Goal: Task Accomplishment & Management: Manage account settings

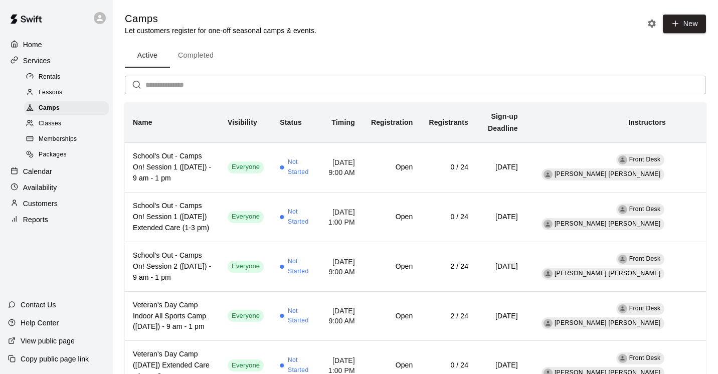
click at [62, 175] on div "Calendar" at bounding box center [56, 171] width 97 height 15
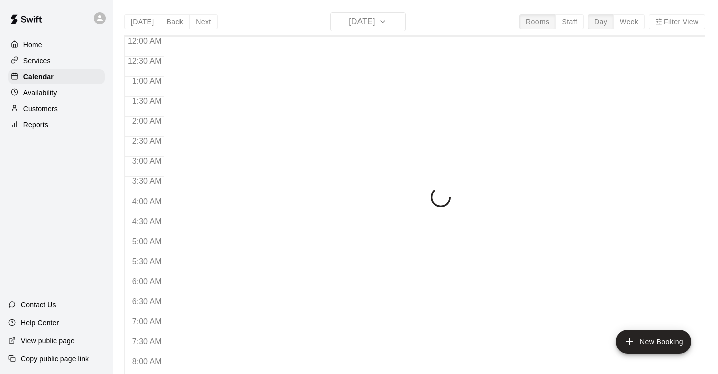
scroll to position [615, 0]
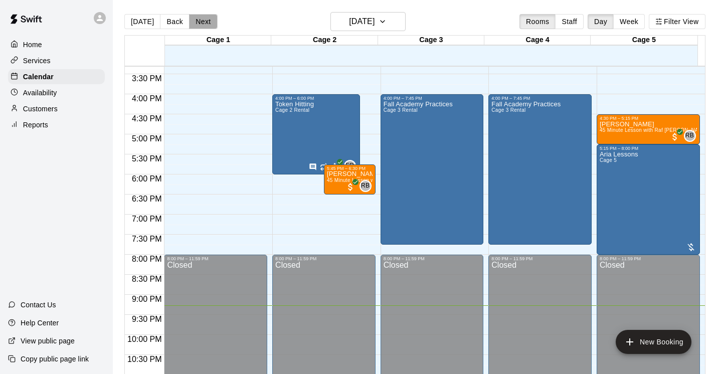
click at [206, 25] on button "Next" at bounding box center [203, 21] width 28 height 15
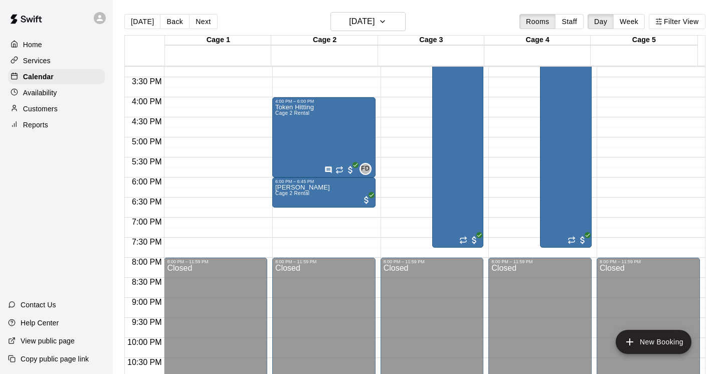
scroll to position [521, 0]
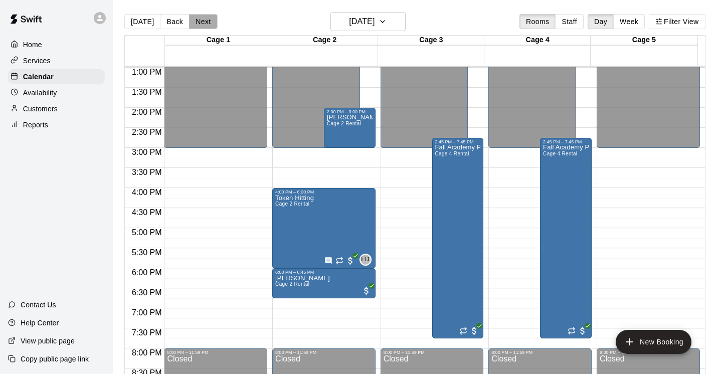
click at [204, 24] on button "Next" at bounding box center [203, 21] width 28 height 15
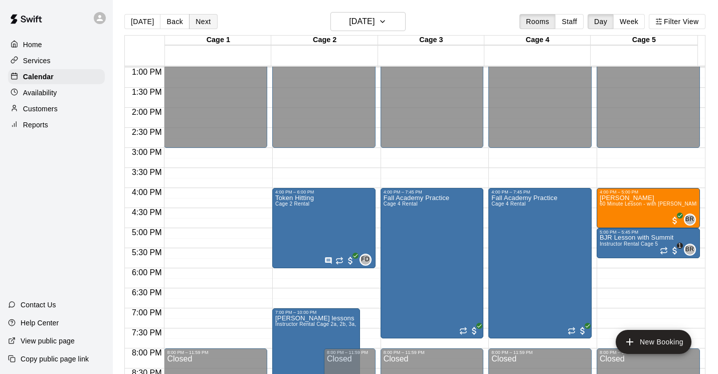
click at [204, 24] on button "Next" at bounding box center [203, 21] width 28 height 15
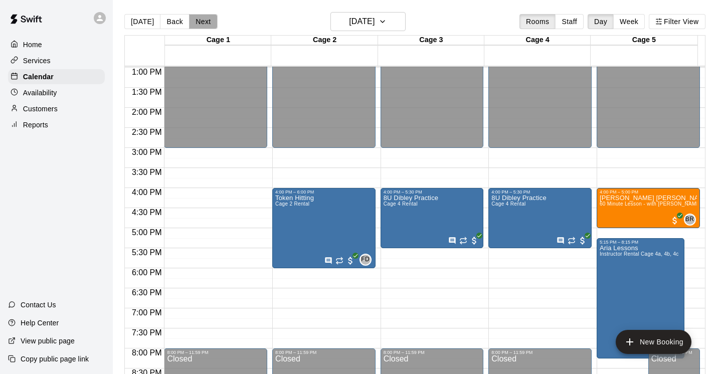
click at [204, 24] on button "Next" at bounding box center [203, 21] width 28 height 15
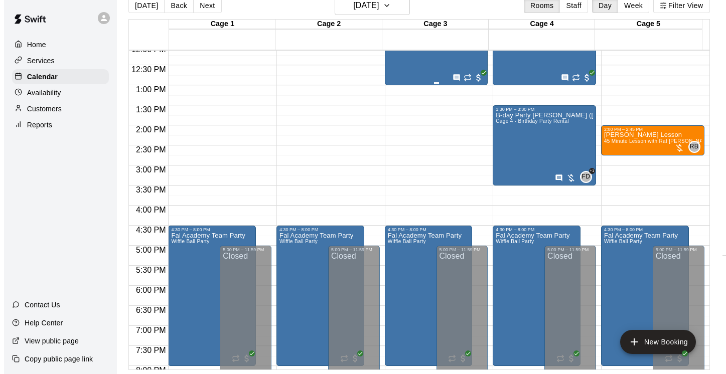
scroll to position [480, 0]
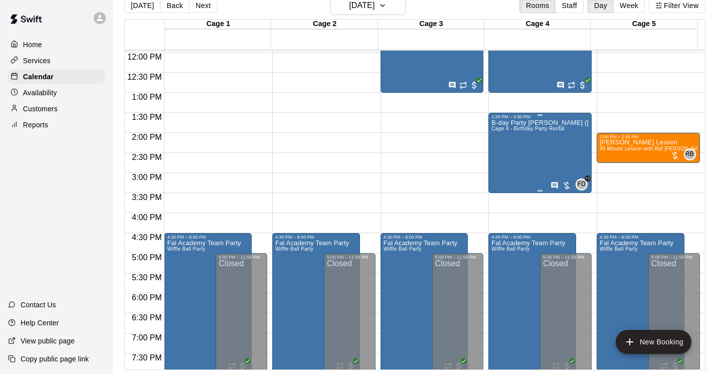
click at [539, 164] on div "B-day Party [PERSON_NAME] ([DEMOGRAPHIC_DATA]) Cage 4 - Birthday Party Rental" at bounding box center [540, 306] width 97 height 374
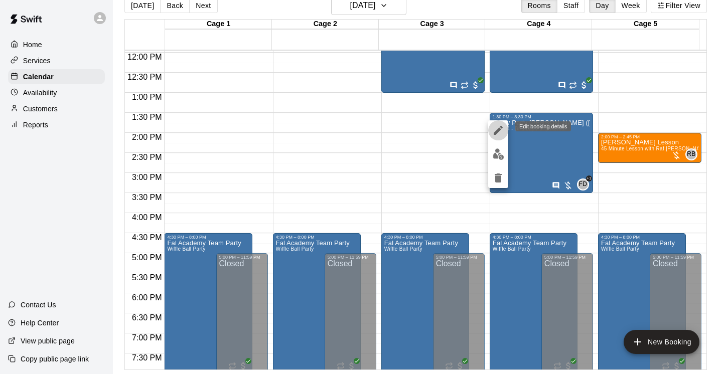
click at [499, 129] on icon "edit" at bounding box center [498, 130] width 9 height 9
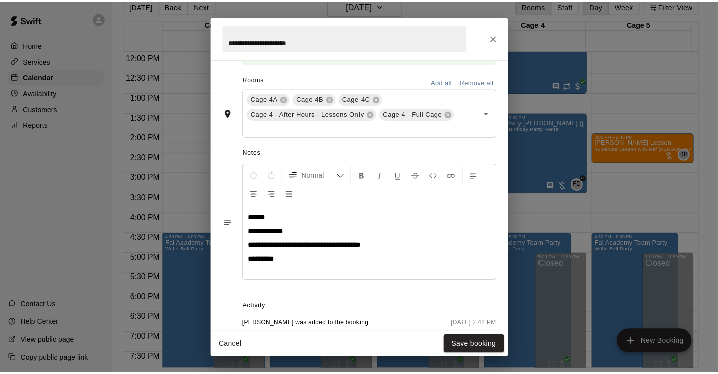
scroll to position [228, 0]
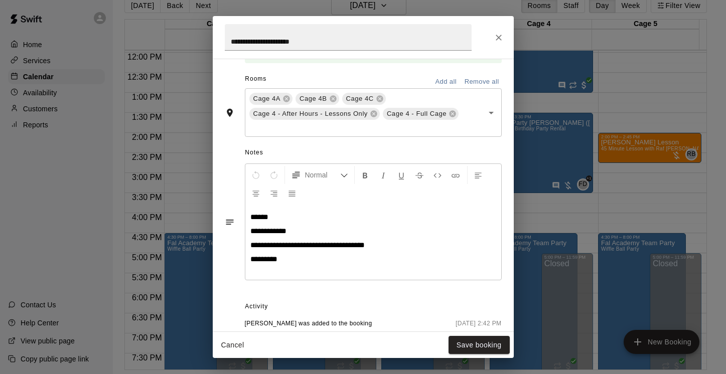
click at [270, 272] on div "**********" at bounding box center [373, 242] width 256 height 75
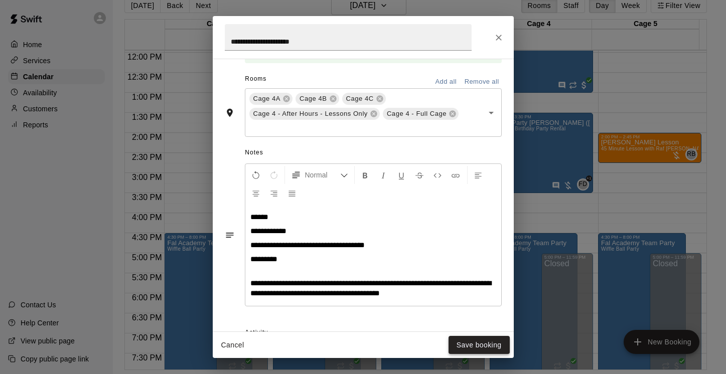
click at [476, 347] on button "Save booking" at bounding box center [479, 345] width 61 height 19
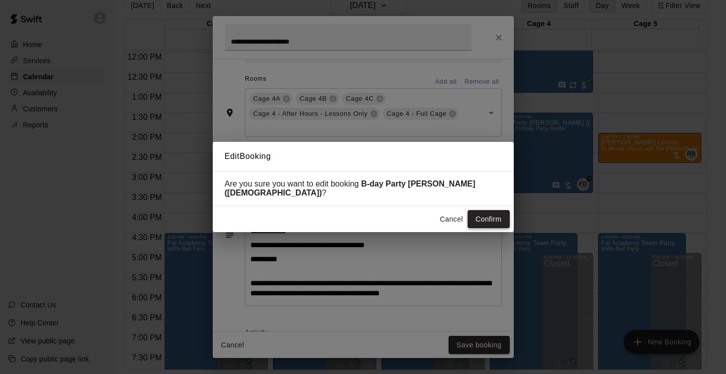
click at [477, 215] on button "Confirm" at bounding box center [489, 219] width 42 height 19
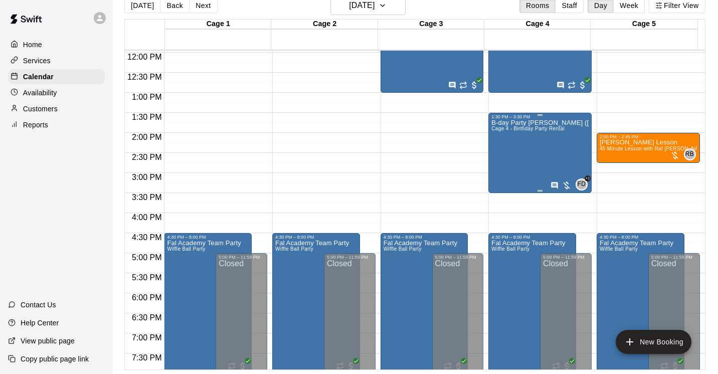
click at [512, 143] on div "B-day Party [PERSON_NAME] ([DEMOGRAPHIC_DATA]) Cage 4 - Birthday Party Rental" at bounding box center [540, 306] width 97 height 374
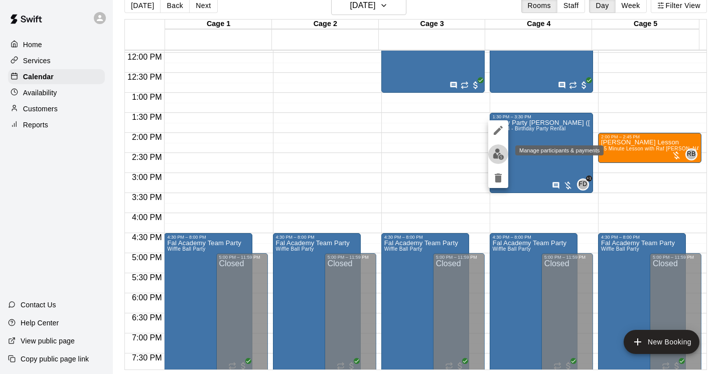
click at [499, 154] on img "edit" at bounding box center [499, 155] width 12 height 12
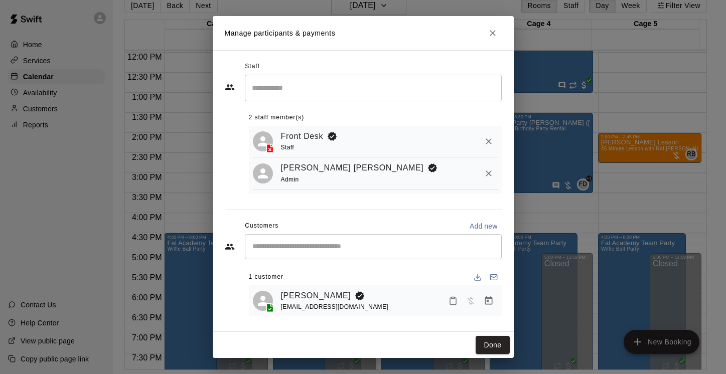
click at [492, 33] on icon "Close" at bounding box center [493, 33] width 6 height 6
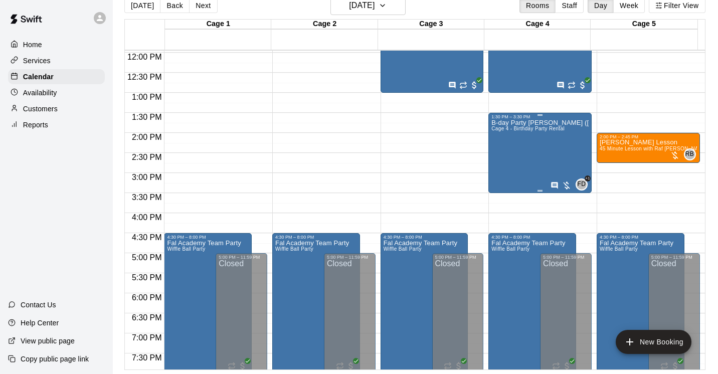
click at [562, 184] on div at bounding box center [561, 186] width 21 height 10
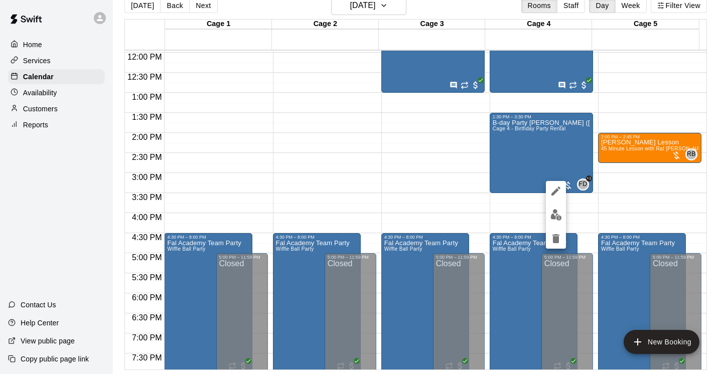
click at [527, 155] on div at bounding box center [363, 187] width 726 height 374
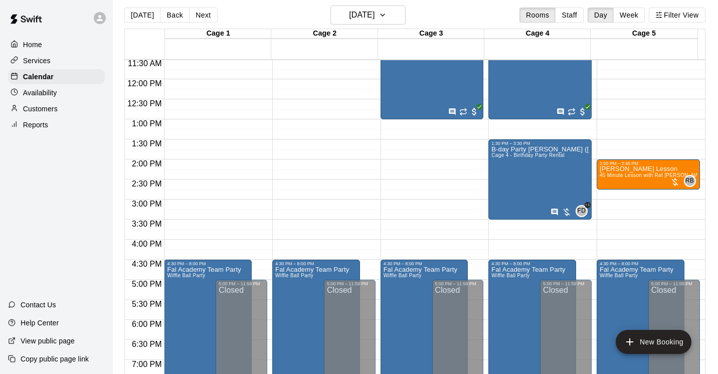
scroll to position [0, 0]
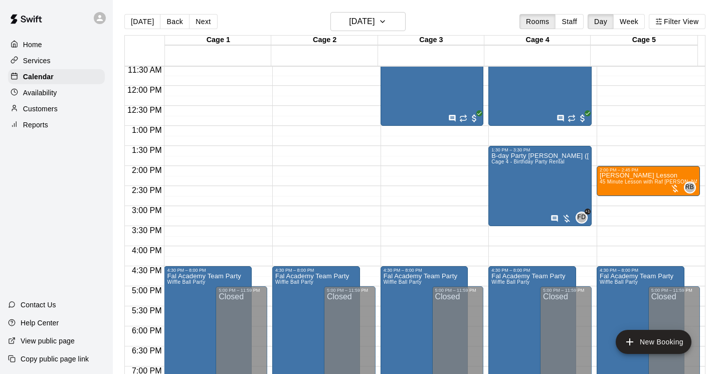
click at [52, 110] on p "Customers" at bounding box center [40, 109] width 35 height 10
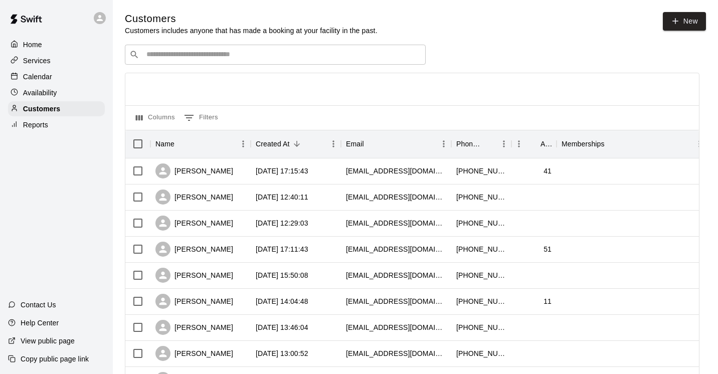
click at [192, 50] on input "Search customers by name or email" at bounding box center [282, 55] width 278 height 10
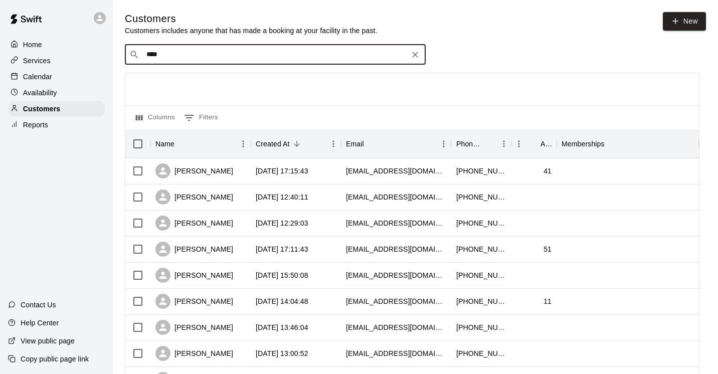
type input "*****"
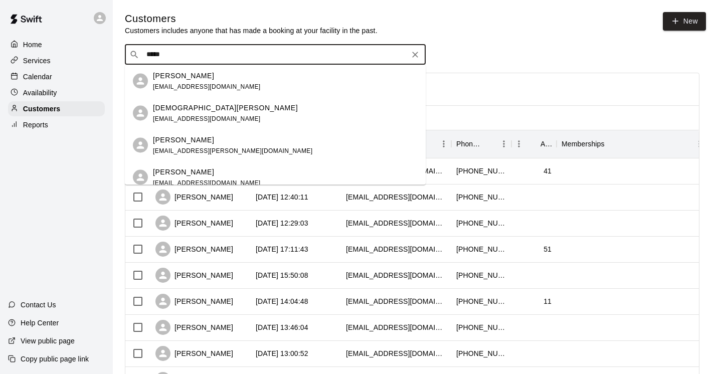
click at [185, 79] on p "[PERSON_NAME]" at bounding box center [183, 75] width 61 height 11
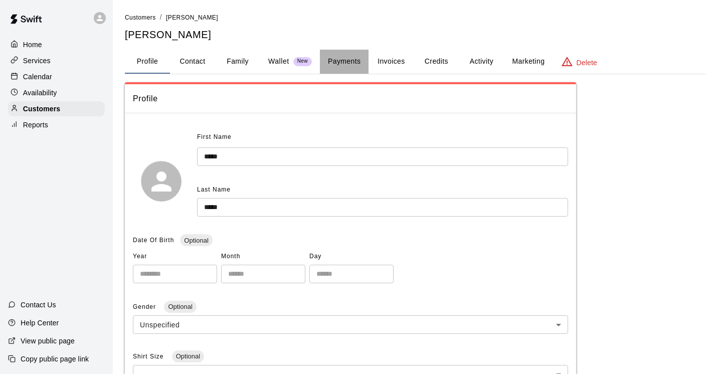
click at [331, 58] on button "Payments" at bounding box center [344, 62] width 49 height 24
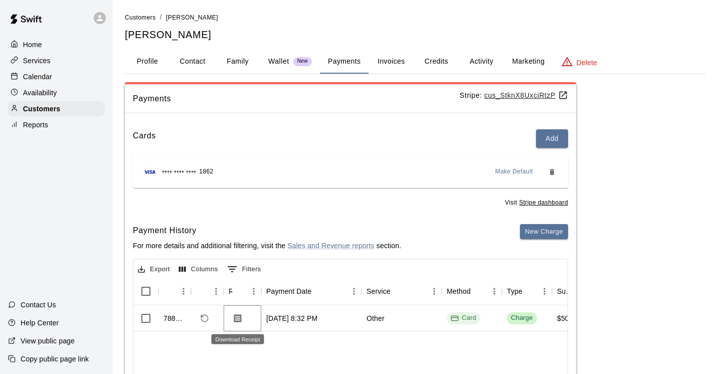
click at [241, 317] on icon "Download Receipt" at bounding box center [238, 318] width 8 height 9
click at [36, 72] on p "Calendar" at bounding box center [37, 77] width 29 height 10
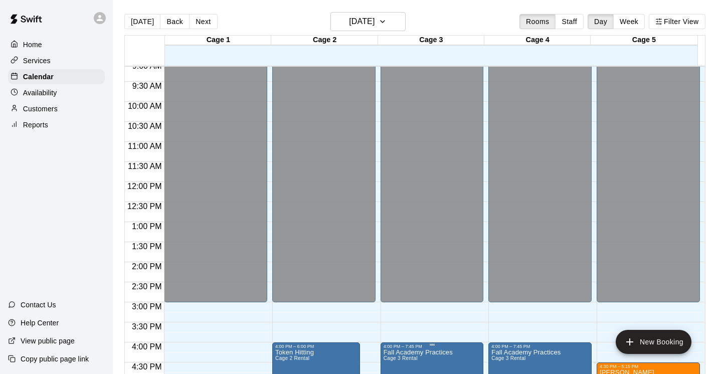
scroll to position [545, 0]
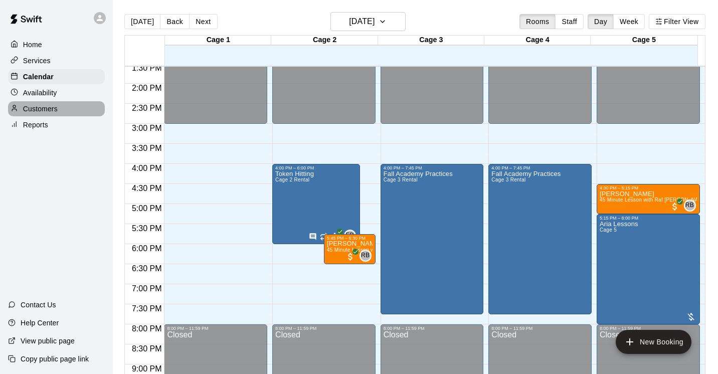
click at [54, 106] on p "Customers" at bounding box center [40, 109] width 35 height 10
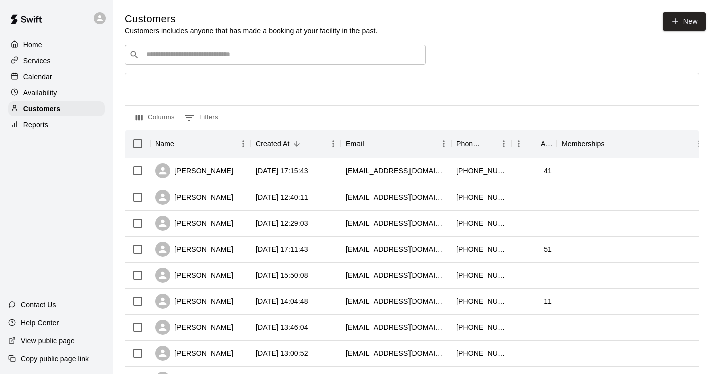
click at [272, 57] on input "Search customers by name or email" at bounding box center [282, 55] width 278 height 10
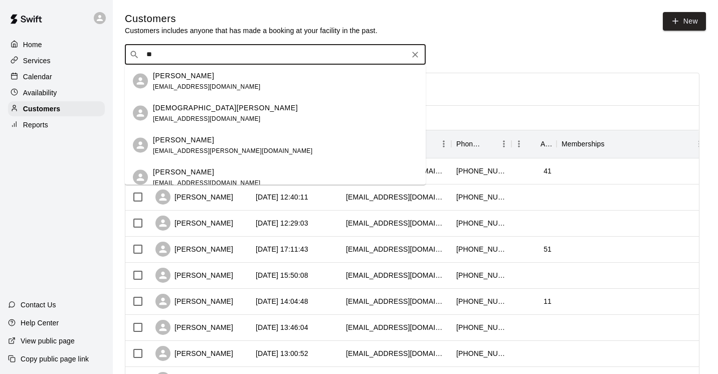
type input "*"
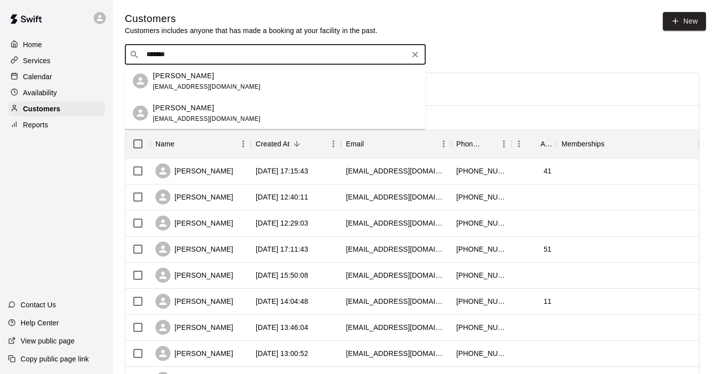
type input "********"
click at [189, 84] on span "[EMAIL_ADDRESS][DOMAIN_NAME]" at bounding box center [207, 86] width 108 height 7
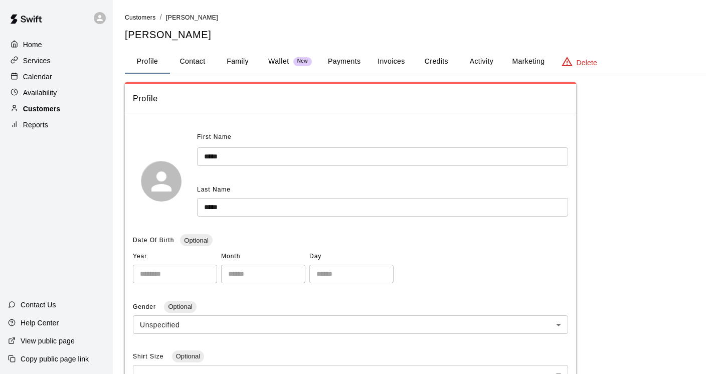
click at [48, 106] on p "Customers" at bounding box center [41, 109] width 37 height 10
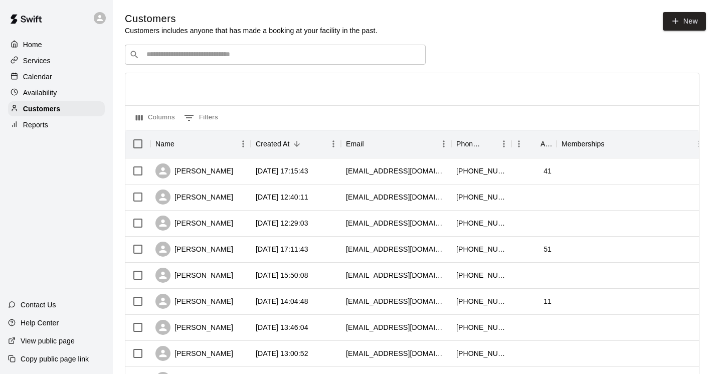
click at [166, 59] on input "Search customers by name or email" at bounding box center [282, 55] width 278 height 10
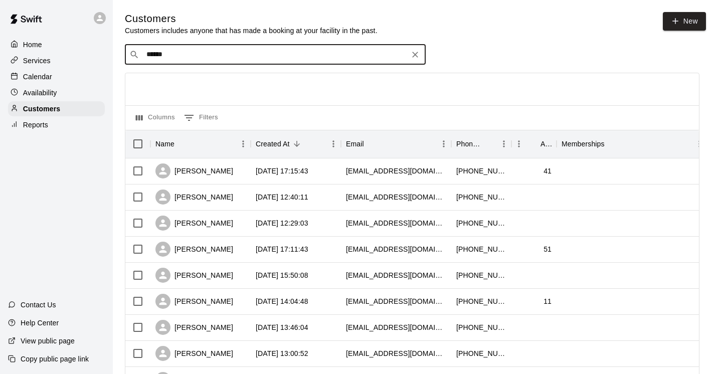
type input "*******"
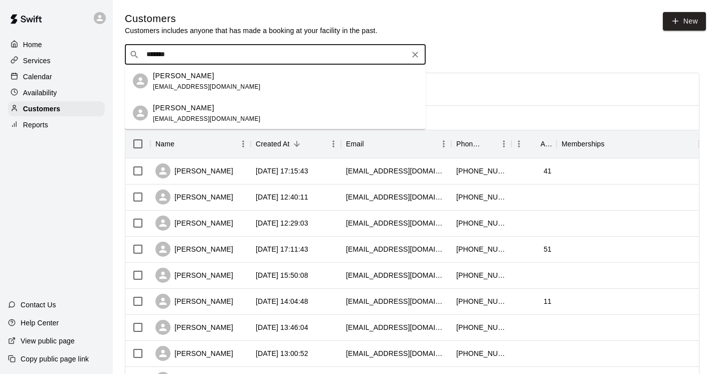
click at [159, 106] on p "[PERSON_NAME]" at bounding box center [183, 107] width 61 height 11
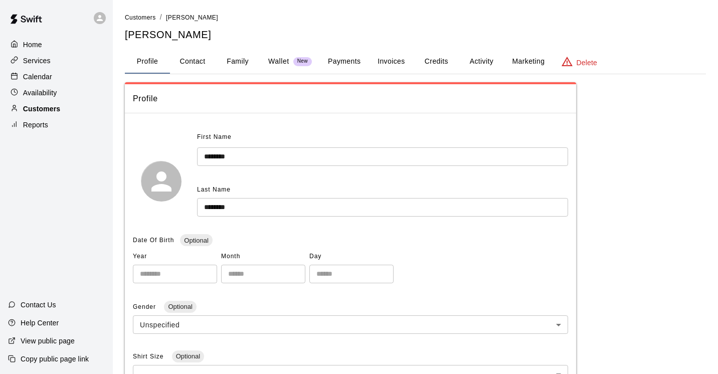
click at [56, 109] on p "Customers" at bounding box center [41, 109] width 37 height 10
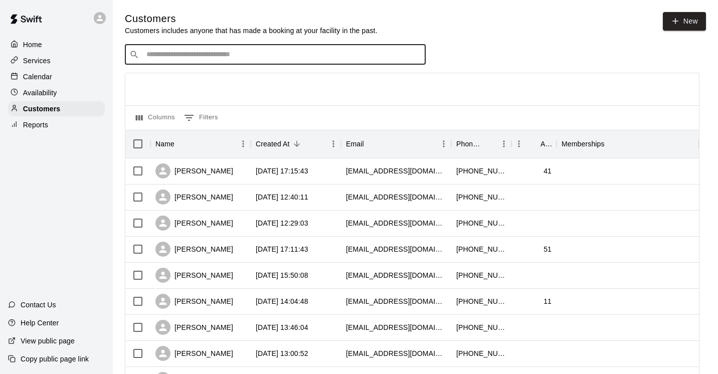
click at [179, 54] on input "Search customers by name or email" at bounding box center [282, 55] width 278 height 10
type input "*"
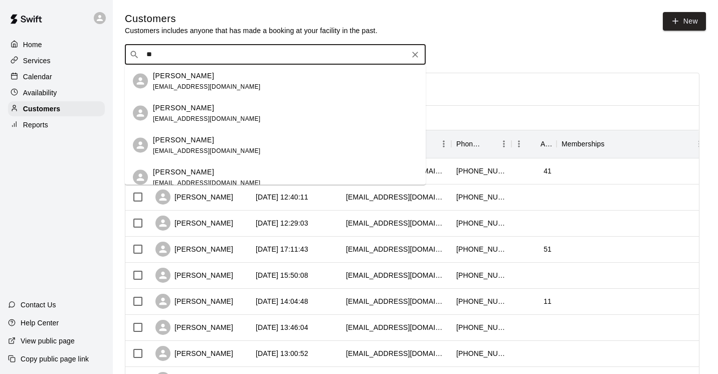
type input "*"
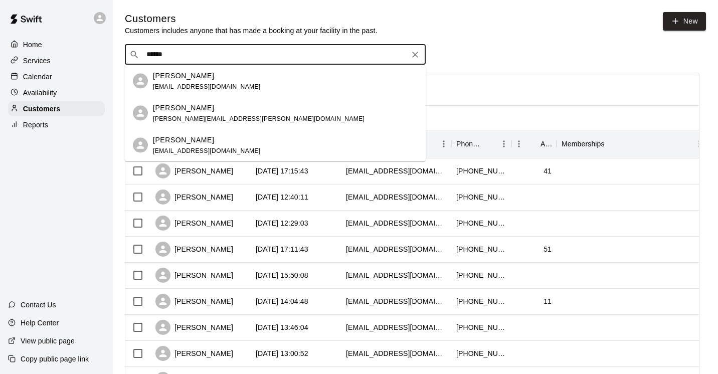
type input "*******"
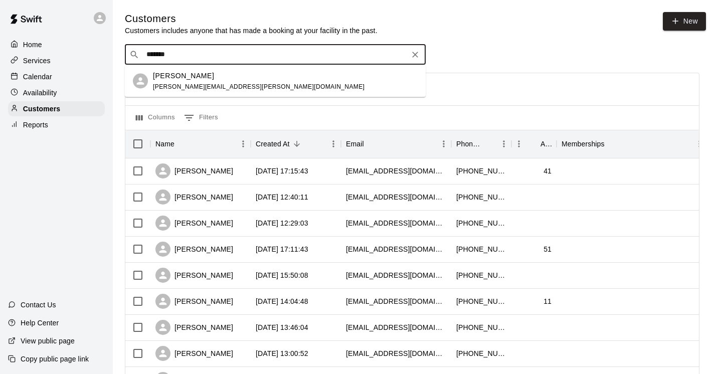
click at [187, 78] on p "[PERSON_NAME]" at bounding box center [183, 75] width 61 height 11
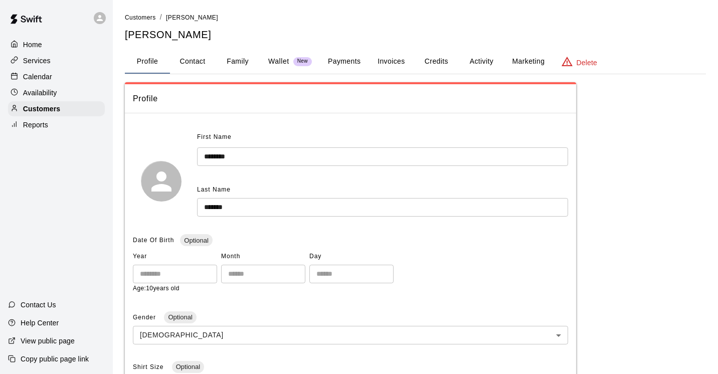
click at [238, 59] on button "Family" at bounding box center [237, 62] width 45 height 24
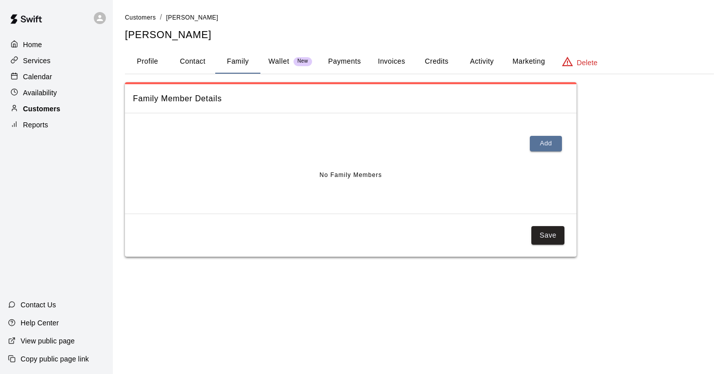
click at [53, 110] on p "Customers" at bounding box center [41, 109] width 37 height 10
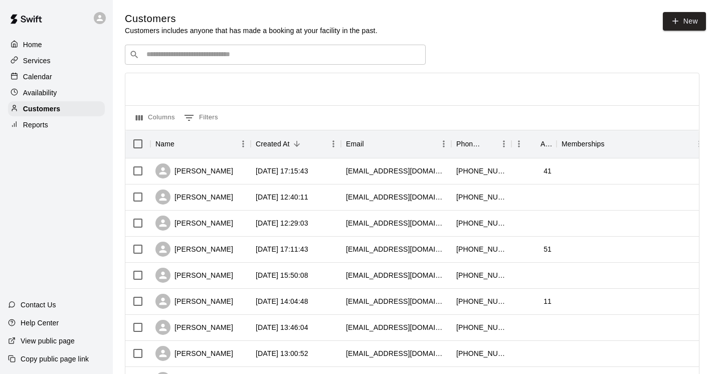
click at [176, 58] on input "Search customers by name or email" at bounding box center [282, 55] width 278 height 10
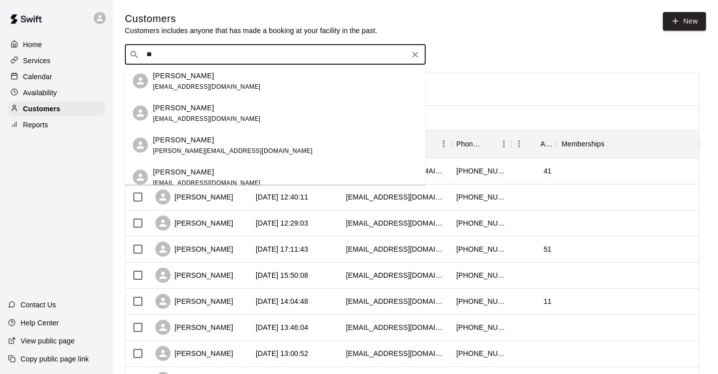
type input "*"
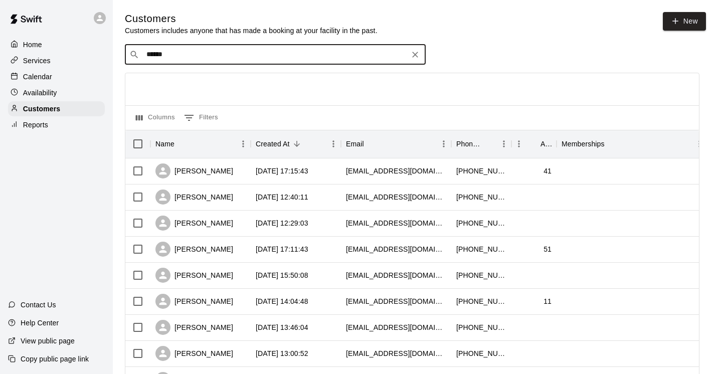
type input "*******"
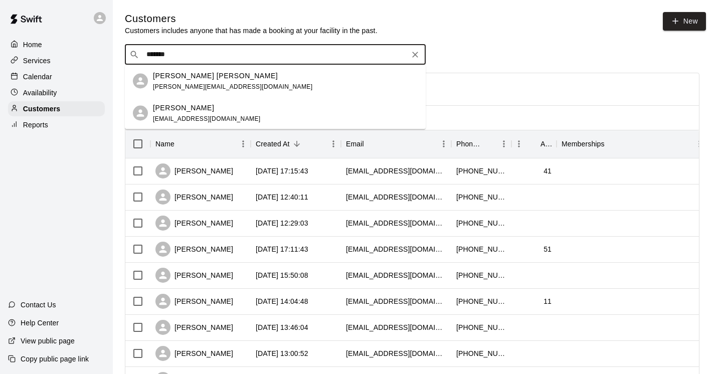
click at [214, 78] on div "[PERSON_NAME] [PERSON_NAME]" at bounding box center [233, 75] width 160 height 11
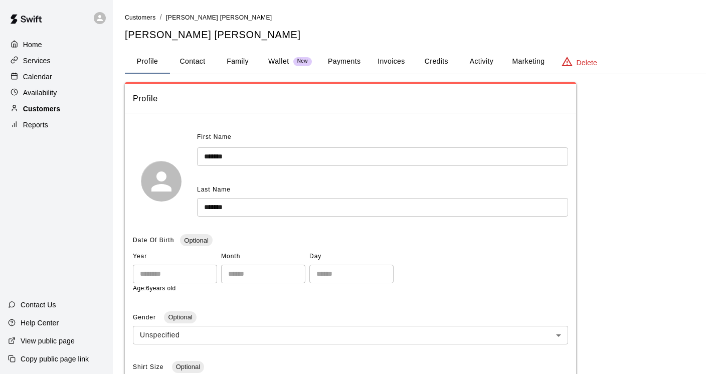
click at [44, 106] on p "Customers" at bounding box center [41, 109] width 37 height 10
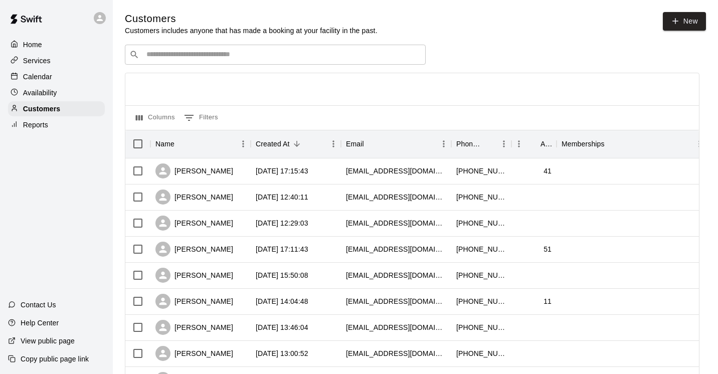
click at [175, 57] on input "Search customers by name or email" at bounding box center [282, 55] width 278 height 10
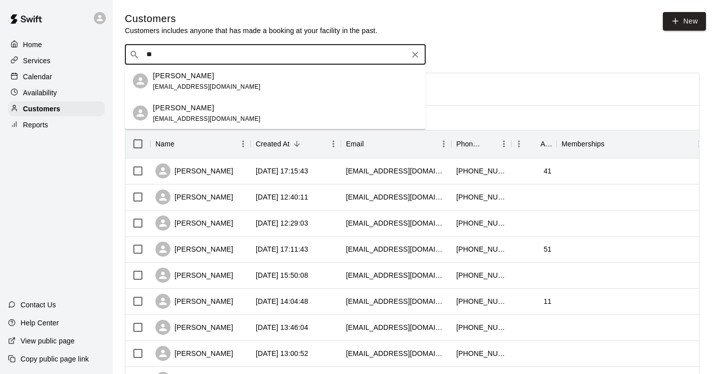
type input "*"
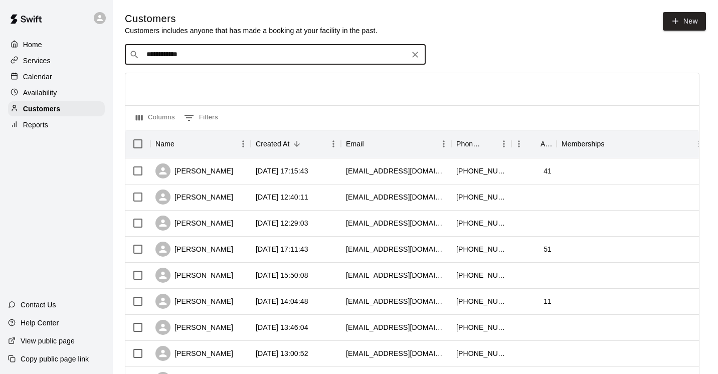
drag, startPoint x: 193, startPoint y: 56, endPoint x: 128, endPoint y: 53, distance: 64.8
click at [128, 53] on div "**********" at bounding box center [275, 55] width 301 height 20
type input "*********"
click at [190, 83] on span "[EMAIL_ADDRESS][DOMAIN_NAME]" at bounding box center [207, 86] width 108 height 7
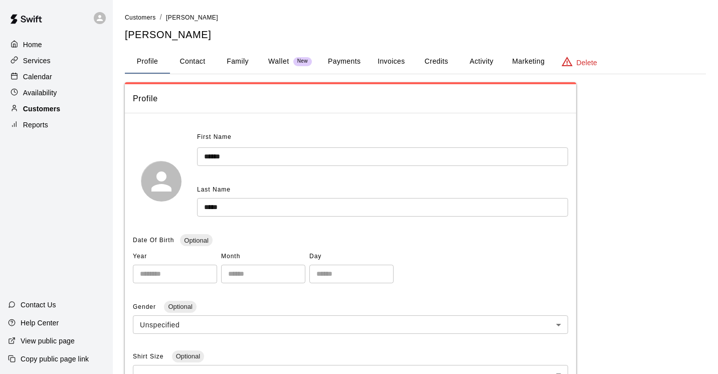
click at [47, 106] on p "Customers" at bounding box center [41, 109] width 37 height 10
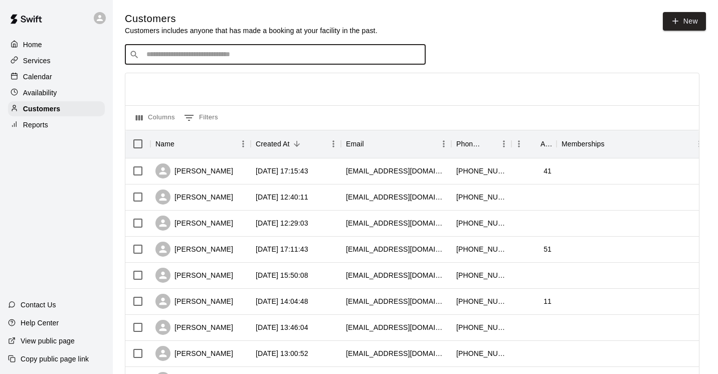
click at [155, 54] on input "Search customers by name or email" at bounding box center [282, 55] width 278 height 10
type input "***"
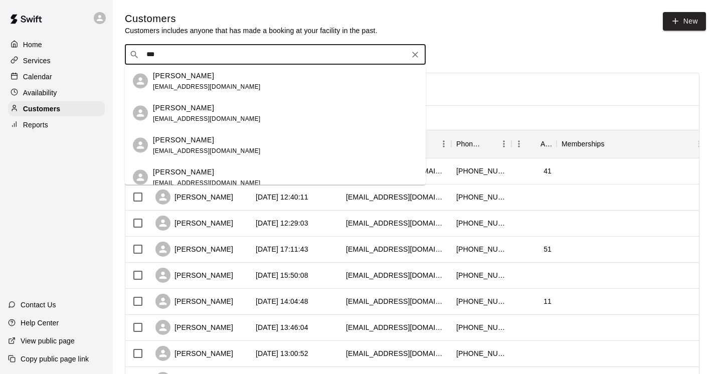
click at [162, 78] on p "[PERSON_NAME]" at bounding box center [183, 75] width 61 height 11
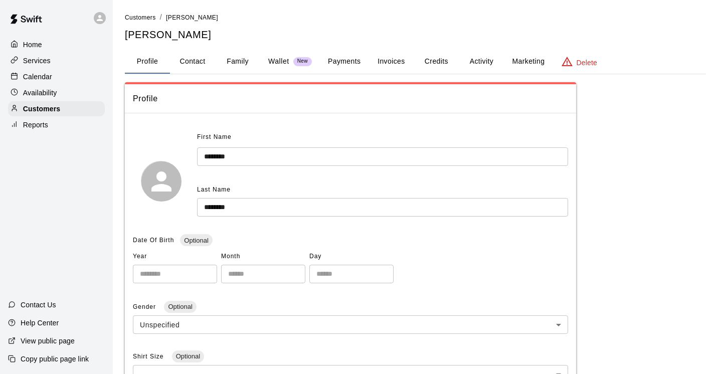
click at [44, 77] on p "Calendar" at bounding box center [37, 77] width 29 height 10
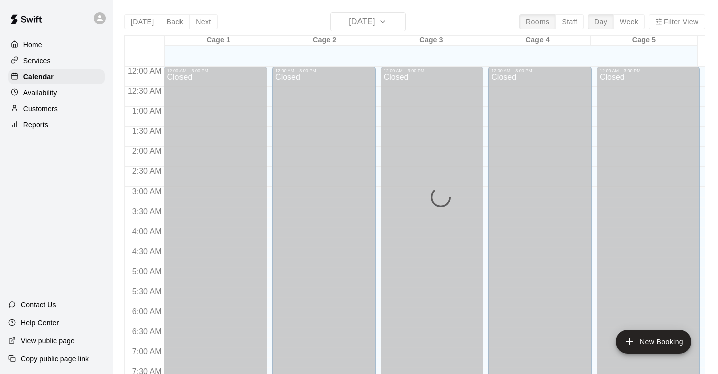
scroll to position [615, 0]
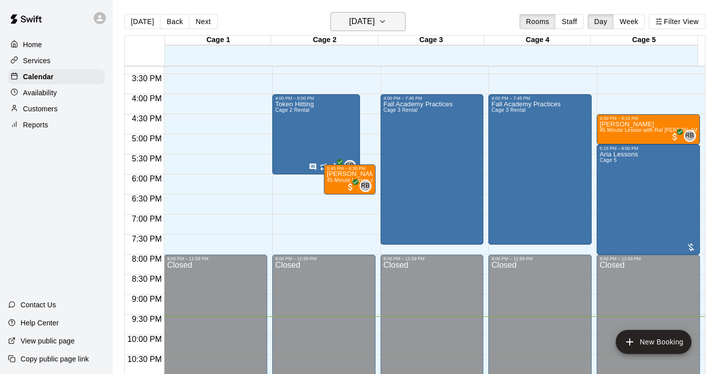
click at [402, 19] on button "[DATE]" at bounding box center [368, 21] width 75 height 19
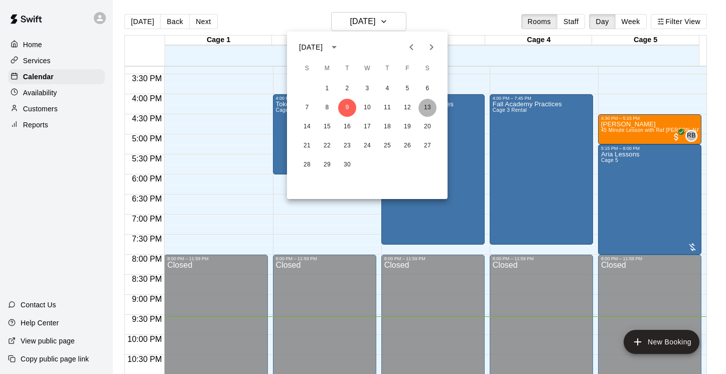
click at [428, 111] on button "13" at bounding box center [427, 108] width 18 height 18
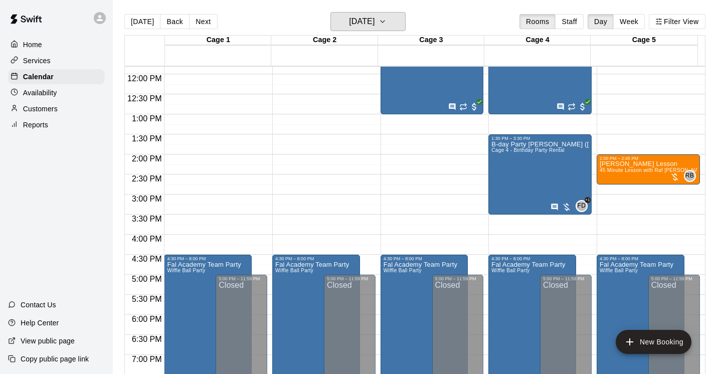
scroll to position [473, 0]
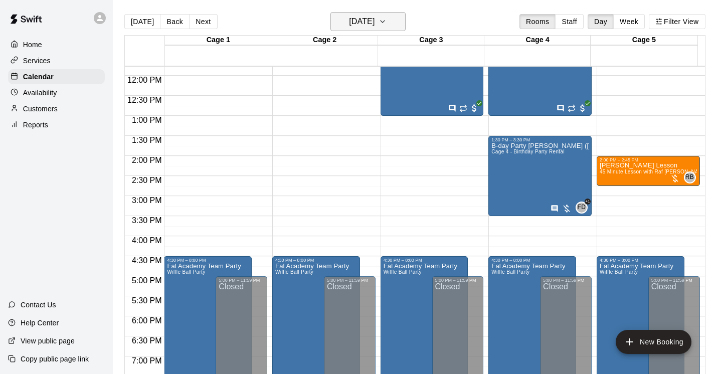
click at [387, 20] on icon "button" at bounding box center [383, 22] width 8 height 12
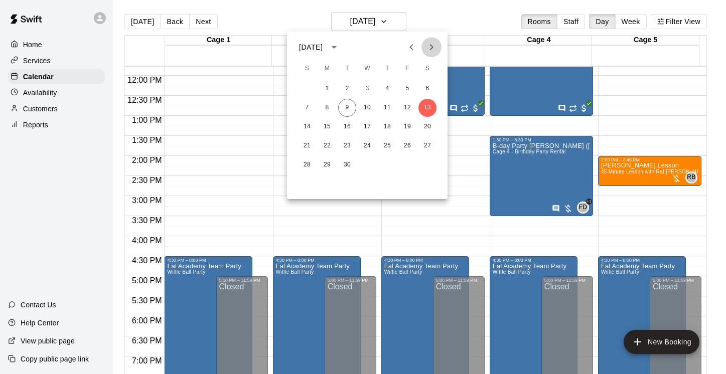
click at [434, 47] on icon "Next month" at bounding box center [431, 47] width 12 height 12
click at [430, 48] on icon "Next month" at bounding box center [431, 47] width 12 height 12
click at [367, 146] on button "24" at bounding box center [367, 146] width 18 height 18
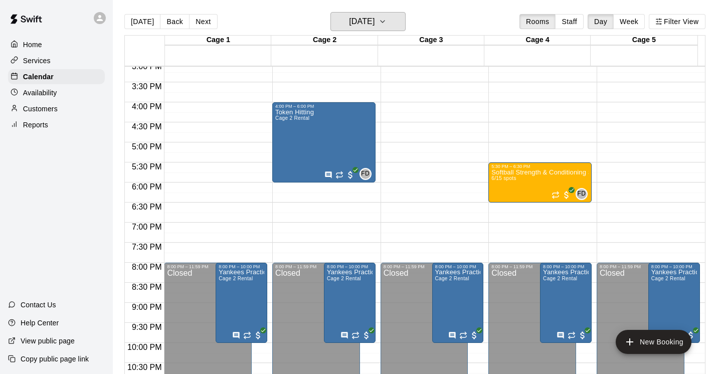
scroll to position [608, 0]
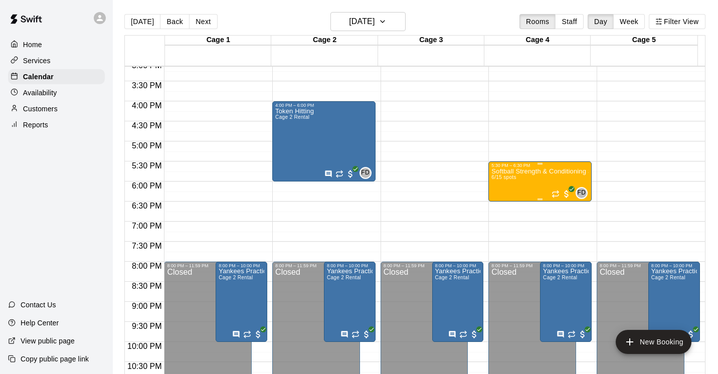
click at [501, 190] on div "Softball Strength & Conditioning Session 1 (5:30-6:30 pm) 6/15 spots" at bounding box center [540, 355] width 97 height 374
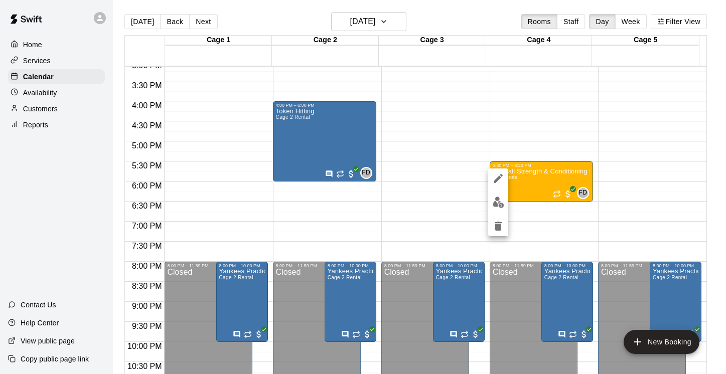
click at [613, 106] on div at bounding box center [363, 187] width 726 height 374
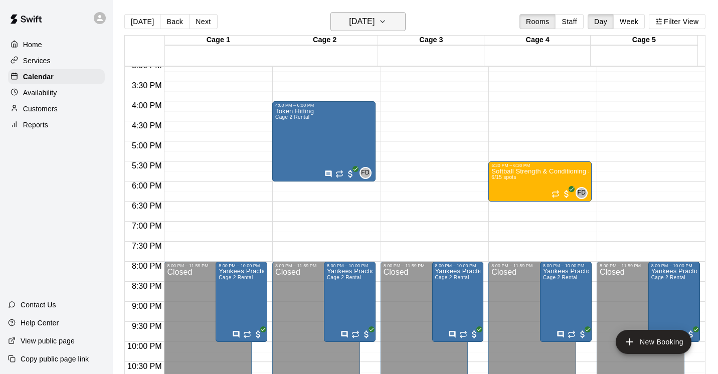
click at [387, 22] on icon "button" at bounding box center [383, 22] width 8 height 12
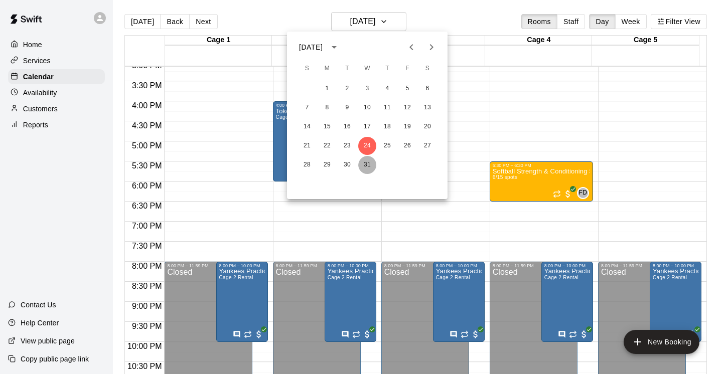
click at [366, 164] on button "31" at bounding box center [367, 165] width 18 height 18
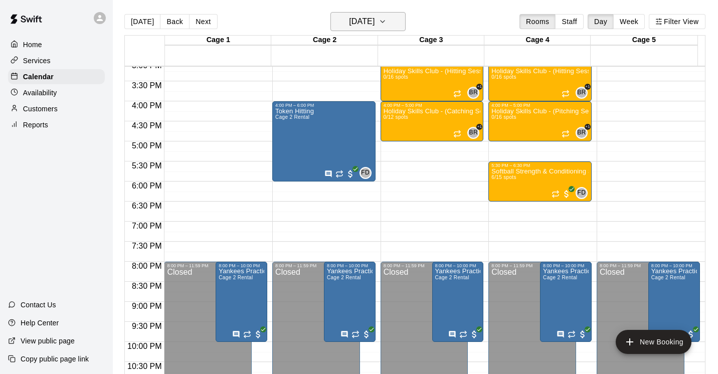
click at [387, 18] on icon "button" at bounding box center [383, 22] width 8 height 12
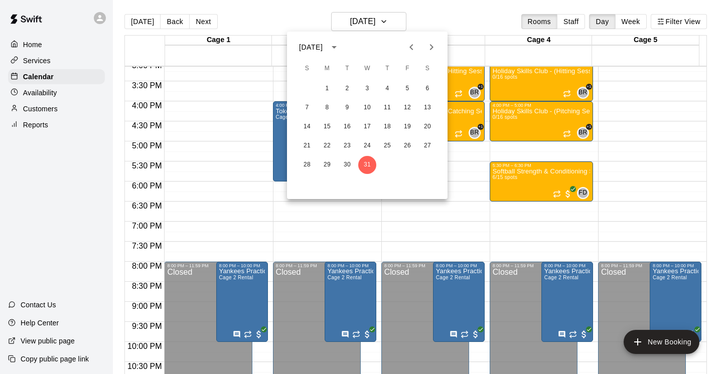
click at [410, 44] on icon "Previous month" at bounding box center [411, 47] width 12 height 12
click at [369, 162] on button "26" at bounding box center [367, 165] width 18 height 18
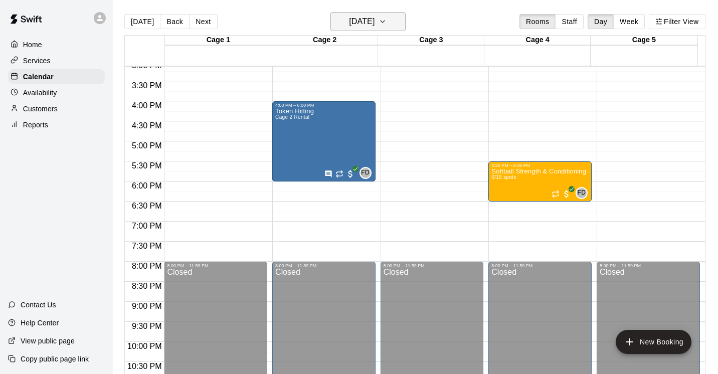
click at [387, 23] on icon "button" at bounding box center [383, 22] width 8 height 12
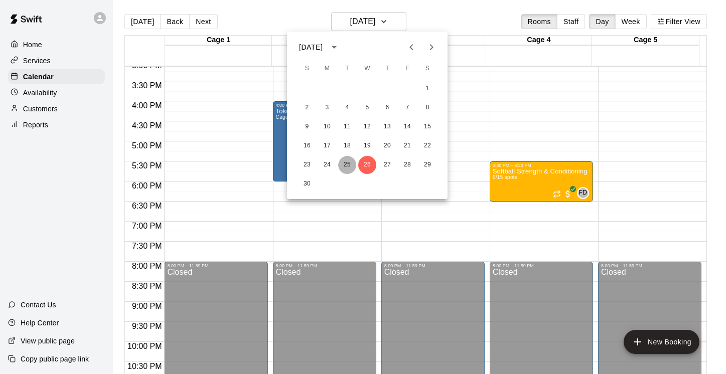
click at [349, 162] on button "25" at bounding box center [347, 165] width 18 height 18
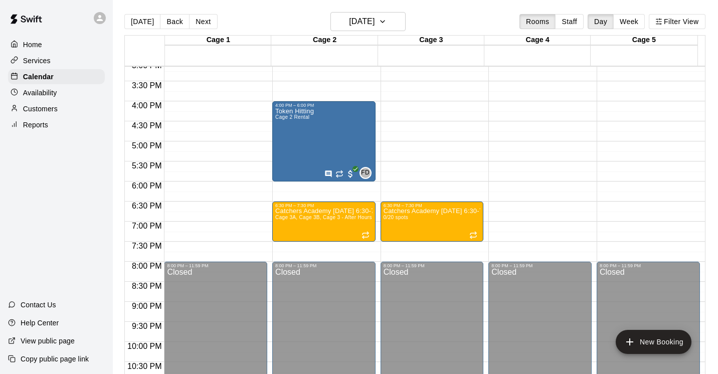
click at [48, 62] on p "Services" at bounding box center [37, 61] width 28 height 10
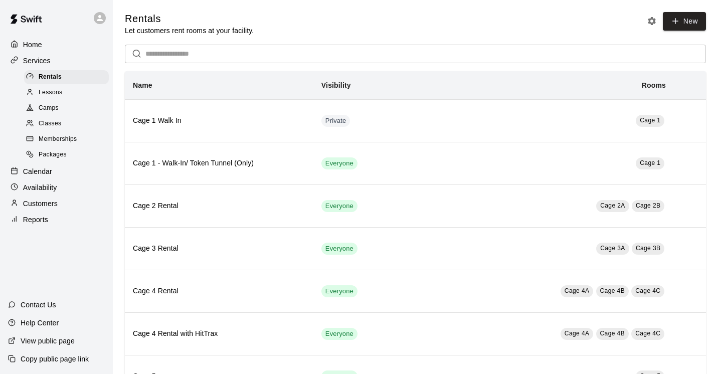
click at [50, 110] on span "Camps" at bounding box center [49, 108] width 20 height 10
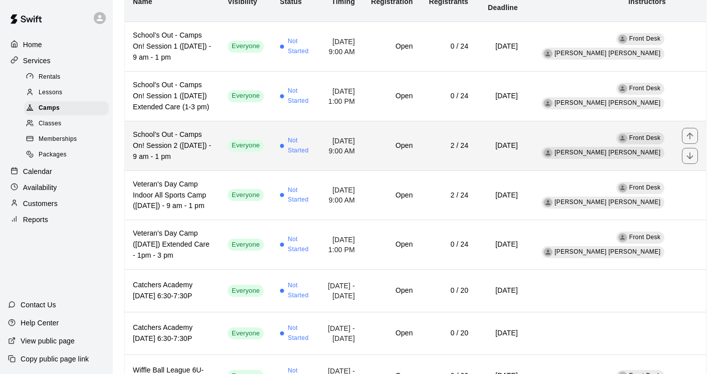
scroll to position [142, 0]
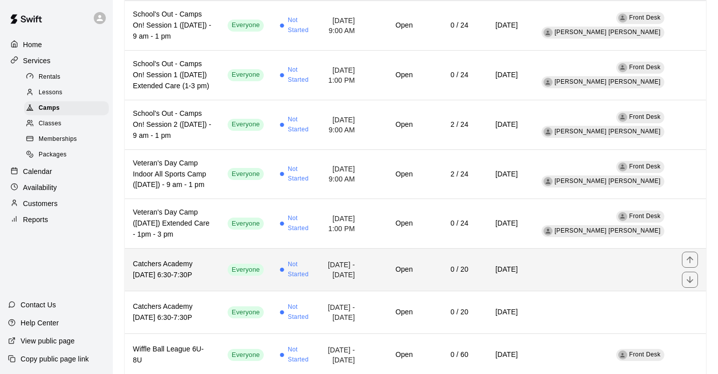
click at [184, 279] on h6 "Catchers Academy [DATE] 6:30-7:30P" at bounding box center [172, 270] width 79 height 22
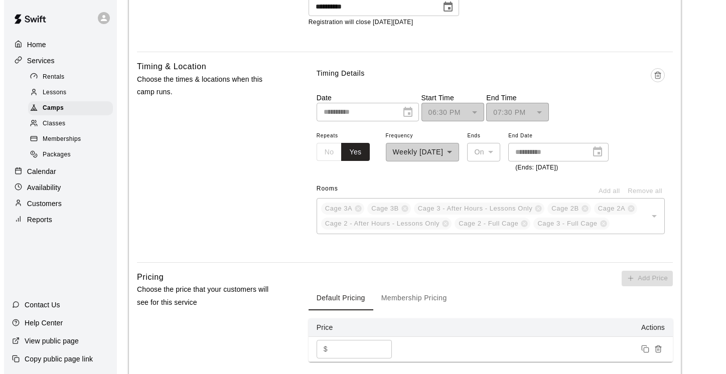
scroll to position [529, 0]
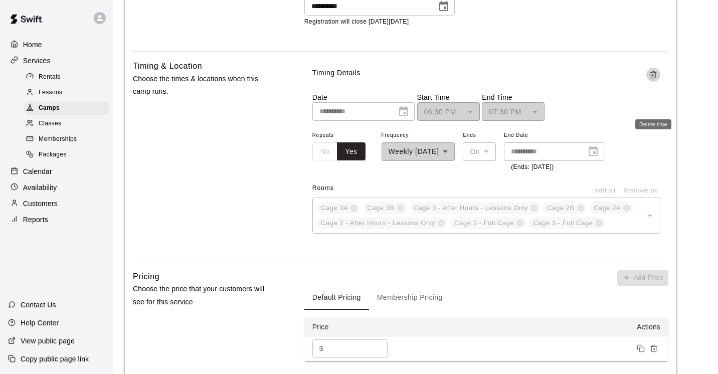
click at [651, 79] on icon "Delete time" at bounding box center [654, 75] width 8 height 8
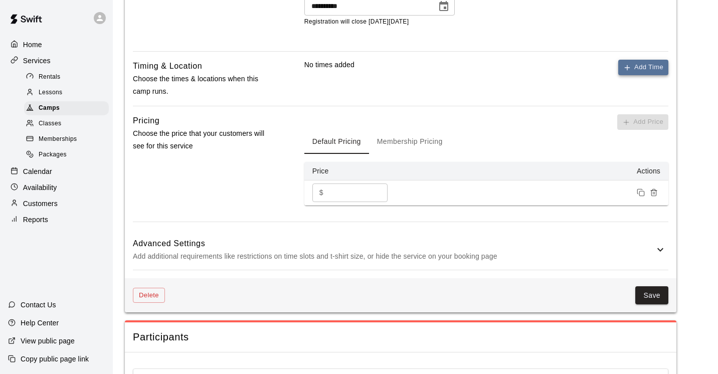
click at [645, 75] on button "Add Time" at bounding box center [644, 68] width 50 height 16
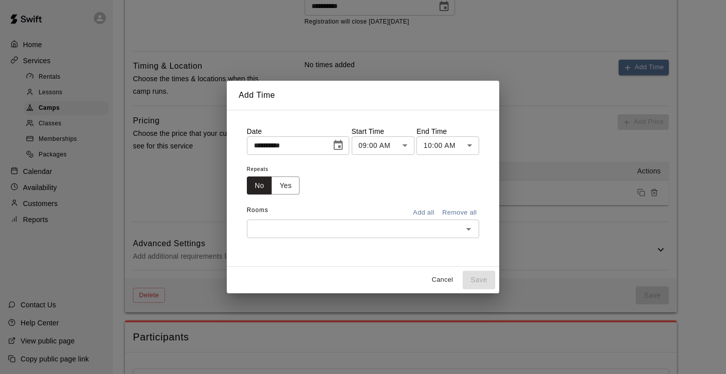
click at [338, 147] on icon "Choose date, selected date is Sep 9, 2025" at bounding box center [338, 145] width 12 height 12
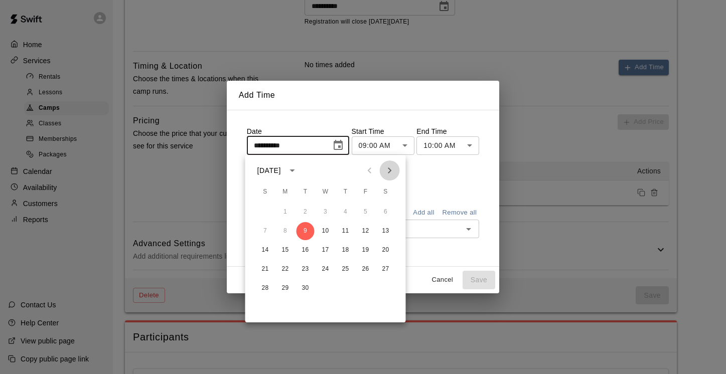
click at [386, 171] on icon "Next month" at bounding box center [390, 171] width 12 height 12
click at [303, 248] on button "11" at bounding box center [306, 250] width 18 height 18
type input "**********"
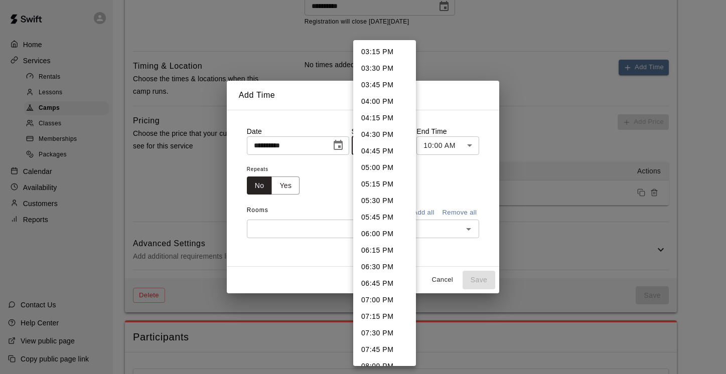
scroll to position [1011, 0]
click at [386, 263] on li "06:30 PM" at bounding box center [384, 266] width 63 height 17
type input "********"
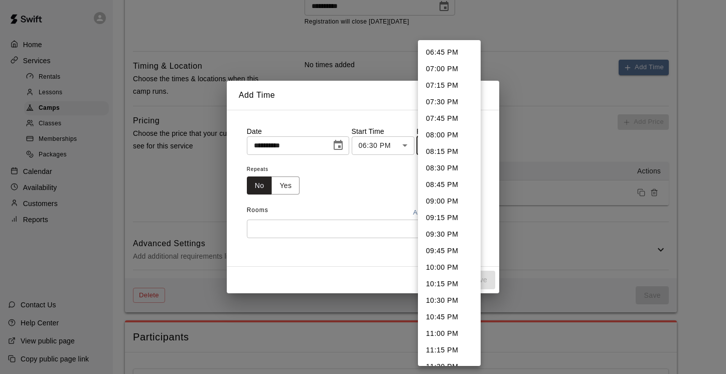
click at [445, 103] on li "07:30 PM" at bounding box center [449, 102] width 63 height 17
type input "********"
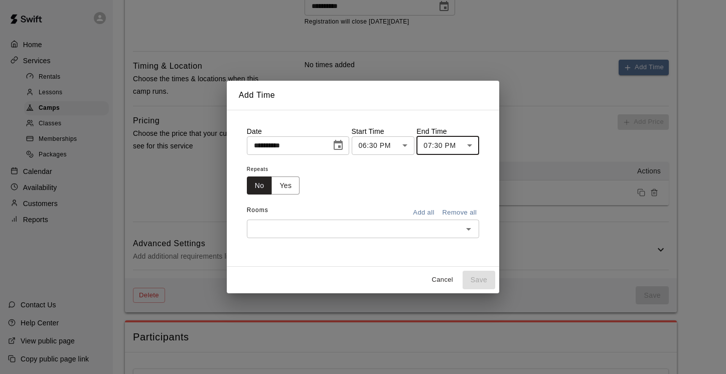
click at [387, 226] on input "text" at bounding box center [355, 229] width 210 height 13
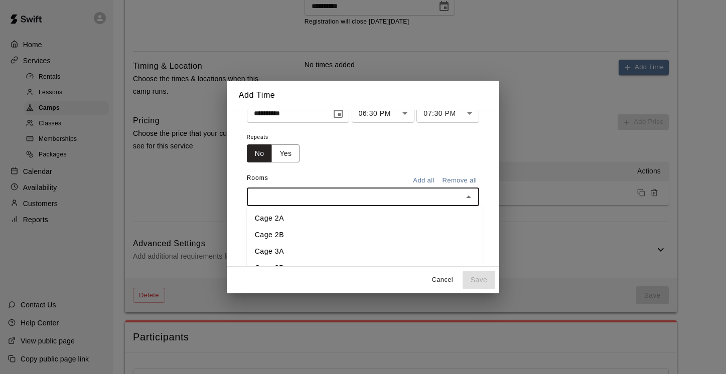
scroll to position [89, 0]
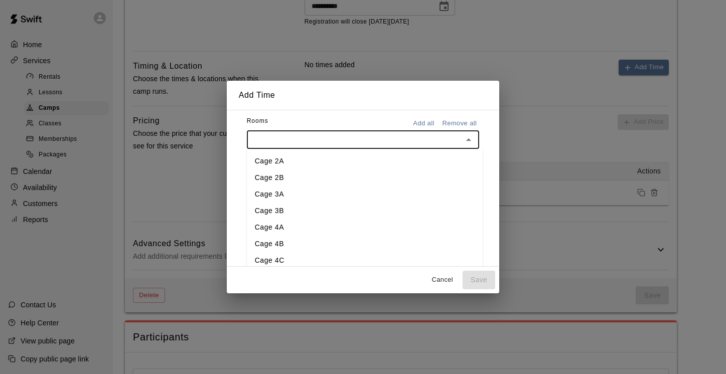
click at [313, 228] on li "Cage 4A" at bounding box center [365, 227] width 236 height 17
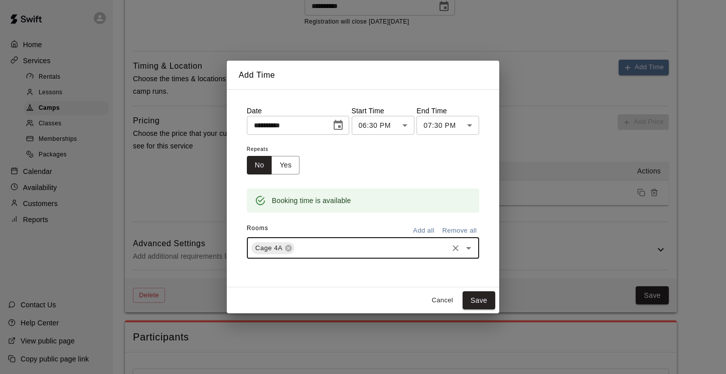
click at [467, 247] on icon "Open" at bounding box center [469, 248] width 12 height 12
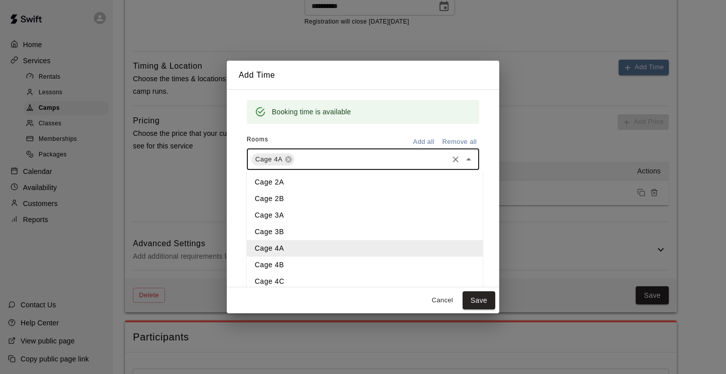
scroll to position [98, 0]
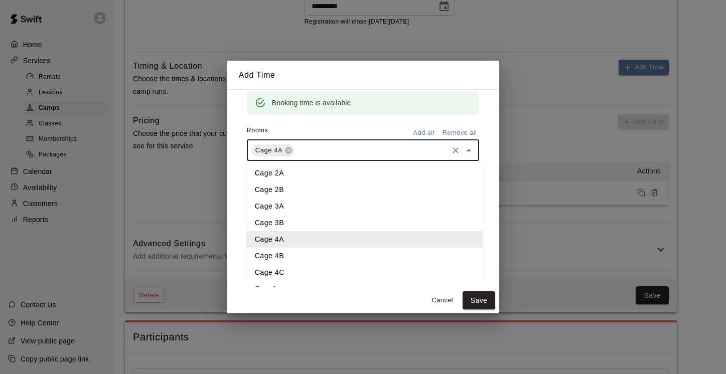
click at [303, 241] on li "Cage 4A" at bounding box center [365, 239] width 236 height 17
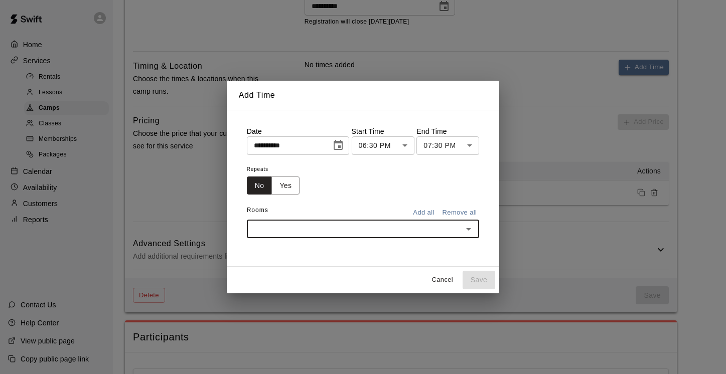
scroll to position [0, 0]
click at [473, 230] on icon "Open" at bounding box center [469, 229] width 12 height 12
click at [340, 258] on li "Cage 4 - After Hours - Lessons Only" at bounding box center [365, 260] width 236 height 17
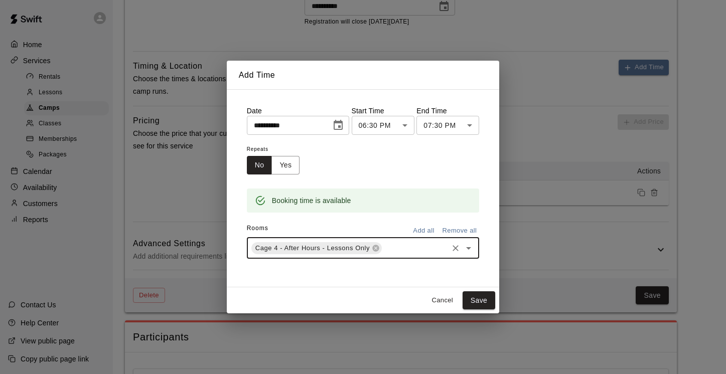
click at [470, 248] on icon "Open" at bounding box center [468, 248] width 5 height 3
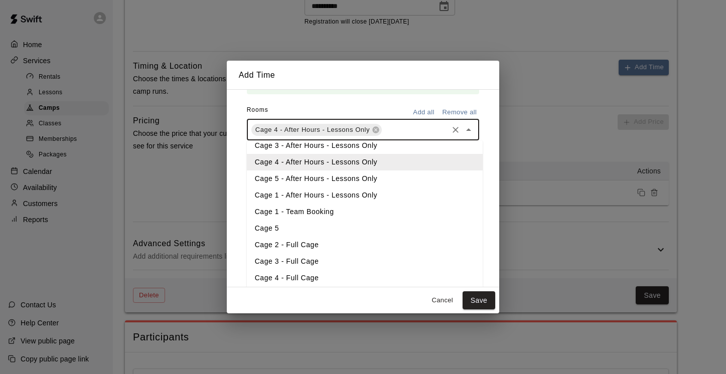
scroll to position [121, 0]
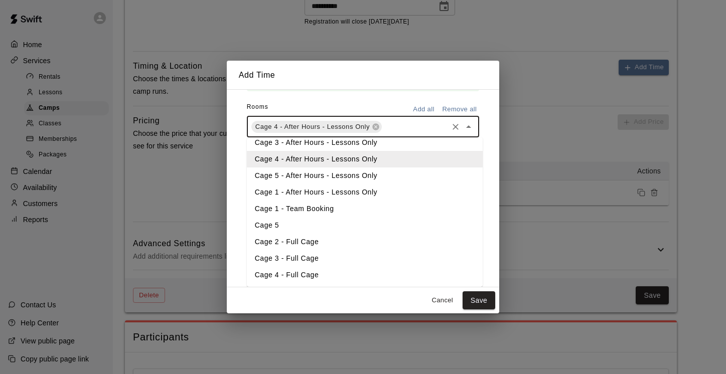
click at [335, 271] on li "Cage 4 - Full Cage" at bounding box center [365, 275] width 236 height 17
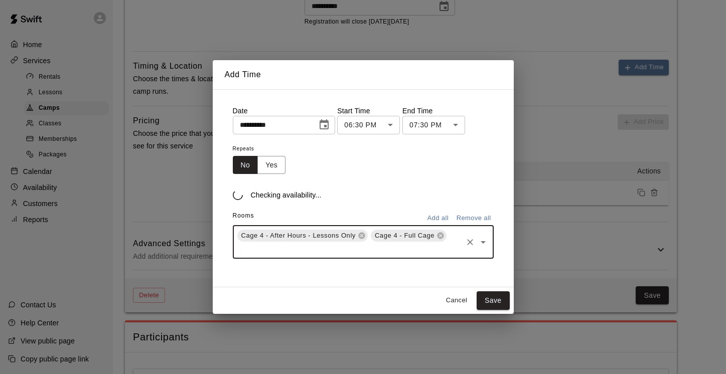
scroll to position [0, 0]
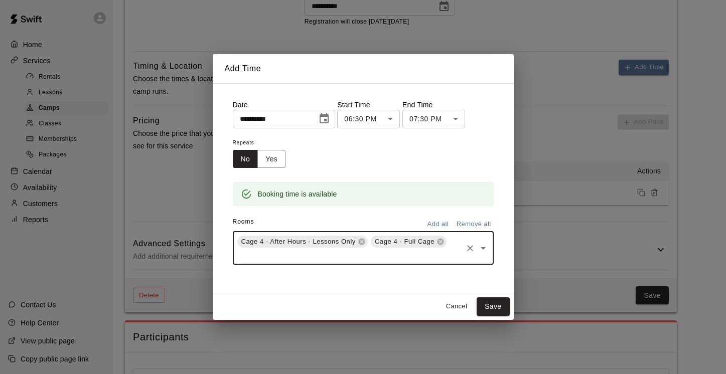
click at [482, 248] on icon "Open" at bounding box center [483, 248] width 5 height 3
click at [360, 273] on li "Cage 4C" at bounding box center [359, 270] width 261 height 17
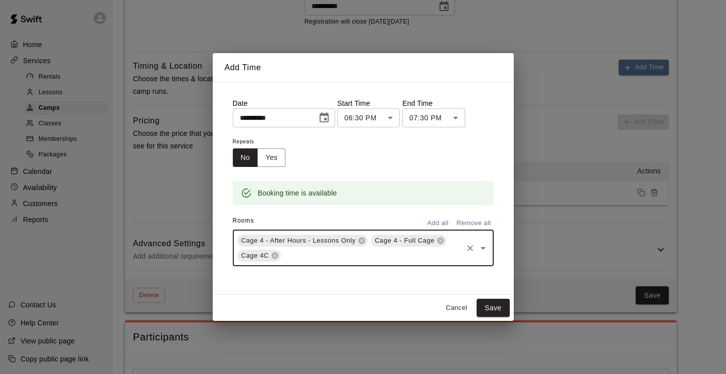
click at [484, 246] on icon "Open" at bounding box center [483, 248] width 12 height 12
click at [339, 286] on li "Cage 4B" at bounding box center [359, 290] width 261 height 17
click at [482, 250] on icon "Open" at bounding box center [483, 248] width 12 height 12
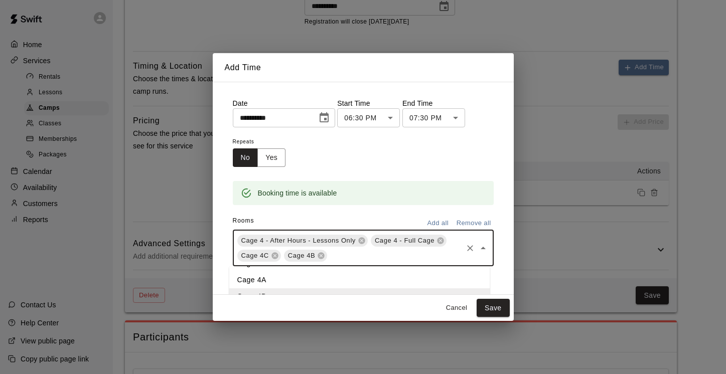
click at [357, 279] on li "Cage 4A" at bounding box center [359, 280] width 261 height 17
click at [482, 244] on icon "Open" at bounding box center [483, 248] width 12 height 12
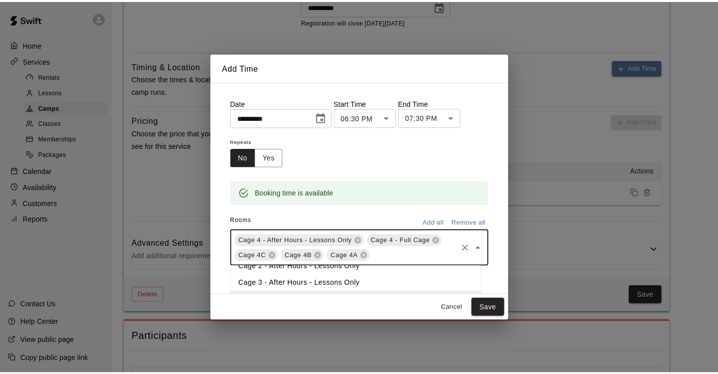
scroll to position [156, 0]
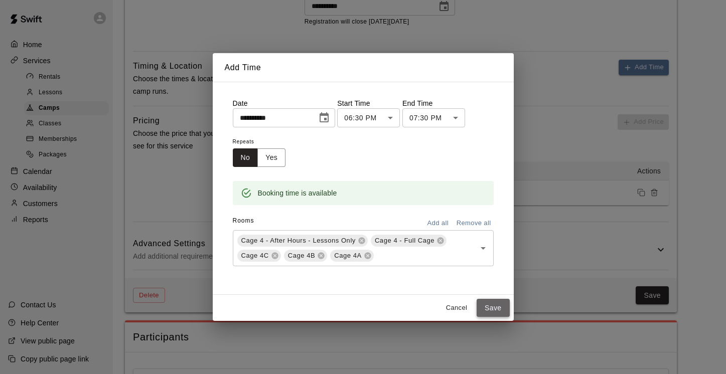
click at [493, 307] on button "Save" at bounding box center [493, 308] width 33 height 19
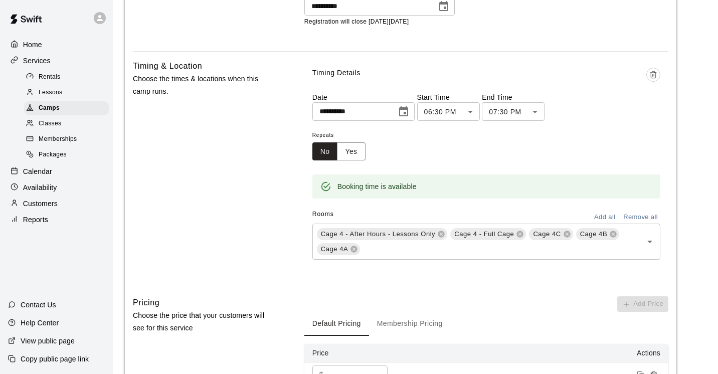
scroll to position [698, 0]
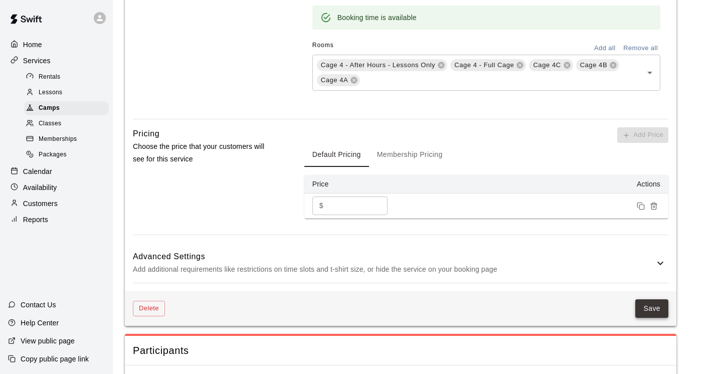
click at [646, 318] on button "Save" at bounding box center [652, 309] width 33 height 19
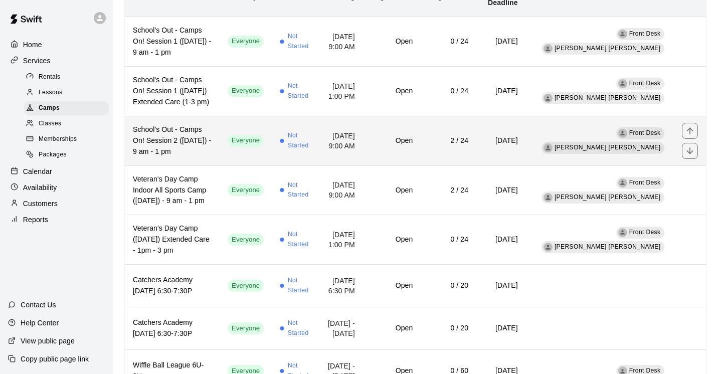
scroll to position [135, 0]
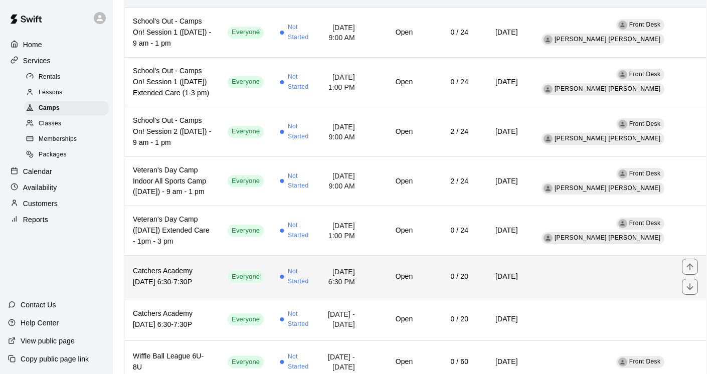
click at [363, 283] on td "[DATE] 6:30 PM" at bounding box center [341, 277] width 43 height 43
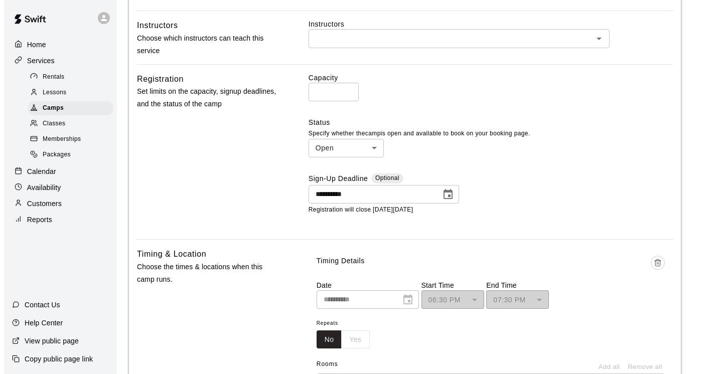
scroll to position [455, 0]
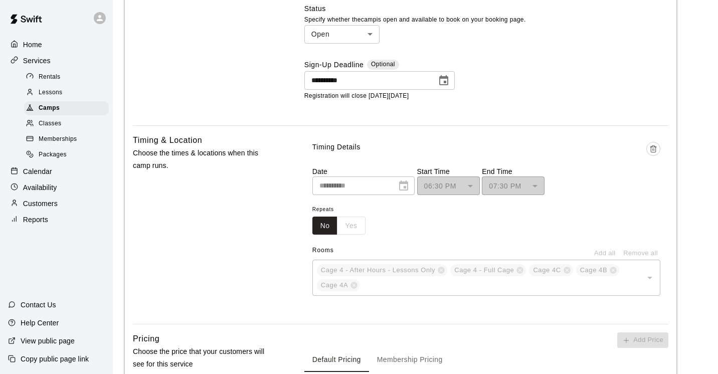
click at [358, 235] on div "No Yes" at bounding box center [339, 226] width 53 height 19
click at [347, 235] on div "No Yes" at bounding box center [339, 226] width 53 height 19
drag, startPoint x: 295, startPoint y: 247, endPoint x: 331, endPoint y: 234, distance: 37.9
click at [295, 247] on div "**********" at bounding box center [401, 225] width 536 height 182
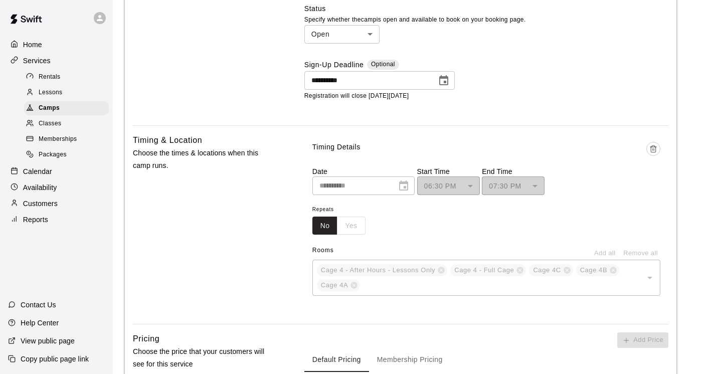
drag, startPoint x: 419, startPoint y: 244, endPoint x: 422, endPoint y: 240, distance: 5.3
click at [419, 235] on div "Repeats No Yes" at bounding box center [487, 219] width 348 height 32
click at [656, 153] on icon "Delete time" at bounding box center [653, 150] width 5 height 6
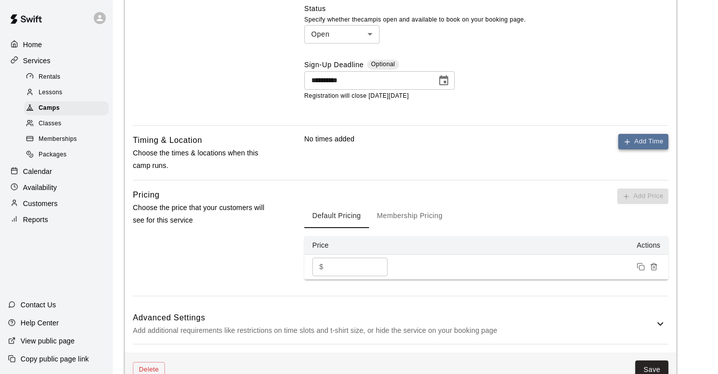
click at [658, 150] on button "Add Time" at bounding box center [644, 142] width 50 height 16
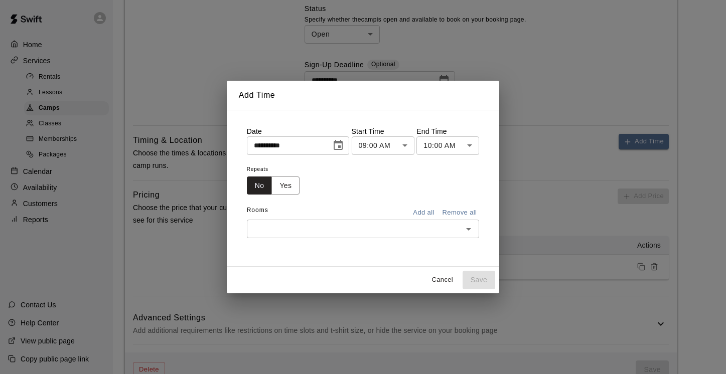
click at [342, 147] on icon "Choose date, selected date is Sep 9, 2025" at bounding box center [338, 145] width 12 height 12
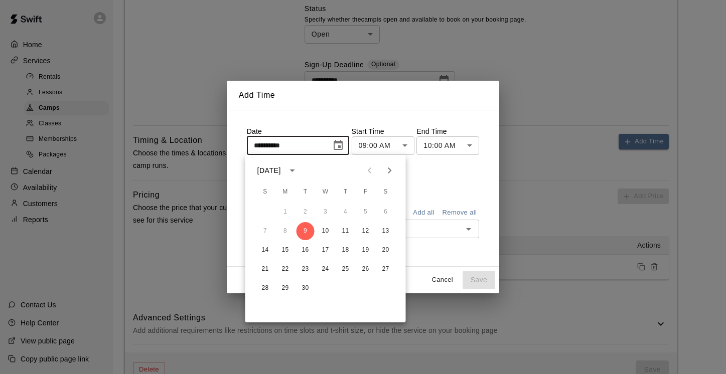
click at [389, 167] on icon "Next month" at bounding box center [390, 171] width 12 height 12
click at [308, 249] on button "11" at bounding box center [306, 250] width 18 height 18
type input "**********"
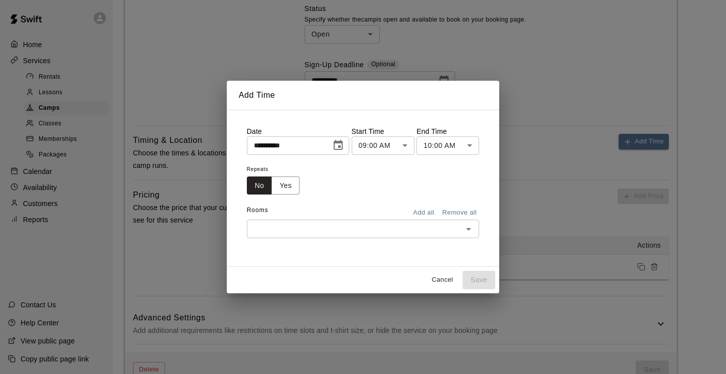
click at [405, 145] on body "**********" at bounding box center [363, 67] width 726 height 1045
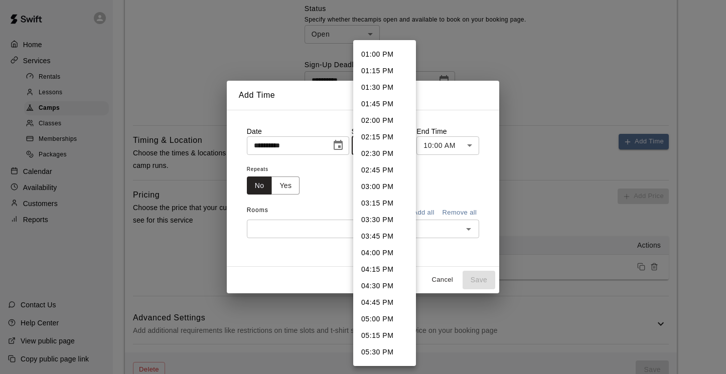
scroll to position [923, 0]
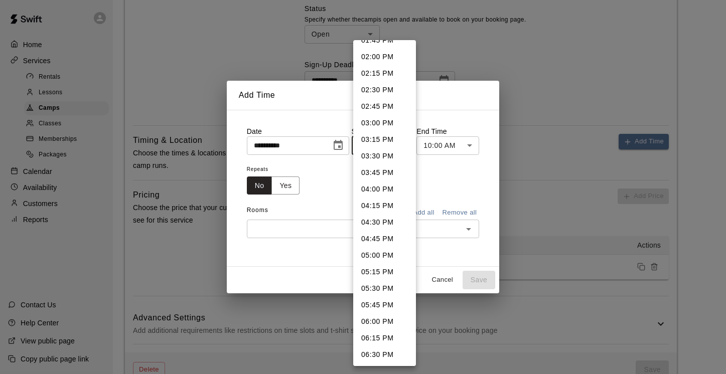
click at [391, 289] on li "05:30 PM" at bounding box center [384, 288] width 63 height 17
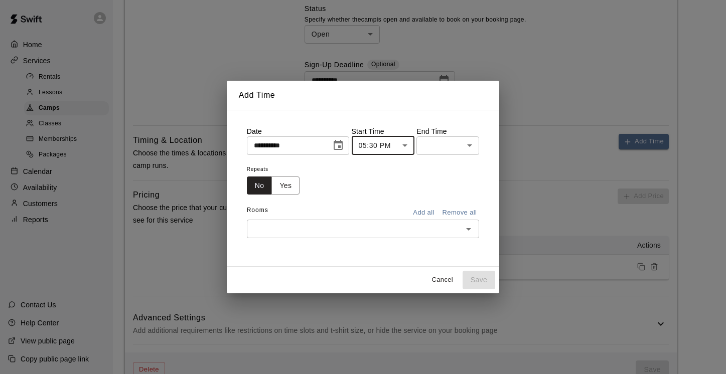
click at [406, 141] on body "**********" at bounding box center [363, 67] width 726 height 1045
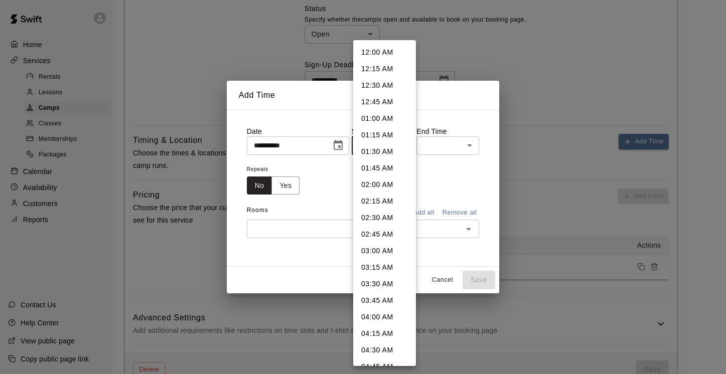
scroll to position [1008, 0]
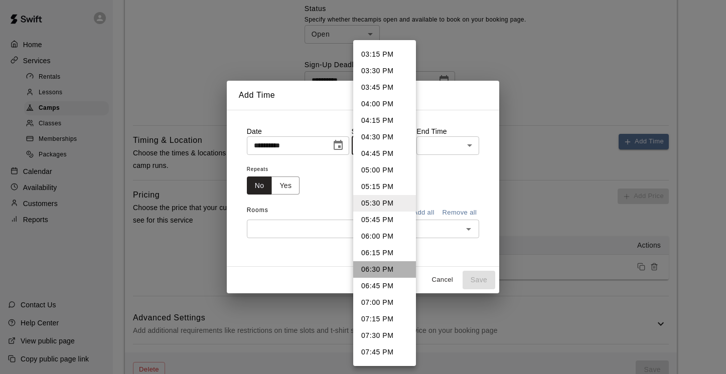
click at [392, 266] on li "06:30 PM" at bounding box center [384, 269] width 63 height 17
type input "********"
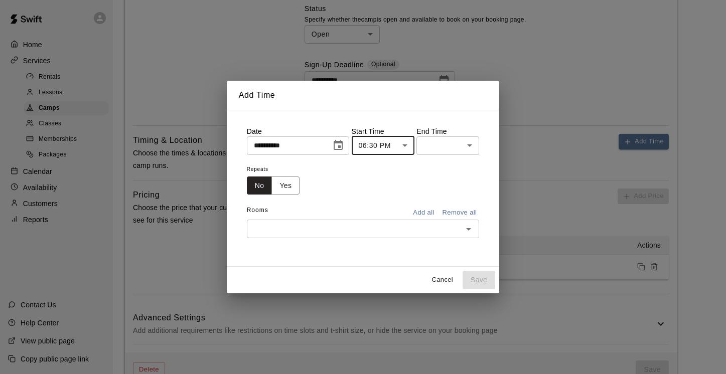
click at [473, 145] on body "**********" at bounding box center [363, 67] width 726 height 1045
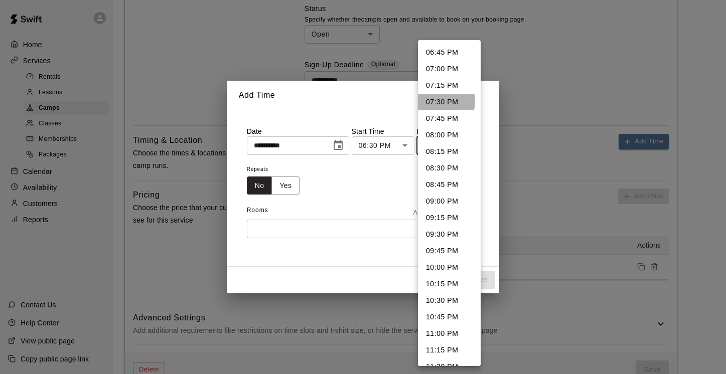
click at [442, 101] on li "07:30 PM" at bounding box center [449, 102] width 63 height 17
type input "********"
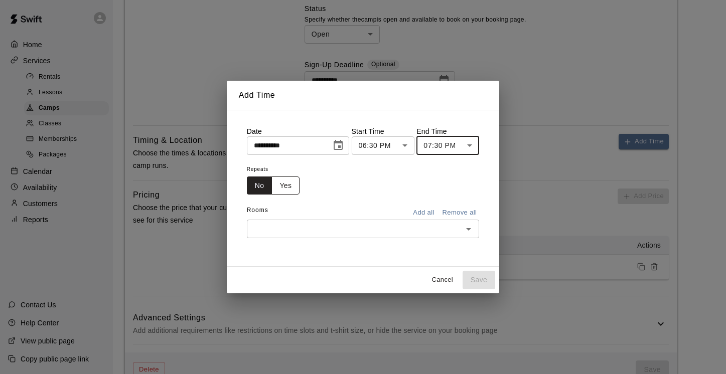
click at [292, 187] on button "Yes" at bounding box center [285, 186] width 28 height 19
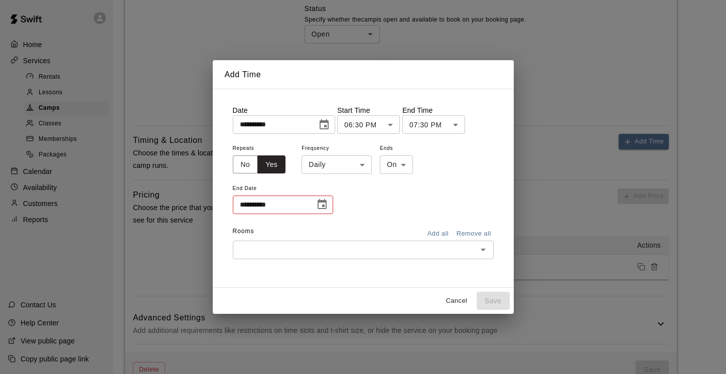
click at [360, 166] on body "**********" at bounding box center [363, 67] width 726 height 1045
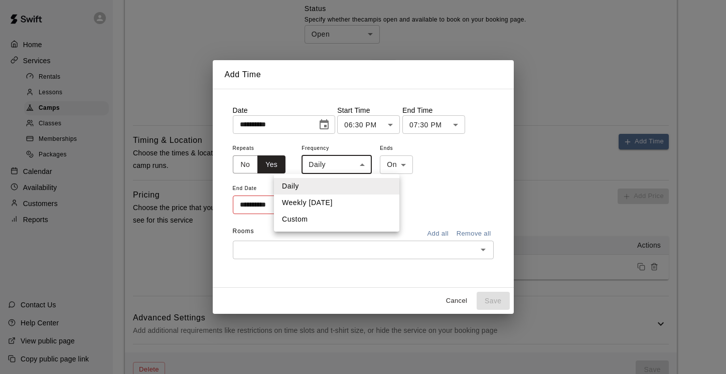
click at [365, 203] on li "Weekly [DATE]" at bounding box center [336, 203] width 125 height 17
type input "******"
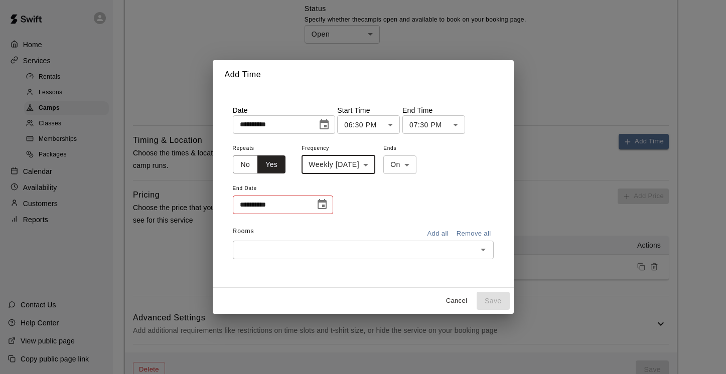
click at [282, 204] on input "**********" at bounding box center [270, 205] width 75 height 19
click at [320, 208] on icon "Choose date" at bounding box center [322, 205] width 12 height 12
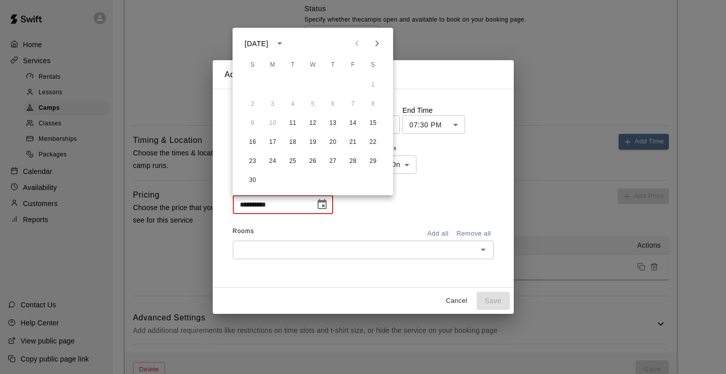
click at [378, 41] on icon "Next month" at bounding box center [377, 44] width 12 height 12
click at [291, 161] on button "27" at bounding box center [293, 162] width 18 height 18
type input "**********"
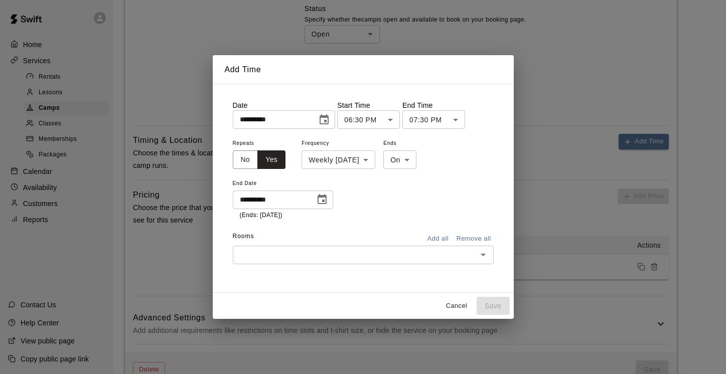
click at [486, 254] on icon "Open" at bounding box center [483, 255] width 12 height 12
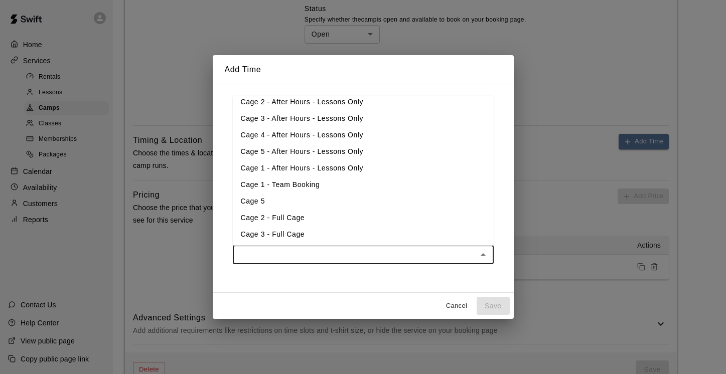
scroll to position [156, 0]
click at [366, 232] on li "Cage 4 - Full Cage" at bounding box center [363, 233] width 261 height 17
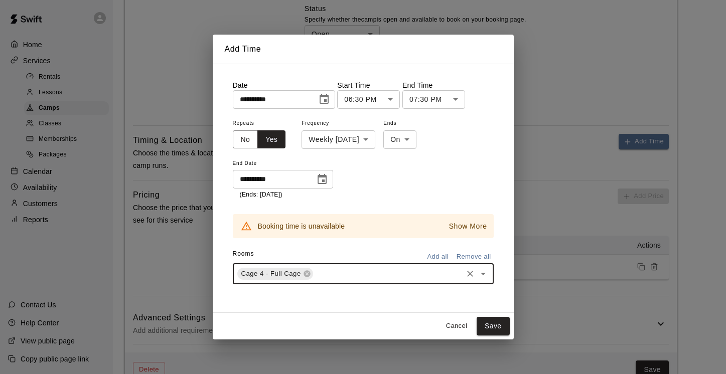
click at [483, 275] on icon "Open" at bounding box center [483, 274] width 12 height 12
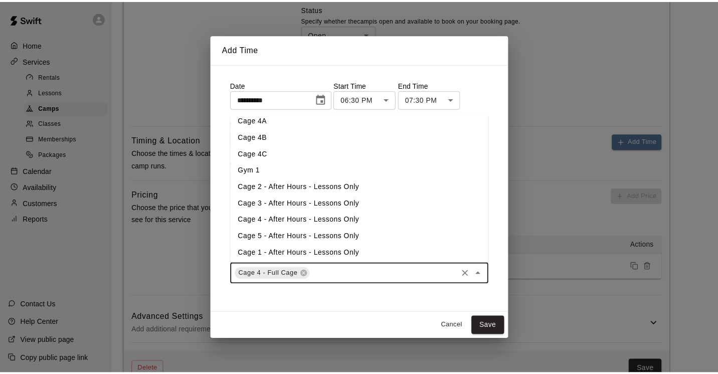
scroll to position [79, 0]
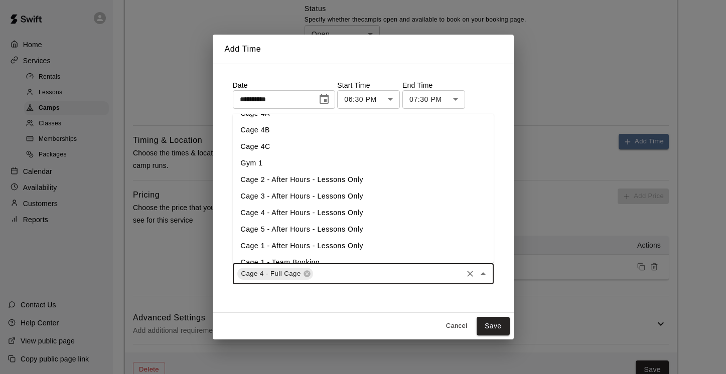
click at [365, 218] on li "Cage 4 - After Hours - Lessons Only" at bounding box center [363, 213] width 261 height 17
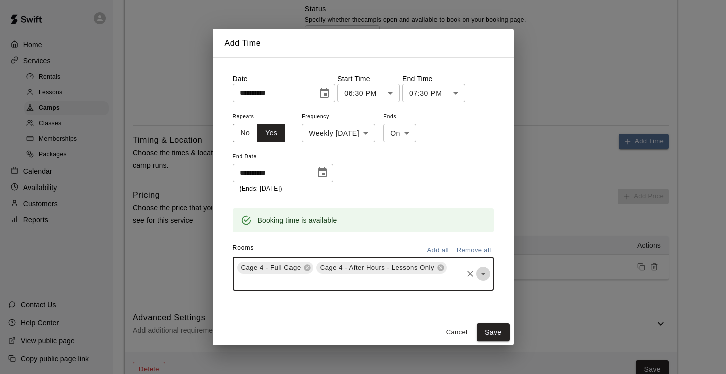
click at [483, 275] on icon "Open" at bounding box center [483, 274] width 12 height 12
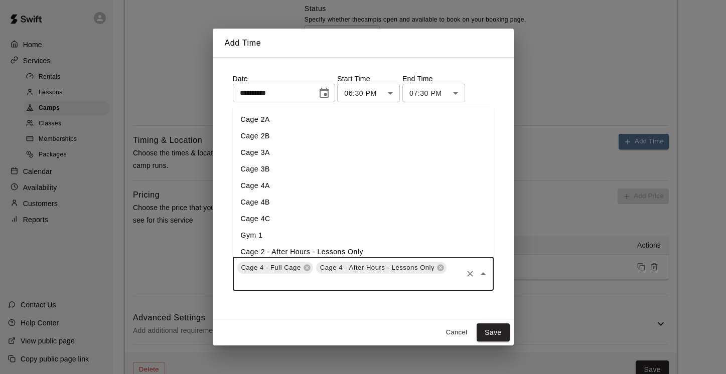
click at [379, 216] on li "Cage 4C" at bounding box center [363, 219] width 261 height 17
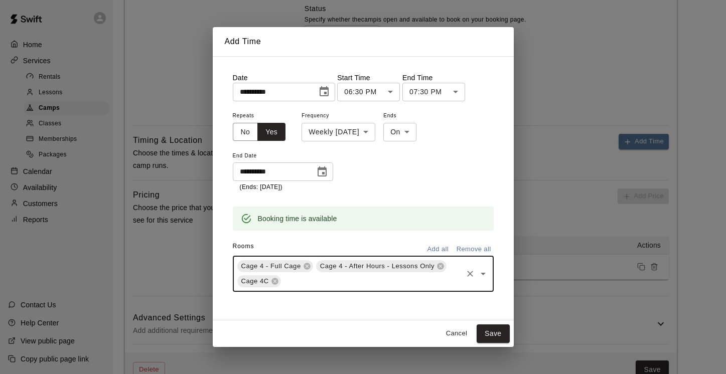
click at [485, 272] on icon "Open" at bounding box center [483, 274] width 12 height 12
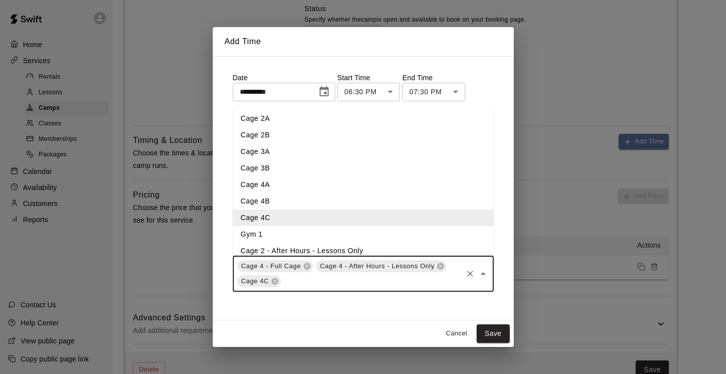
click at [346, 203] on li "Cage 4B" at bounding box center [363, 201] width 261 height 17
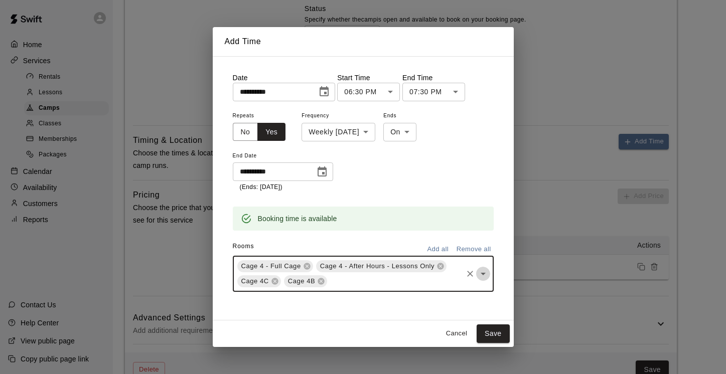
click at [484, 271] on icon "Open" at bounding box center [483, 274] width 12 height 12
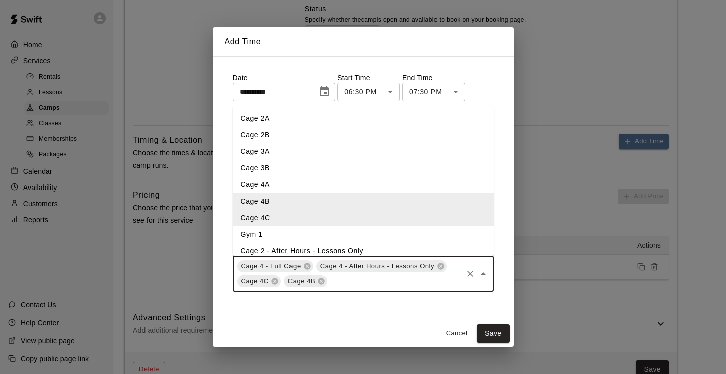
click at [344, 189] on li "Cage 4A" at bounding box center [363, 185] width 261 height 17
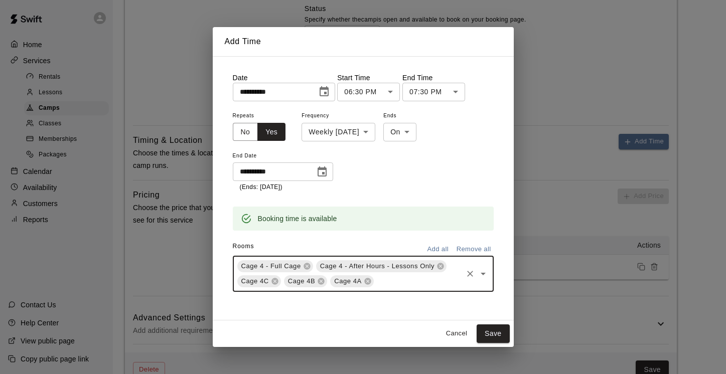
click at [486, 272] on icon "Open" at bounding box center [483, 274] width 12 height 12
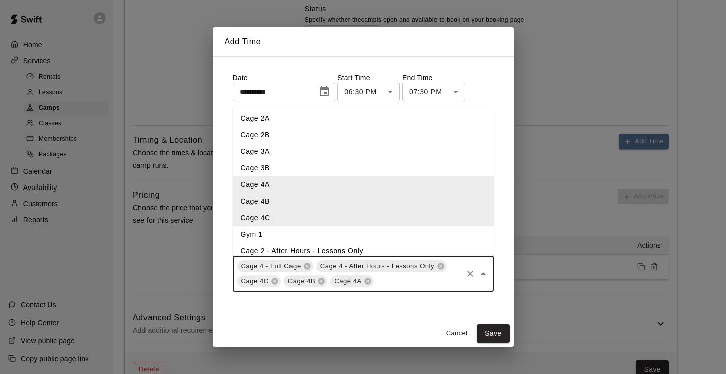
click at [481, 299] on div "**********" at bounding box center [363, 188] width 277 height 247
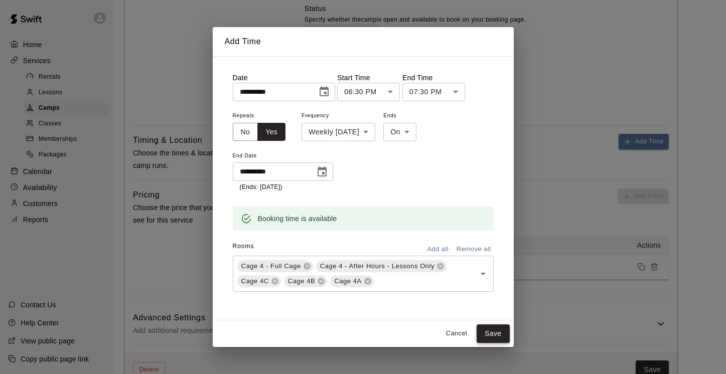
click at [497, 333] on button "Save" at bounding box center [493, 334] width 33 height 19
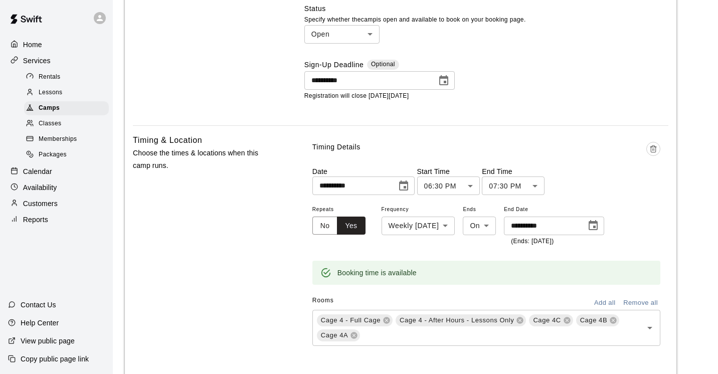
click at [570, 71] on div "Sign-Up Deadline Optional" at bounding box center [487, 66] width 364 height 12
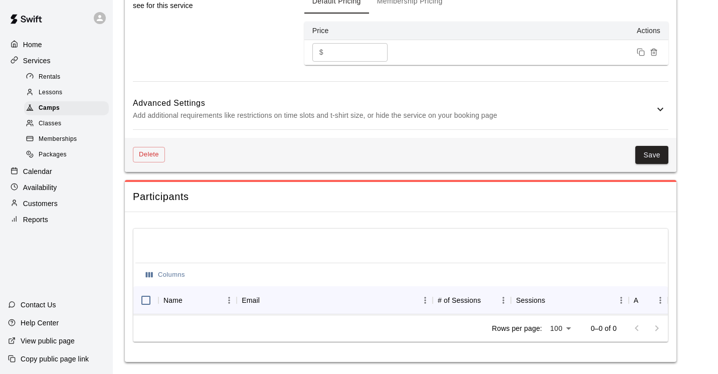
scroll to position [877, 0]
click at [646, 162] on button "Save" at bounding box center [652, 155] width 33 height 19
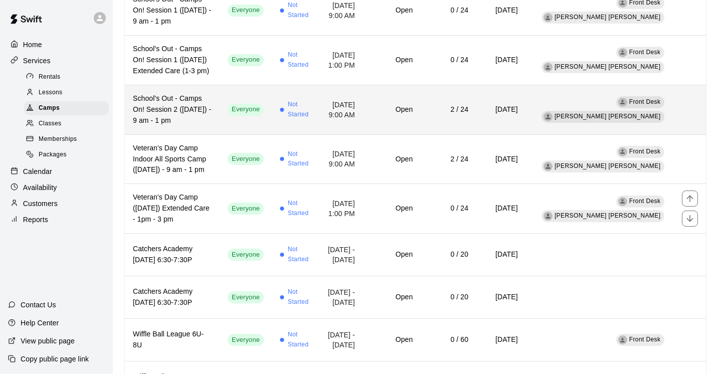
scroll to position [158, 0]
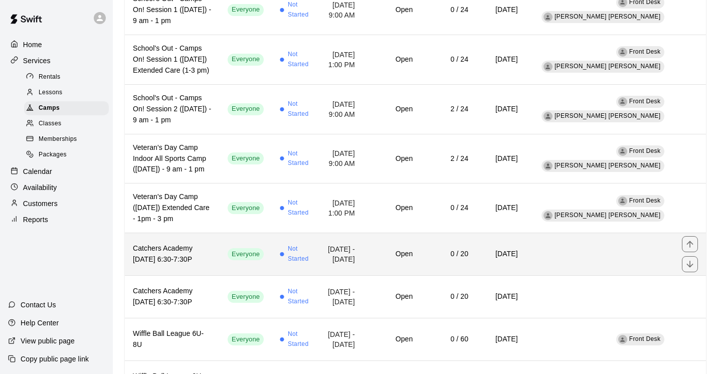
click at [169, 251] on h6 "Catchers Academy [DATE] 6:30-7:30P" at bounding box center [172, 254] width 79 height 22
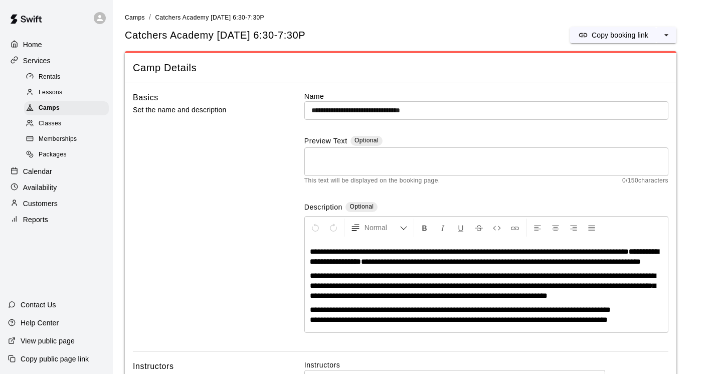
click at [360, 264] on strong "**********" at bounding box center [484, 257] width 349 height 18
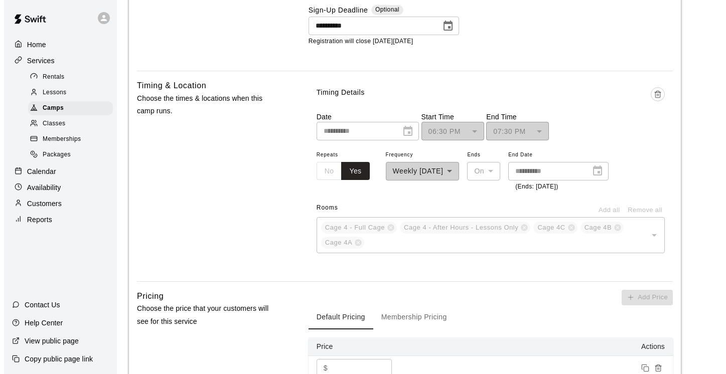
scroll to position [510, 0]
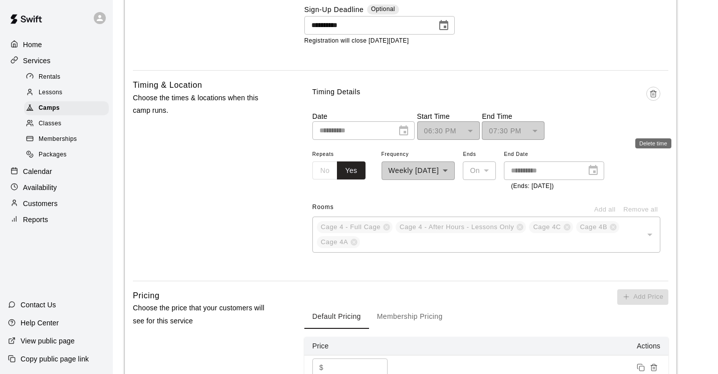
click at [653, 98] on icon "Delete time" at bounding box center [654, 94] width 8 height 8
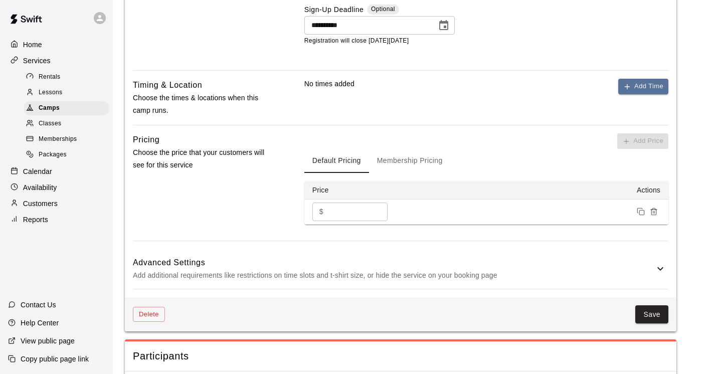
click at [332, 221] on input "***" at bounding box center [358, 212] width 60 height 19
type input "***"
click at [645, 94] on button "Add Time" at bounding box center [644, 87] width 50 height 16
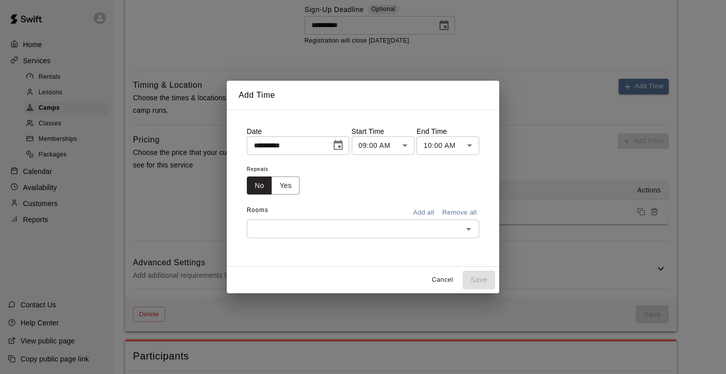
click at [342, 149] on icon "Choose date, selected date is Sep 9, 2025" at bounding box center [338, 145] width 12 height 12
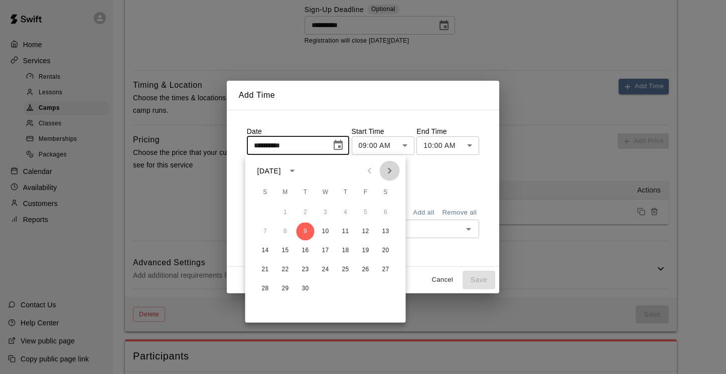
click at [388, 175] on icon "Next month" at bounding box center [390, 171] width 12 height 12
click at [308, 247] on button "11" at bounding box center [306, 251] width 18 height 18
type input "**********"
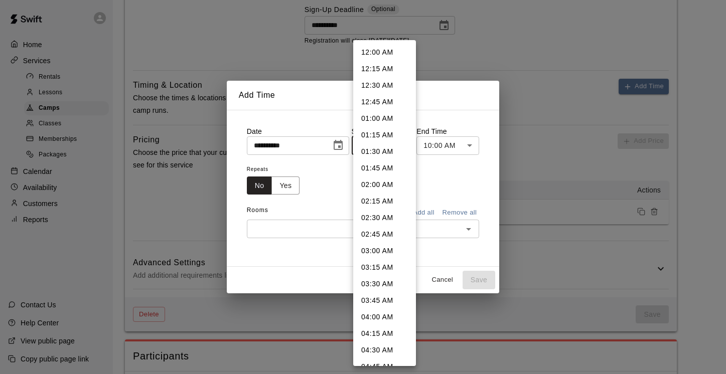
click at [407, 145] on body "**********" at bounding box center [363, 12] width 726 height 1045
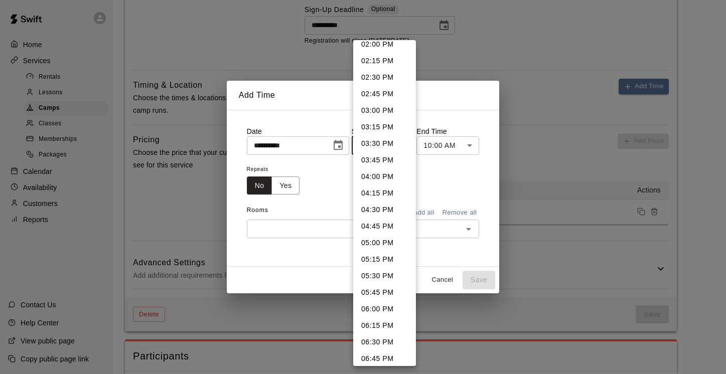
scroll to position [1031, 0]
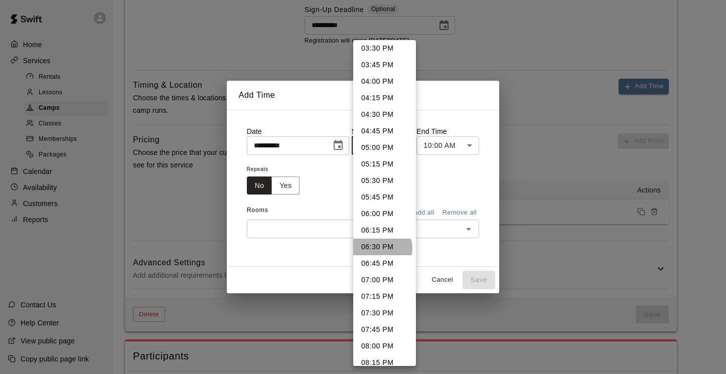
click at [382, 248] on li "06:30 PM" at bounding box center [384, 247] width 63 height 17
type input "********"
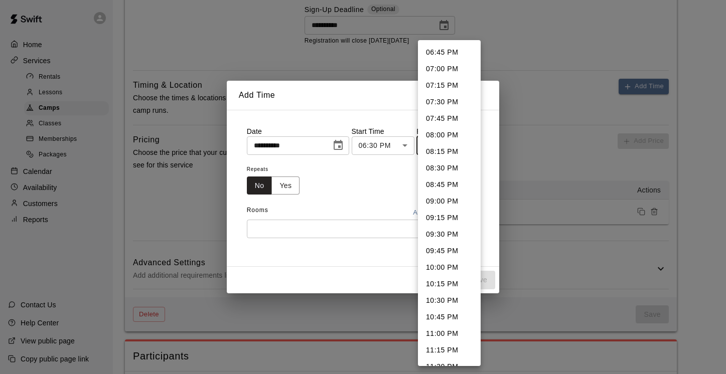
click at [473, 145] on body "**********" at bounding box center [363, 12] width 726 height 1045
click at [452, 101] on li "07:30 PM" at bounding box center [449, 102] width 63 height 17
type input "********"
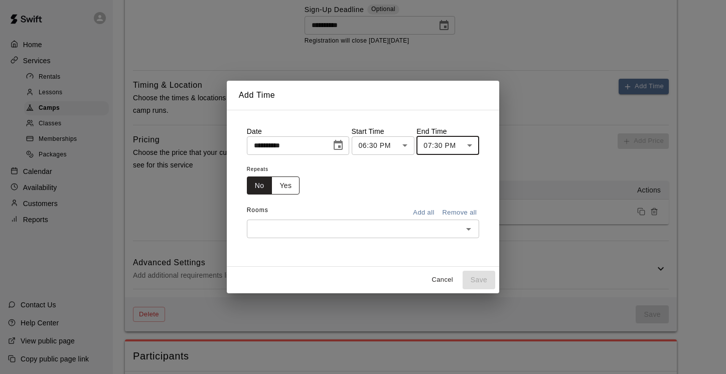
click at [292, 187] on button "Yes" at bounding box center [285, 186] width 28 height 19
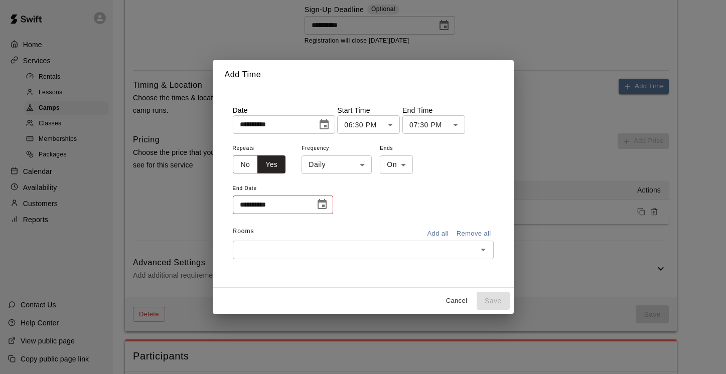
click at [360, 164] on body "**********" at bounding box center [363, 12] width 726 height 1045
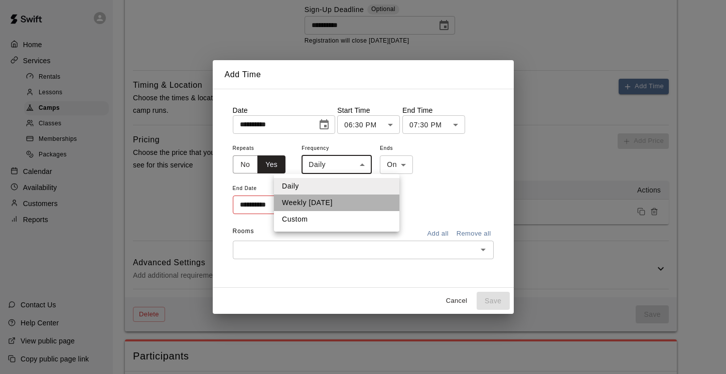
click at [359, 200] on li "Weekly [DATE]" at bounding box center [336, 203] width 125 height 17
type input "******"
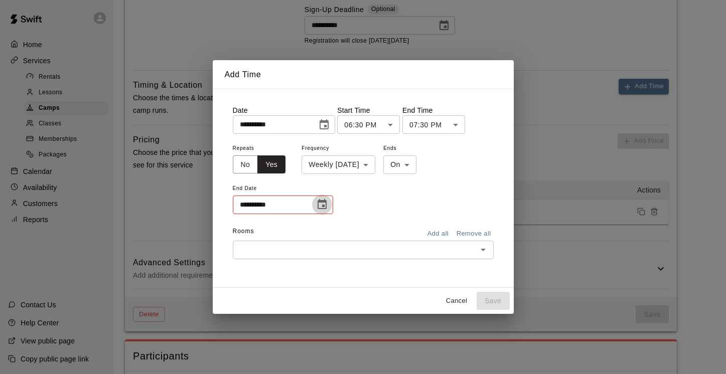
click at [326, 206] on icon "Choose date" at bounding box center [322, 204] width 9 height 10
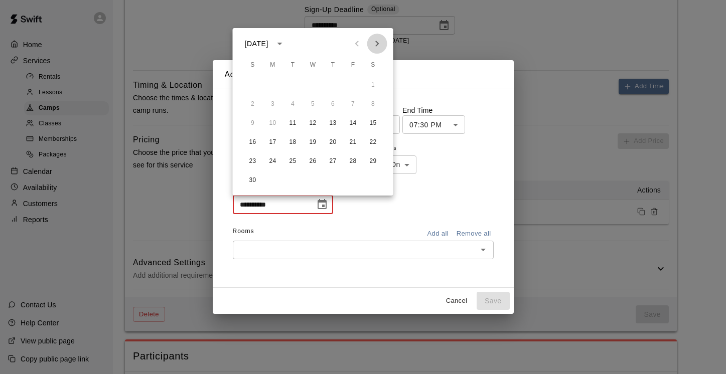
click at [377, 40] on icon "Next month" at bounding box center [377, 44] width 12 height 12
click at [293, 119] on button "16" at bounding box center [293, 123] width 18 height 18
type input "**********"
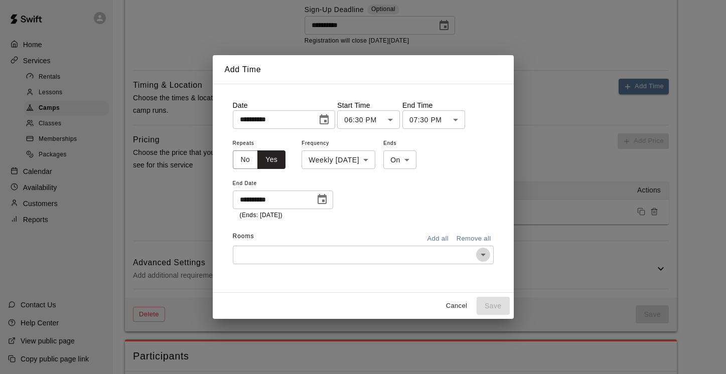
click at [485, 252] on icon "Open" at bounding box center [483, 255] width 12 height 12
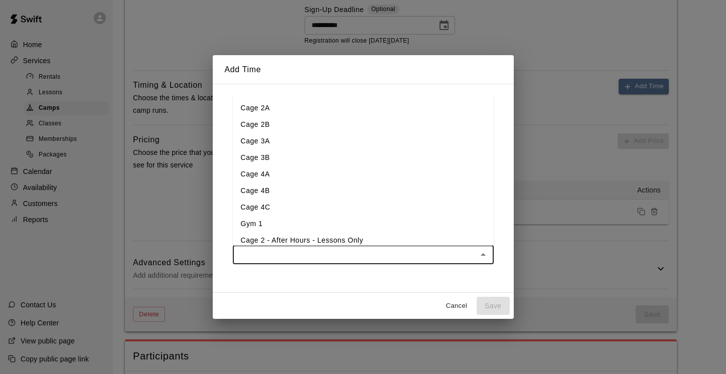
scroll to position [156, 0]
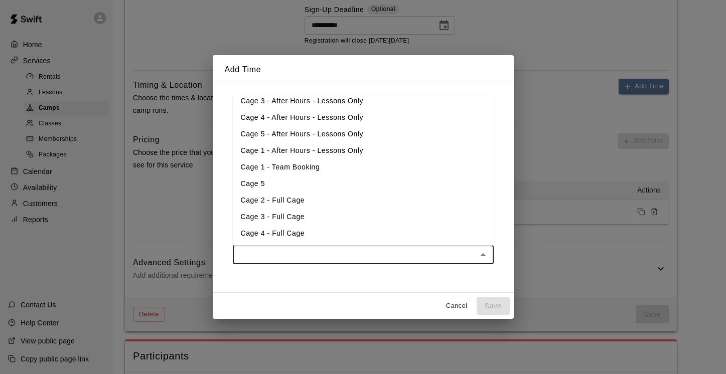
click at [343, 236] on li "Cage 4 - Full Cage" at bounding box center [363, 233] width 261 height 17
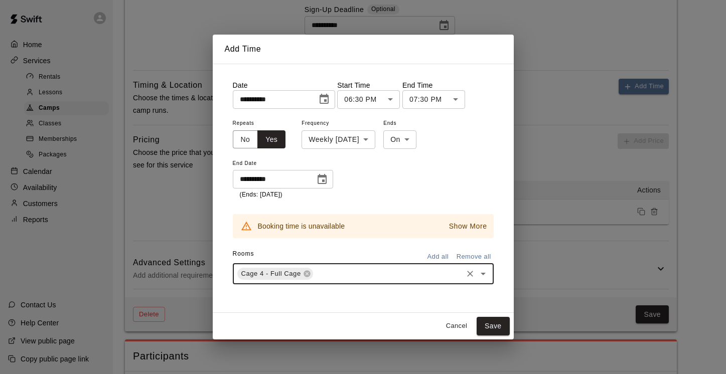
click at [484, 273] on icon "Open" at bounding box center [483, 274] width 5 height 3
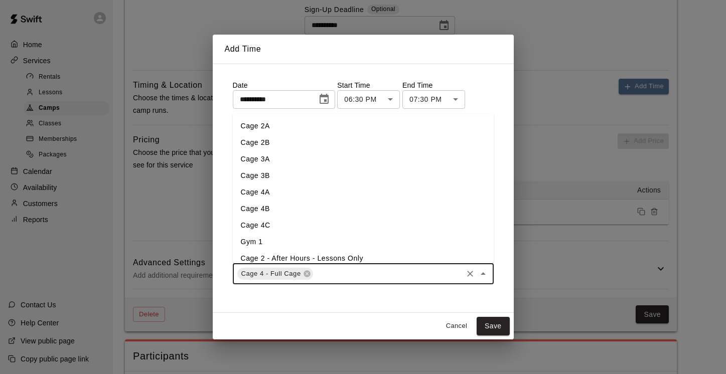
click at [305, 189] on li "Cage 4A" at bounding box center [363, 192] width 261 height 17
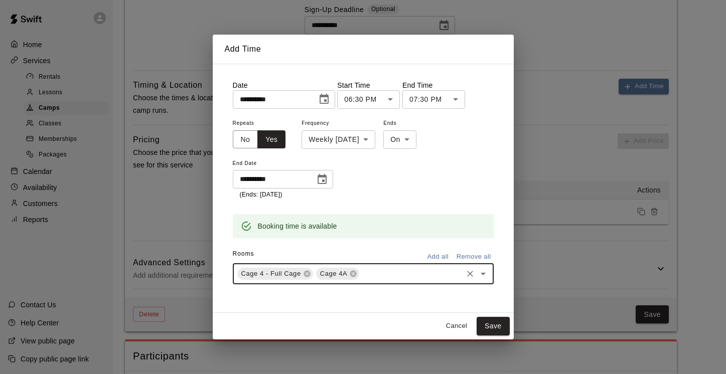
click at [483, 271] on icon "Open" at bounding box center [483, 274] width 12 height 12
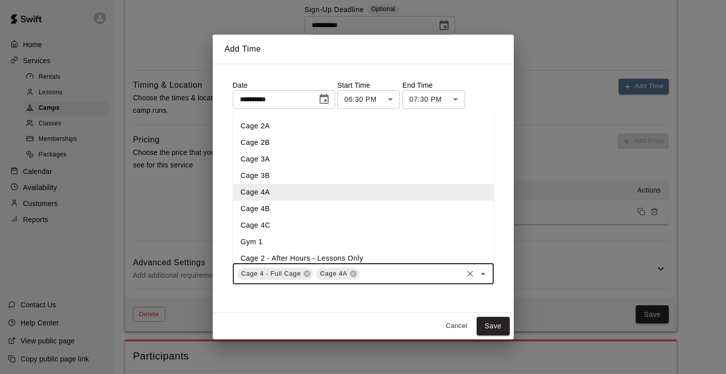
click at [313, 207] on li "Cage 4B" at bounding box center [363, 209] width 261 height 17
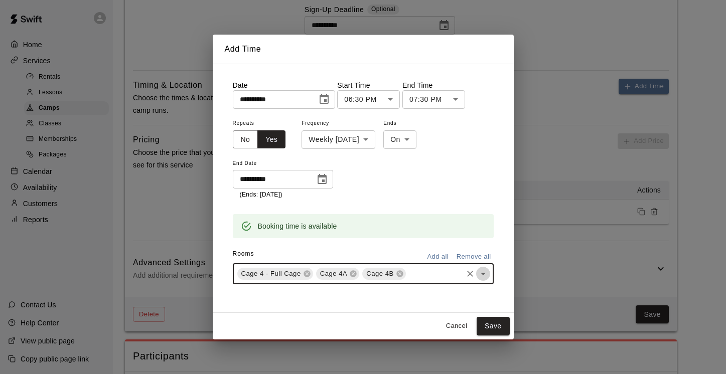
click at [483, 271] on icon "Open" at bounding box center [483, 274] width 12 height 12
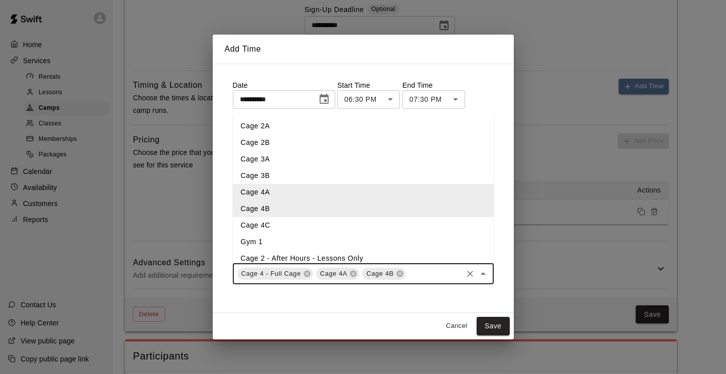
click at [321, 220] on li "Cage 4C" at bounding box center [363, 225] width 261 height 17
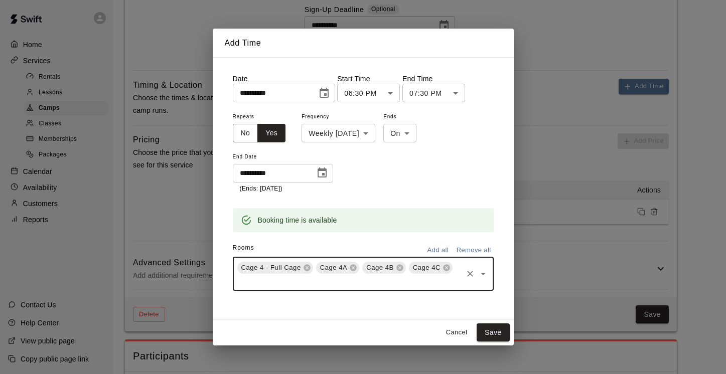
click at [485, 272] on icon "Open" at bounding box center [483, 274] width 12 height 12
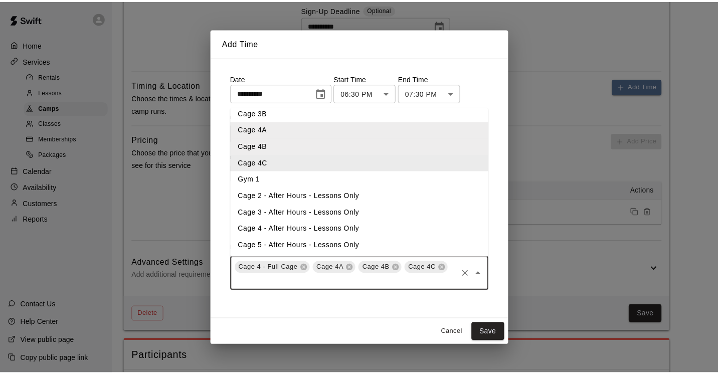
scroll to position [105, 0]
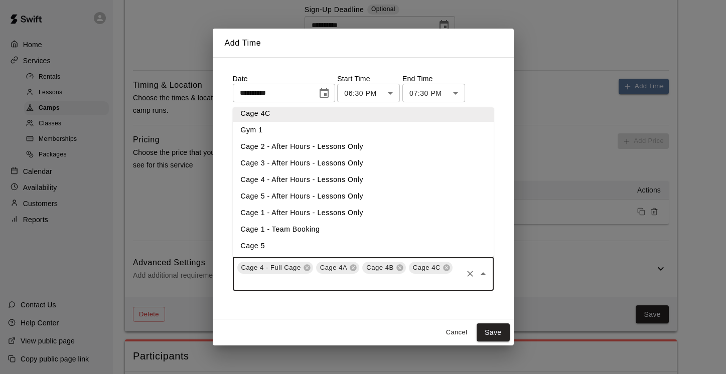
click at [362, 183] on li "Cage 4 - After Hours - Lessons Only" at bounding box center [363, 180] width 261 height 17
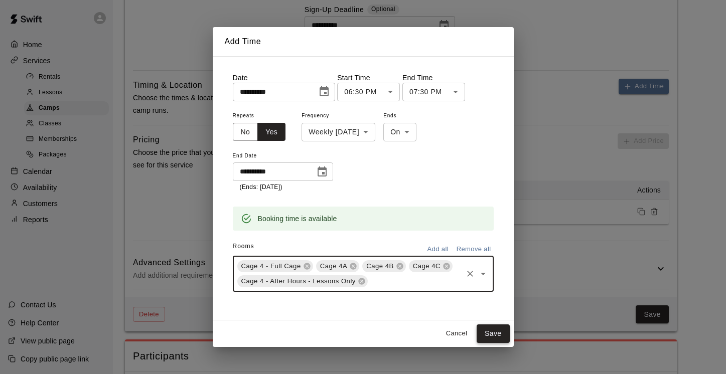
click at [491, 329] on button "Save" at bounding box center [493, 334] width 33 height 19
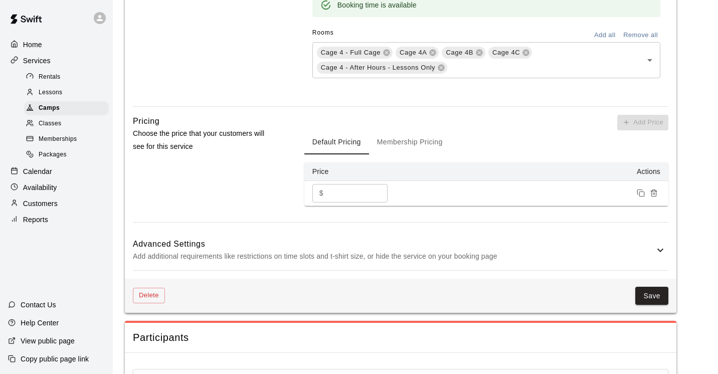
scroll to position [892, 0]
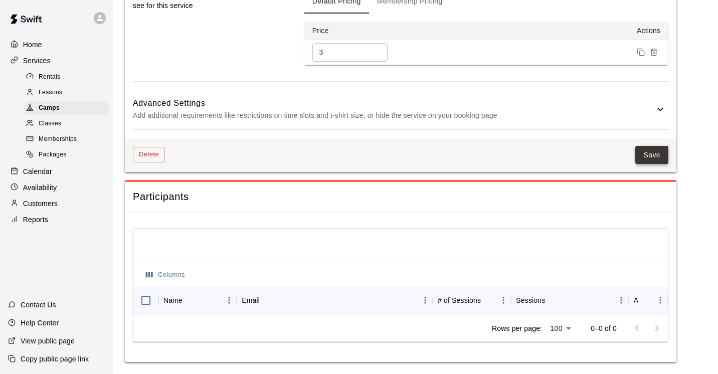
click at [650, 147] on button "Save" at bounding box center [652, 155] width 33 height 19
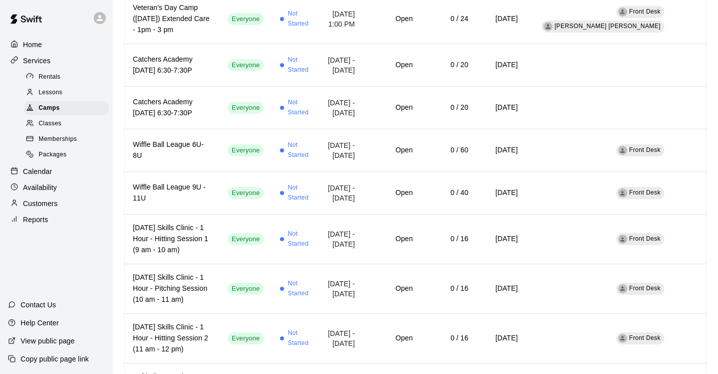
scroll to position [357, 0]
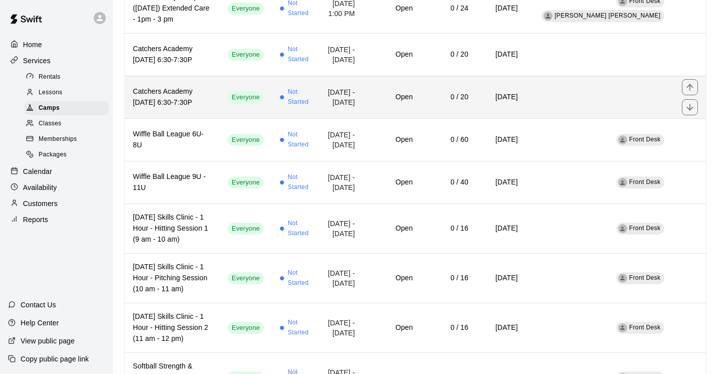
click at [174, 108] on h6 "Catchers Academy [DATE] 6:30-7:30P" at bounding box center [172, 97] width 79 height 22
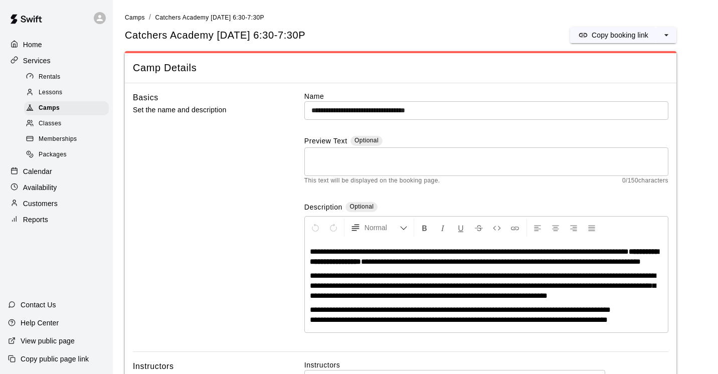
click at [359, 261] on strong "**********" at bounding box center [484, 257] width 349 height 18
click at [230, 252] on div "Basics Set the name and description" at bounding box center [202, 221] width 139 height 261
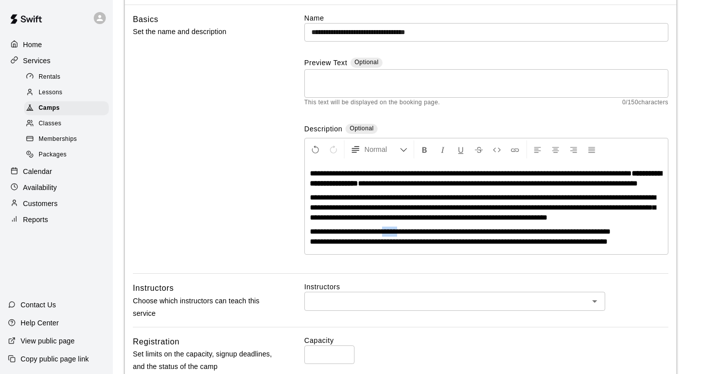
drag, startPoint x: 413, startPoint y: 243, endPoint x: 393, endPoint y: 241, distance: 20.2
click at [393, 235] on span "**********" at bounding box center [460, 232] width 301 height 8
click at [252, 228] on div "Basics Set the name and description" at bounding box center [202, 143] width 139 height 261
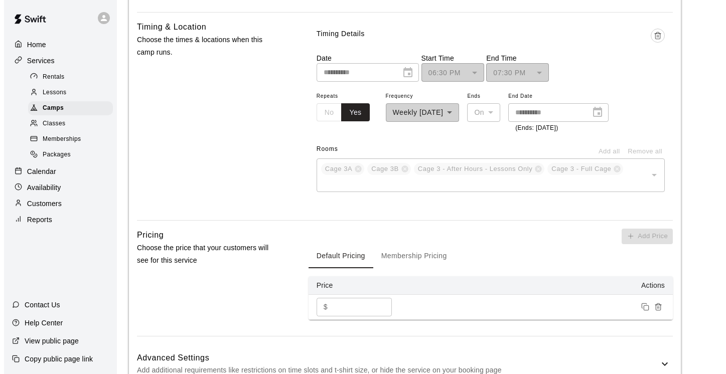
scroll to position [572, 0]
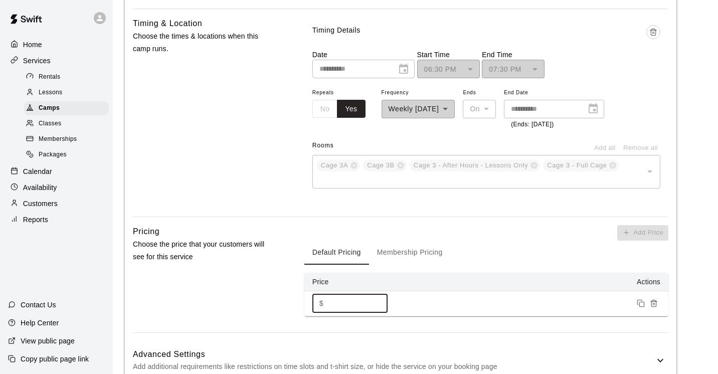
click at [330, 313] on input "***" at bounding box center [358, 304] width 60 height 19
type input "***"
click at [653, 34] on line "Delete time" at bounding box center [653, 33] width 0 height 2
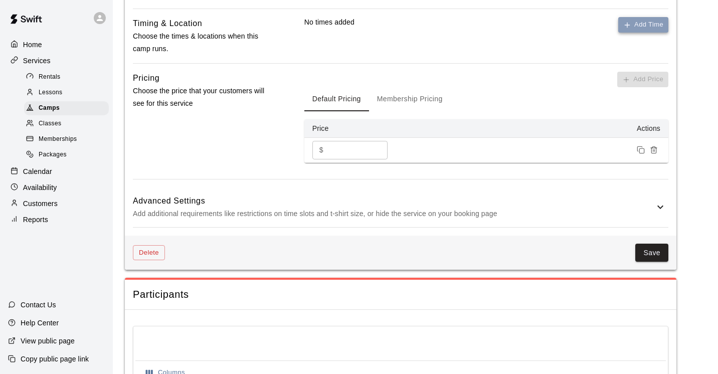
click at [650, 33] on button "Add Time" at bounding box center [644, 25] width 50 height 16
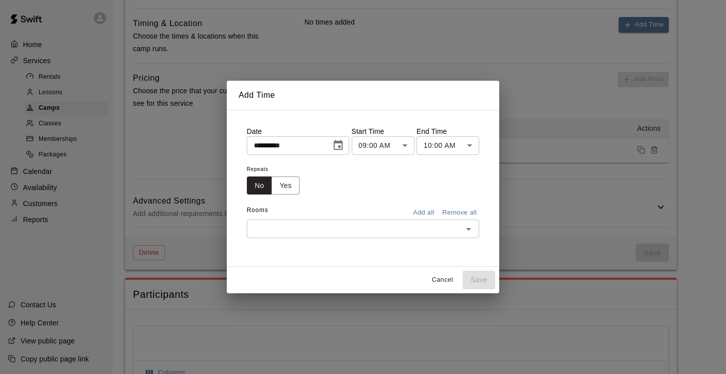
click at [339, 150] on icon "Choose date, selected date is Sep 9, 2025" at bounding box center [338, 145] width 9 height 10
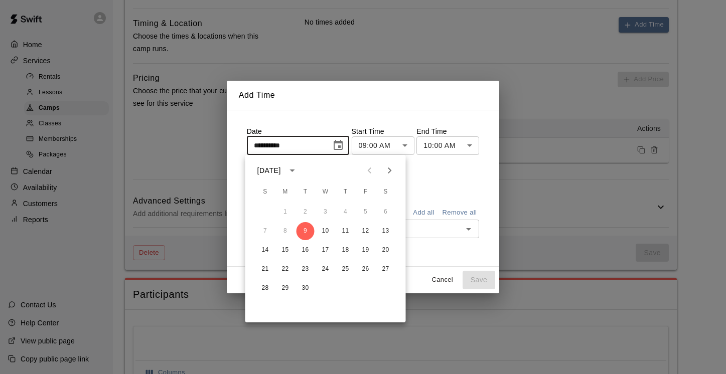
click at [390, 167] on icon "Next month" at bounding box center [390, 171] width 12 height 12
click at [350, 249] on button "13" at bounding box center [346, 250] width 18 height 18
type input "**********"
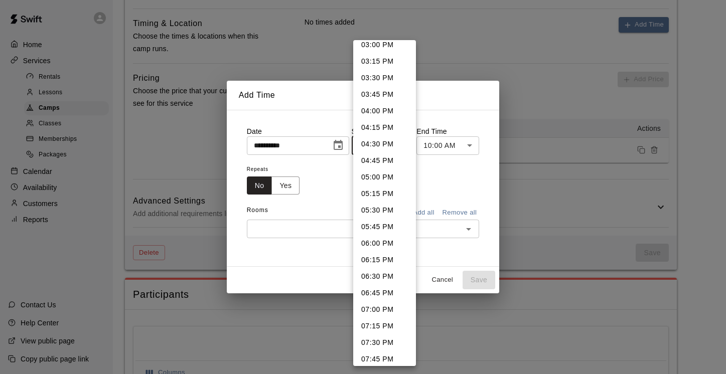
click at [382, 279] on li "06:30 PM" at bounding box center [384, 276] width 63 height 17
type input "********"
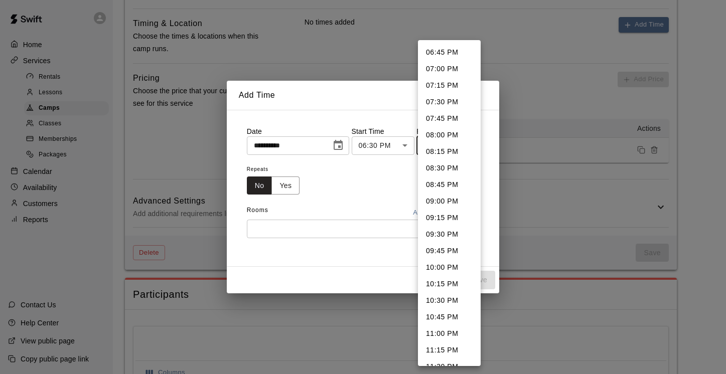
click at [439, 103] on li "07:30 PM" at bounding box center [449, 102] width 63 height 17
type input "********"
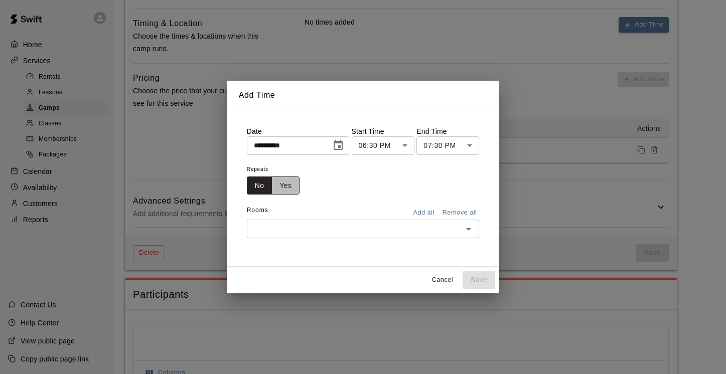
click at [288, 182] on button "Yes" at bounding box center [285, 186] width 28 height 19
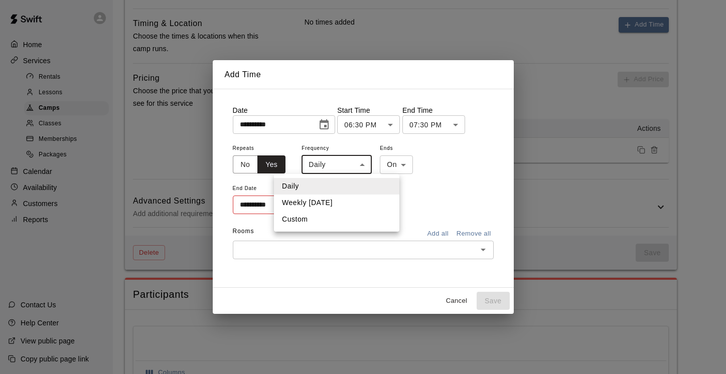
click at [364, 199] on li "Weekly [DATE]" at bounding box center [336, 203] width 125 height 17
type input "******"
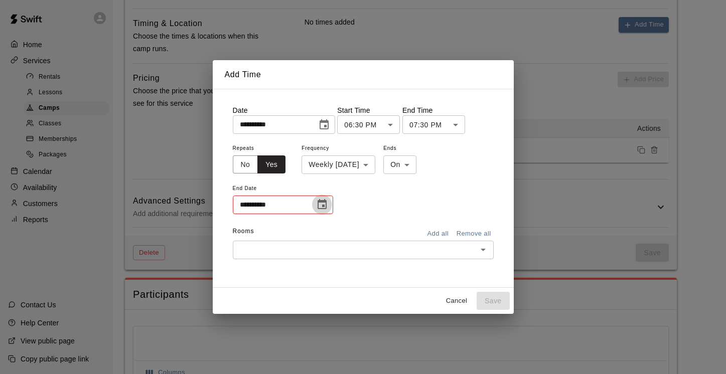
click at [325, 206] on icon "Choose date" at bounding box center [322, 205] width 12 height 12
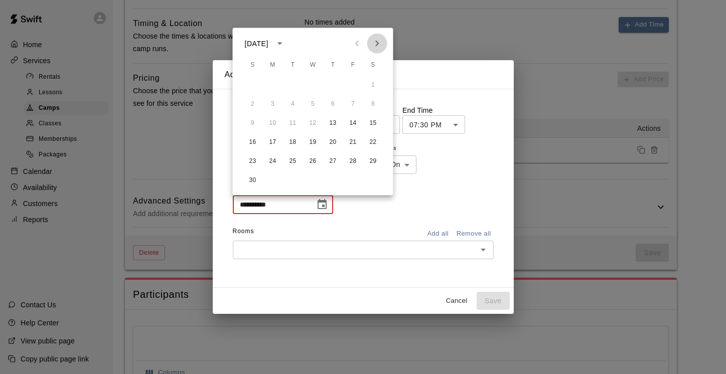
click at [378, 41] on icon "Next month" at bounding box center [377, 44] width 12 height 12
click at [330, 120] on button "18" at bounding box center [333, 123] width 18 height 18
type input "**********"
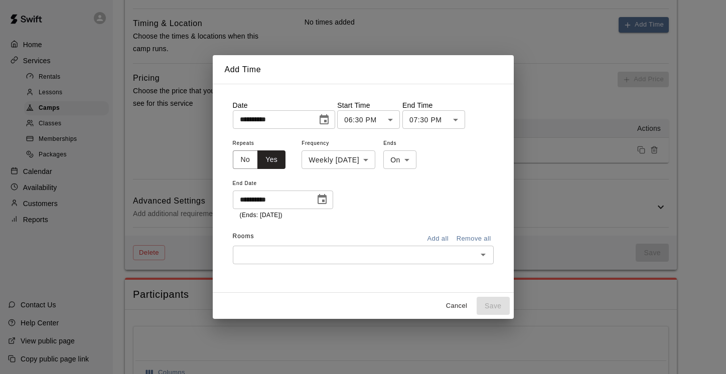
click at [485, 258] on icon "Open" at bounding box center [483, 255] width 12 height 12
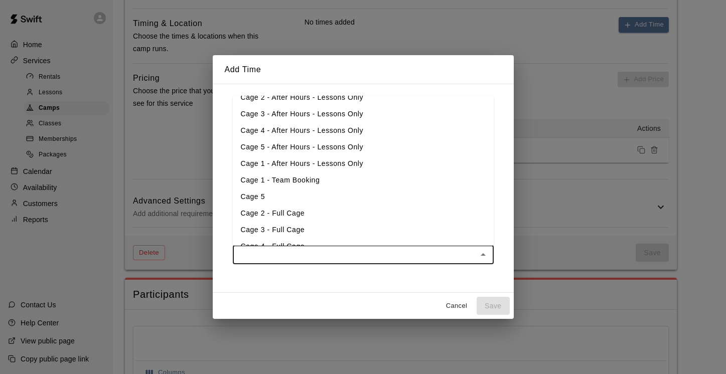
scroll to position [156, 0]
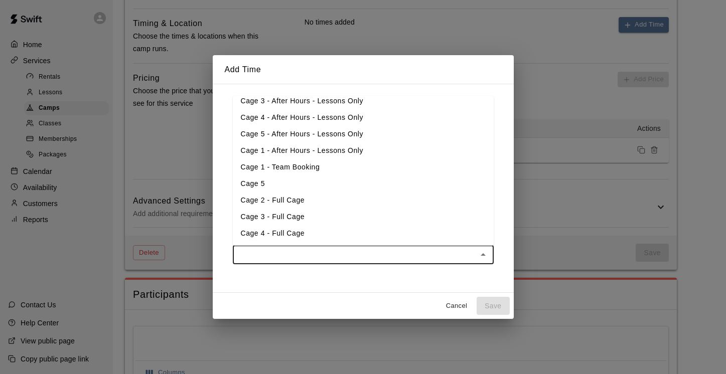
click at [413, 238] on li "Cage 4 - Full Cage" at bounding box center [363, 233] width 261 height 17
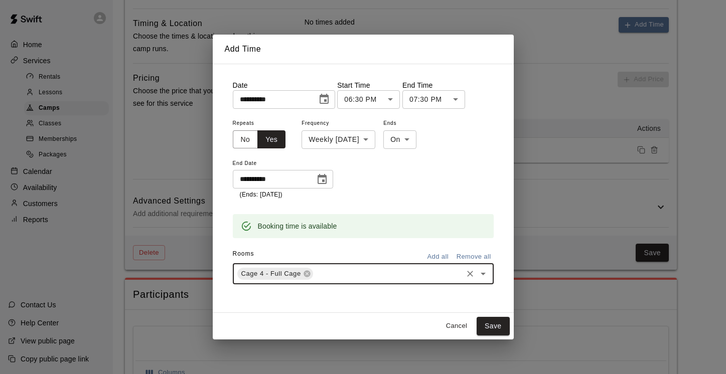
click at [483, 269] on icon "Open" at bounding box center [483, 274] width 12 height 12
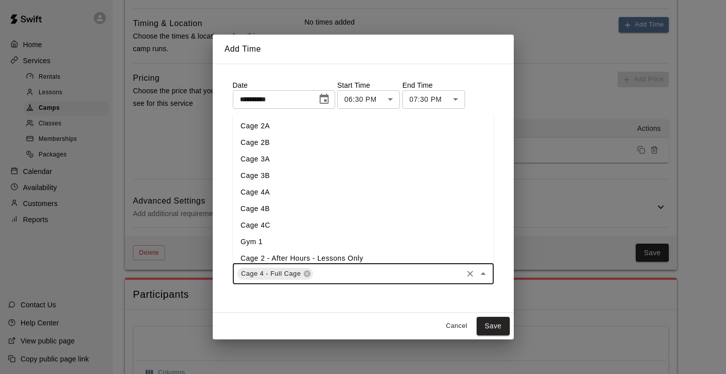
click at [395, 224] on li "Cage 4C" at bounding box center [363, 225] width 261 height 17
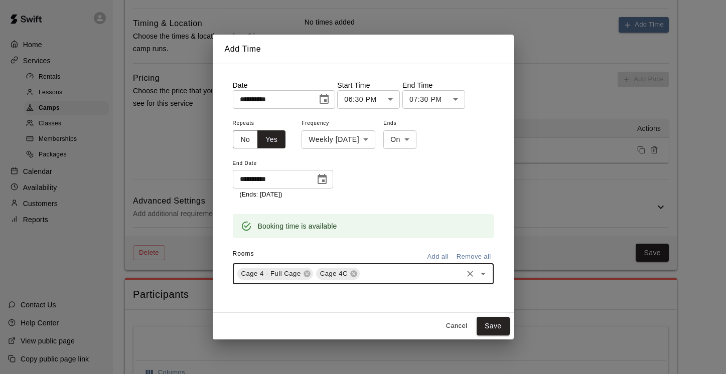
click at [482, 271] on icon "Open" at bounding box center [483, 274] width 12 height 12
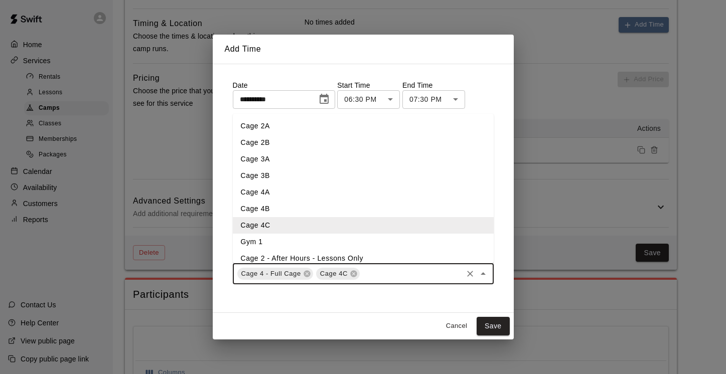
click at [333, 212] on li "Cage 4B" at bounding box center [363, 209] width 261 height 17
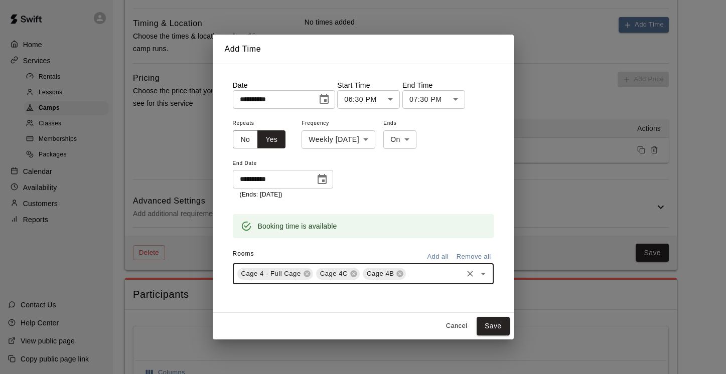
click at [483, 271] on icon "Open" at bounding box center [483, 274] width 12 height 12
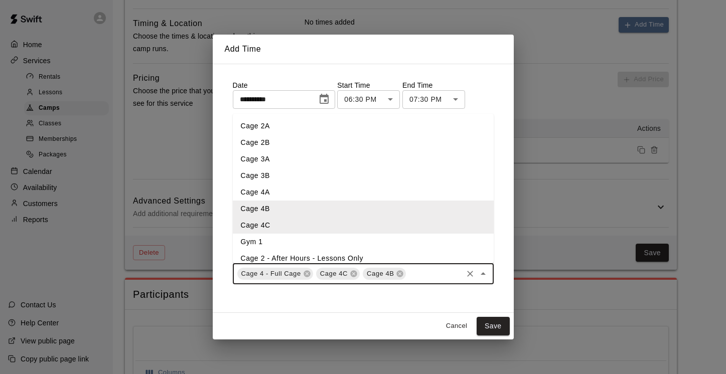
click at [347, 193] on li "Cage 4A" at bounding box center [363, 192] width 261 height 17
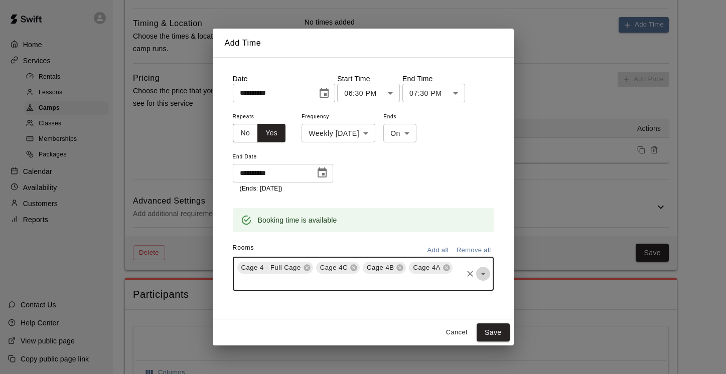
click at [481, 276] on icon "Open" at bounding box center [483, 274] width 12 height 12
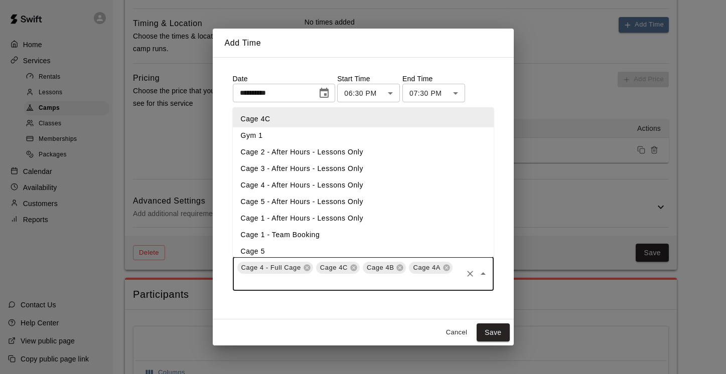
scroll to position [116, 0]
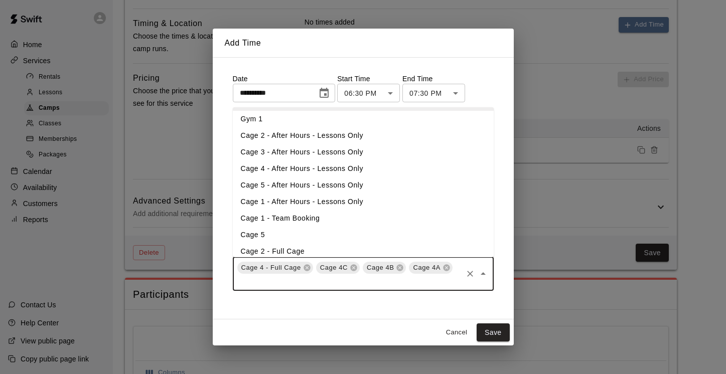
click at [343, 166] on li "Cage 4 - After Hours - Lessons Only" at bounding box center [363, 169] width 261 height 17
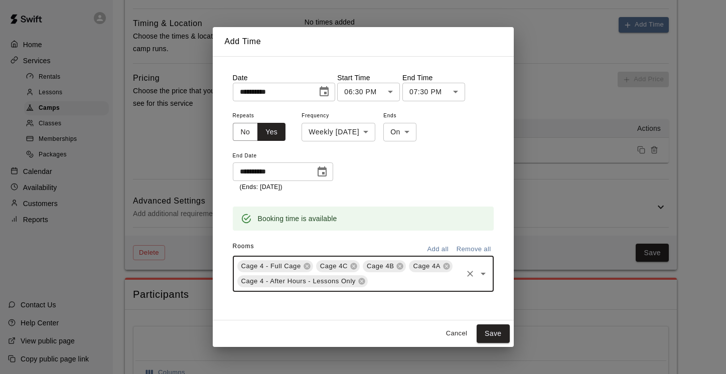
click at [481, 276] on icon "Open" at bounding box center [483, 274] width 12 height 12
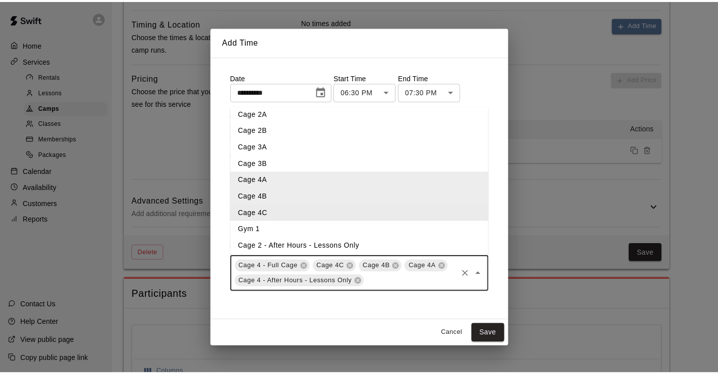
scroll to position [0, 0]
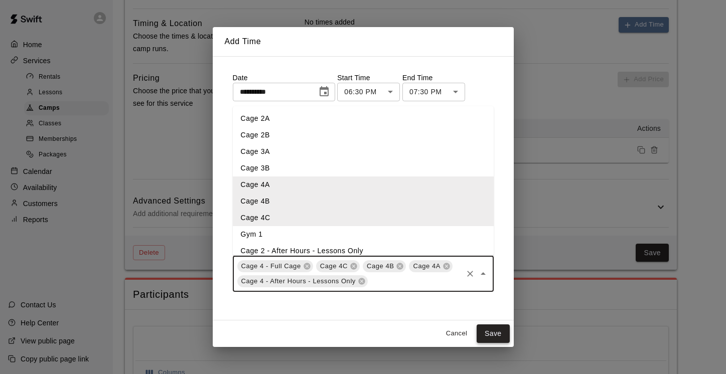
click at [496, 331] on button "Save" at bounding box center [493, 334] width 33 height 19
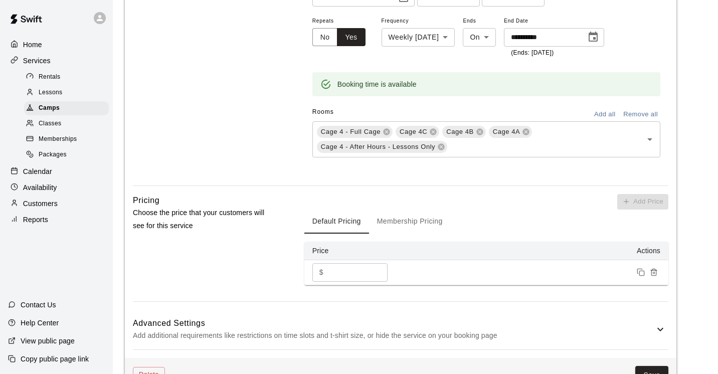
scroll to position [863, 0]
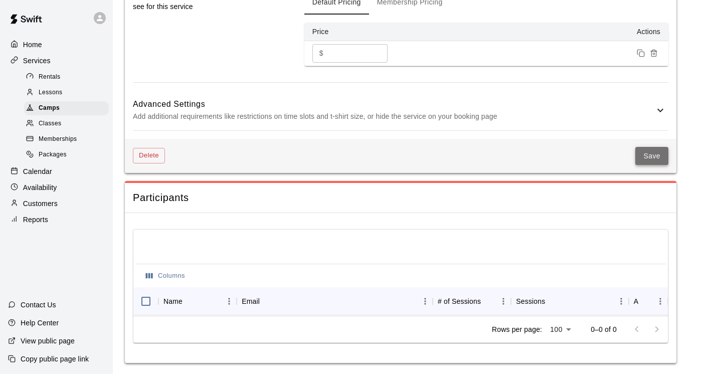
click at [644, 165] on button "Save" at bounding box center [652, 156] width 33 height 19
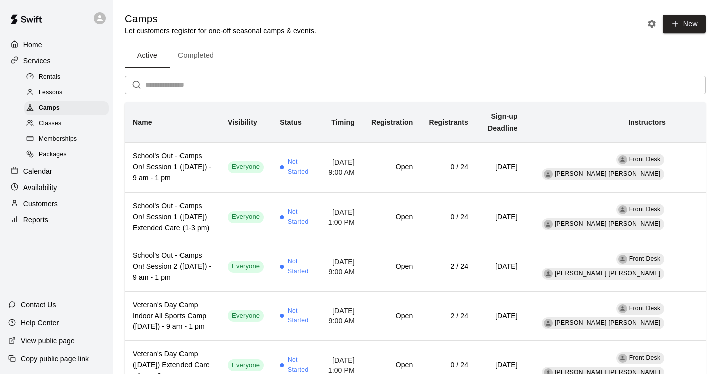
click at [54, 168] on div "Calendar" at bounding box center [56, 171] width 97 height 15
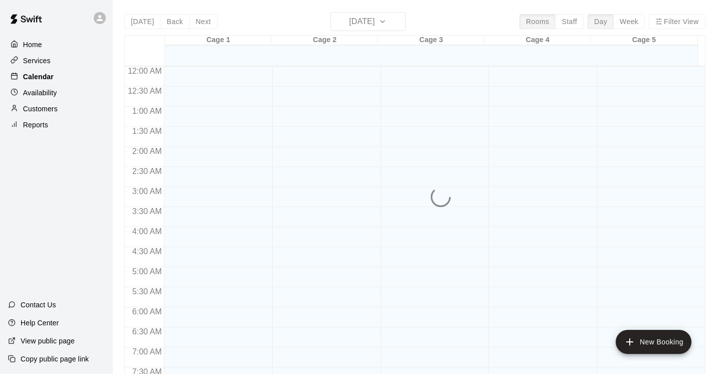
scroll to position [615, 0]
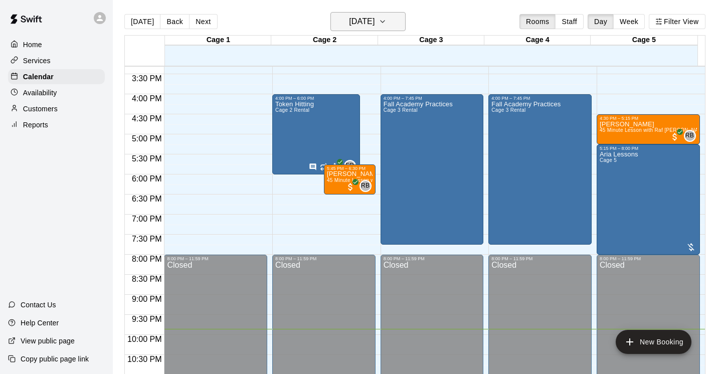
click at [387, 23] on icon "button" at bounding box center [383, 22] width 8 height 12
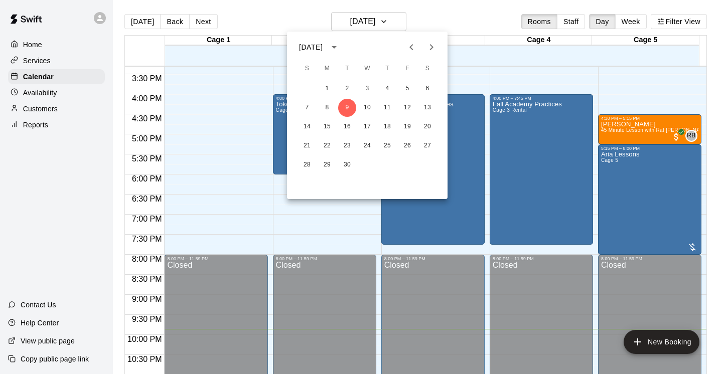
click at [427, 50] on icon "Next month" at bounding box center [431, 47] width 12 height 12
click at [341, 125] on button "11" at bounding box center [347, 127] width 18 height 18
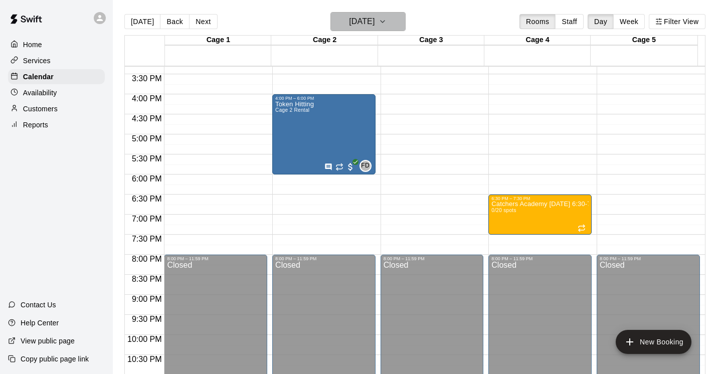
click at [387, 19] on icon "button" at bounding box center [383, 22] width 8 height 12
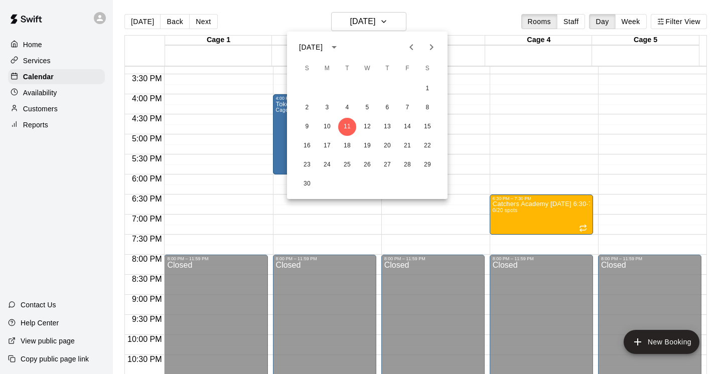
click at [205, 21] on div at bounding box center [363, 187] width 726 height 374
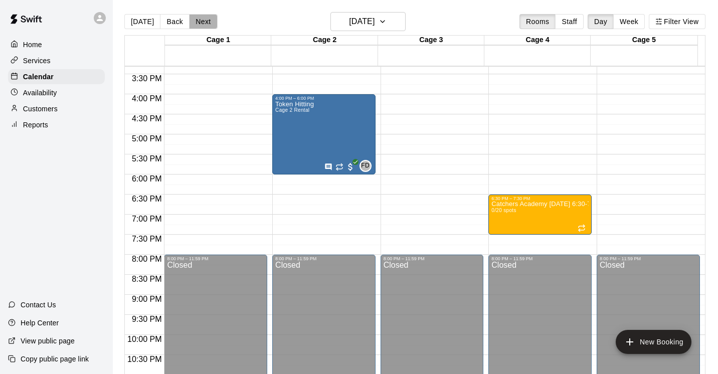
click at [205, 21] on button "Next" at bounding box center [203, 21] width 28 height 15
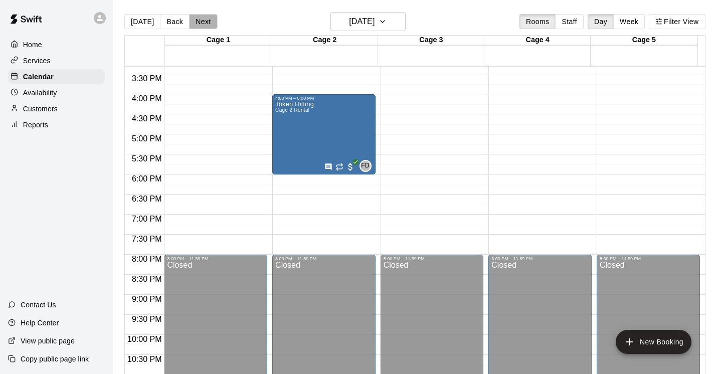
click at [205, 21] on button "Next" at bounding box center [203, 21] width 28 height 15
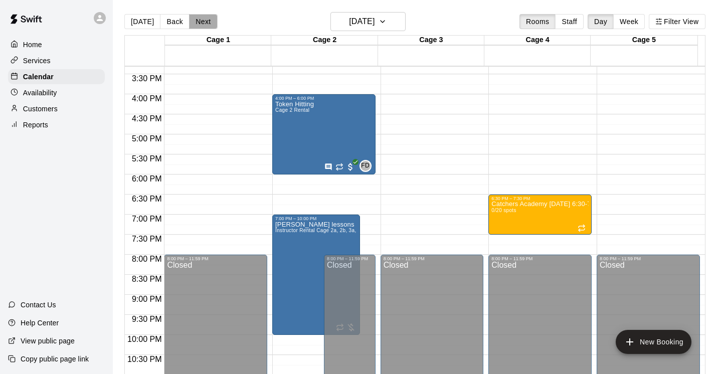
click at [205, 20] on button "Next" at bounding box center [203, 21] width 28 height 15
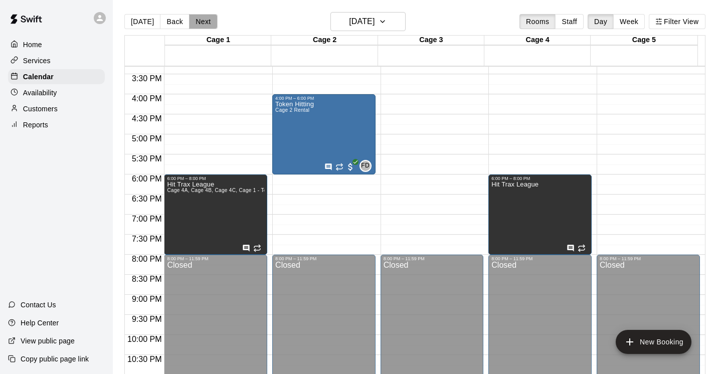
click at [205, 20] on button "Next" at bounding box center [203, 21] width 28 height 15
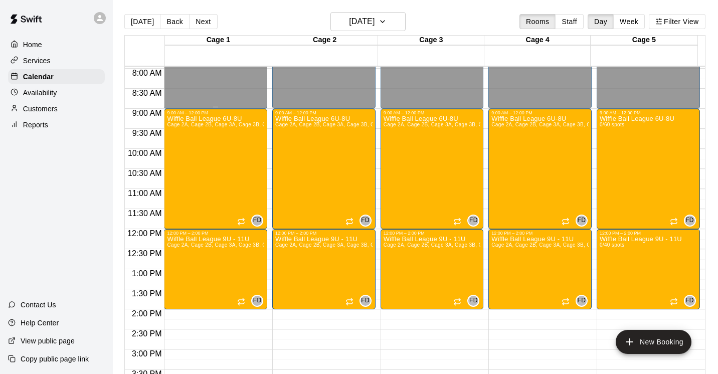
scroll to position [342, 0]
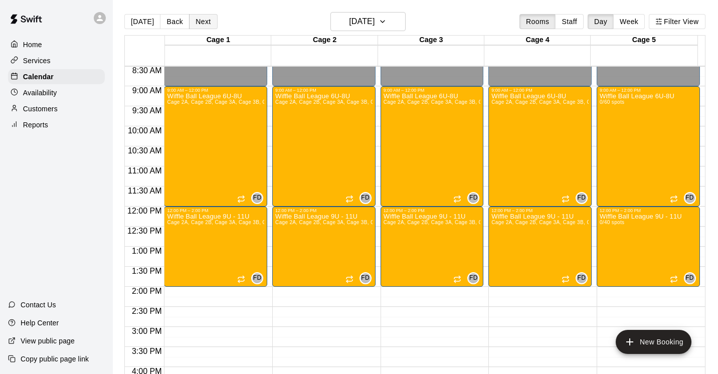
click at [205, 20] on button "Next" at bounding box center [203, 21] width 28 height 15
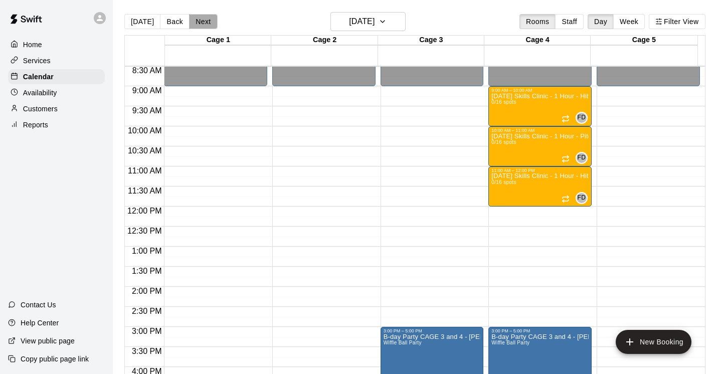
click at [205, 20] on button "Next" at bounding box center [203, 21] width 28 height 15
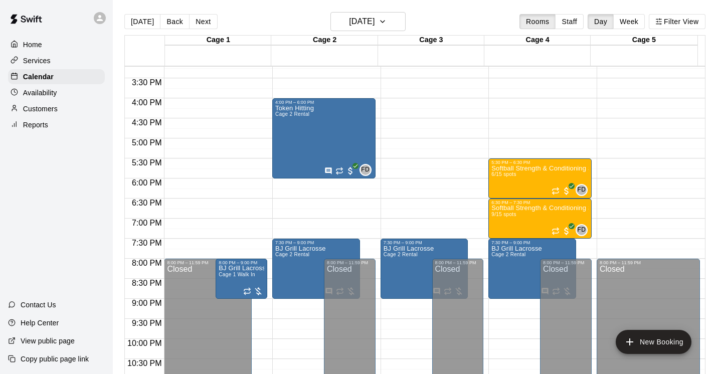
scroll to position [633, 0]
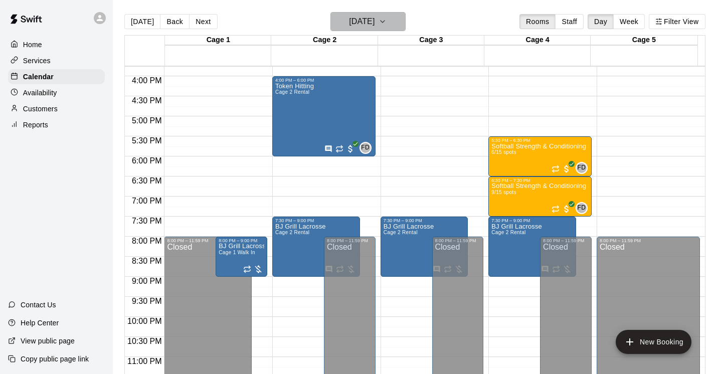
click at [387, 24] on icon "button" at bounding box center [383, 22] width 8 height 12
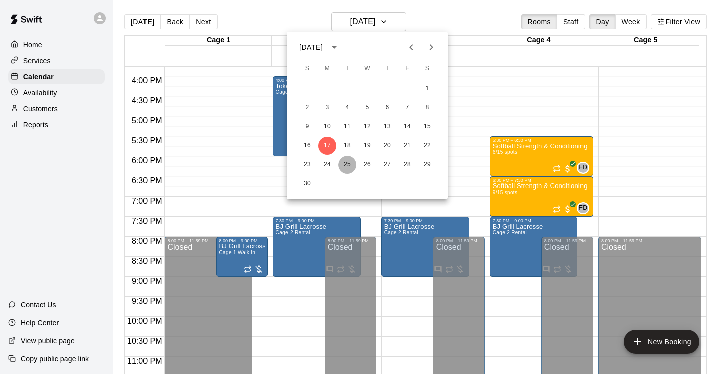
click at [350, 163] on button "25" at bounding box center [347, 165] width 18 height 18
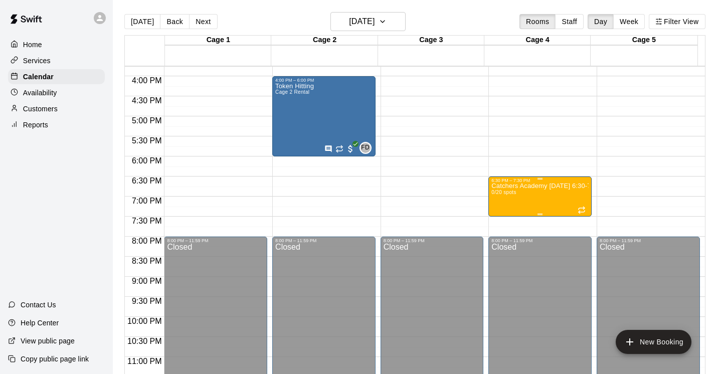
click at [546, 200] on div "Catchers Academy [DATE] 6:30-7:30P 0/20 spots" at bounding box center [540, 370] width 97 height 374
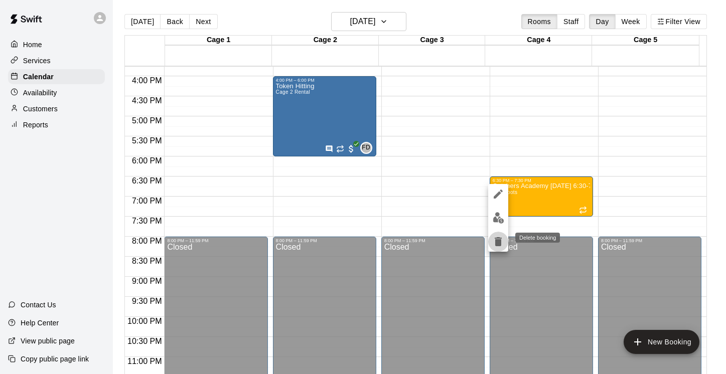
click at [497, 239] on icon "delete" at bounding box center [498, 242] width 12 height 12
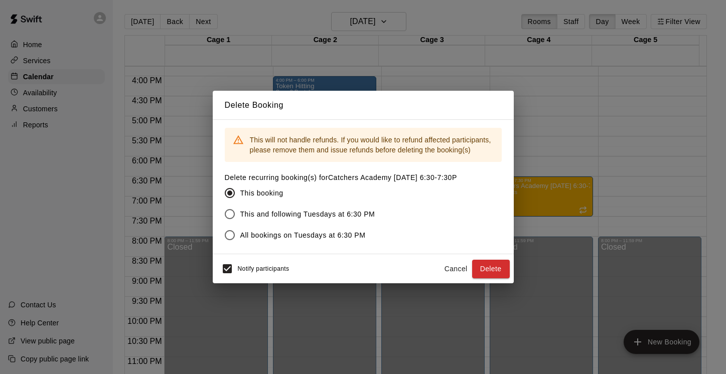
click at [492, 266] on button "Delete" at bounding box center [491, 269] width 38 height 19
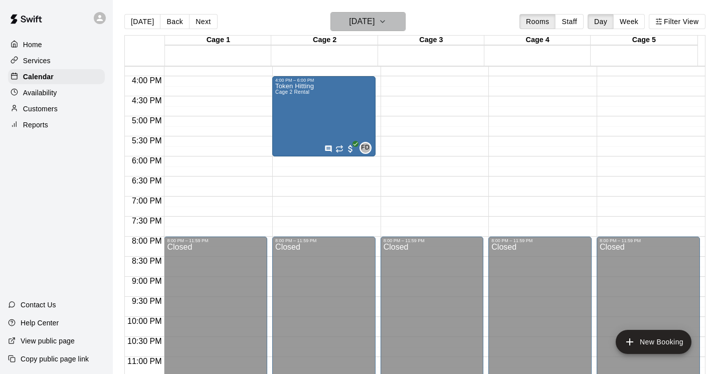
click at [387, 18] on icon "button" at bounding box center [383, 22] width 8 height 12
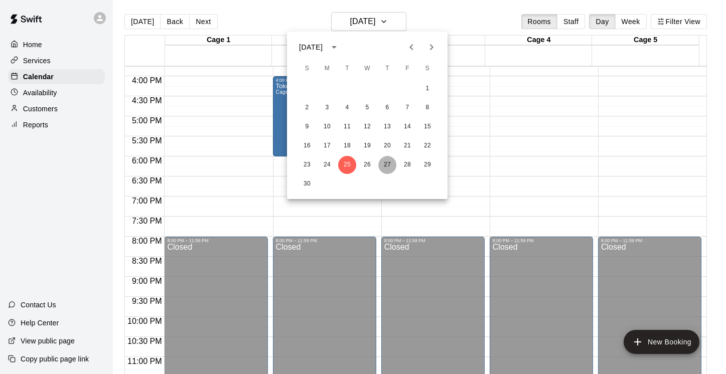
click at [388, 168] on button "27" at bounding box center [387, 165] width 18 height 18
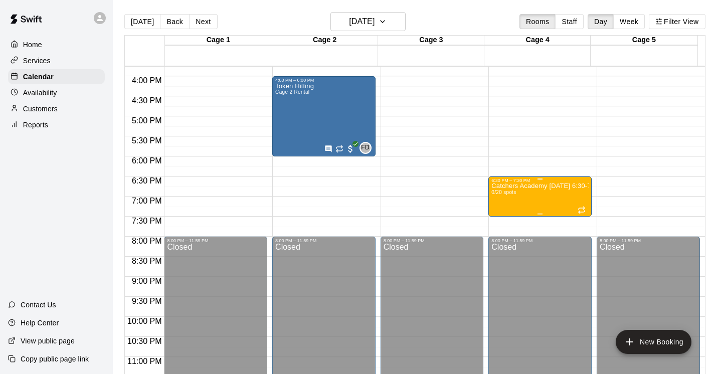
click at [525, 198] on div "Catchers Academy [DATE] 6:30-7:30P 0/20 spots" at bounding box center [540, 370] width 97 height 374
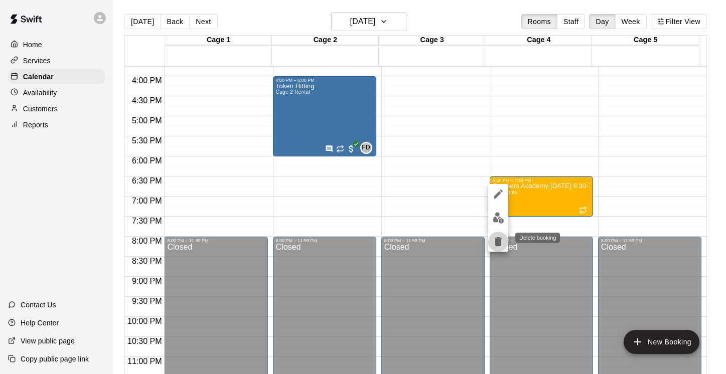
click at [499, 243] on icon "delete" at bounding box center [498, 241] width 7 height 9
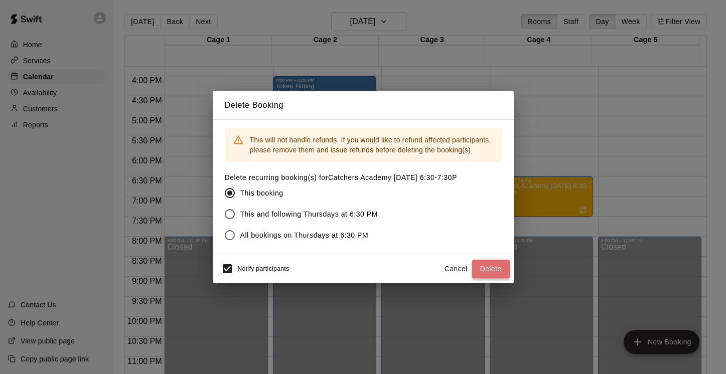
click at [479, 264] on button "Delete" at bounding box center [491, 269] width 38 height 19
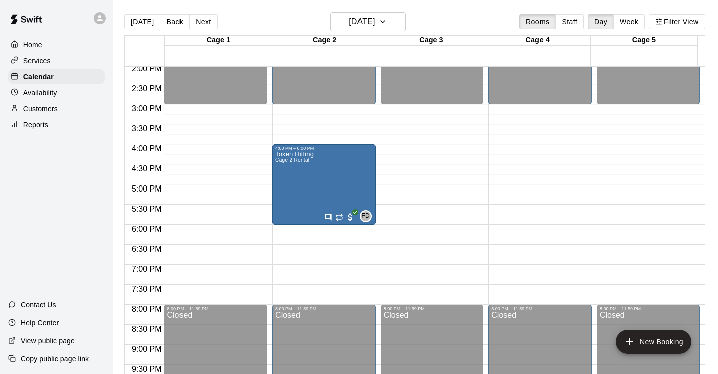
scroll to position [554, 0]
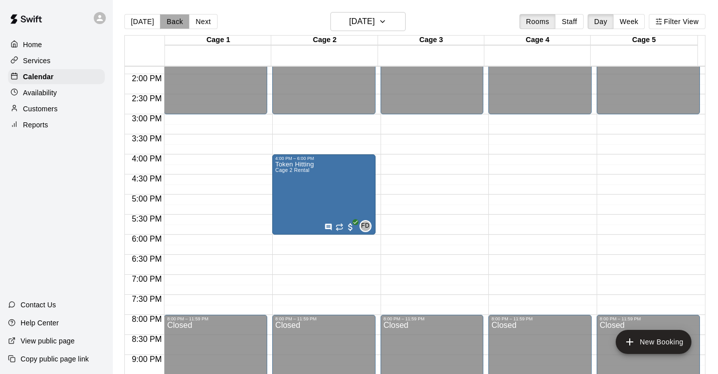
click at [176, 22] on button "Back" at bounding box center [175, 21] width 30 height 15
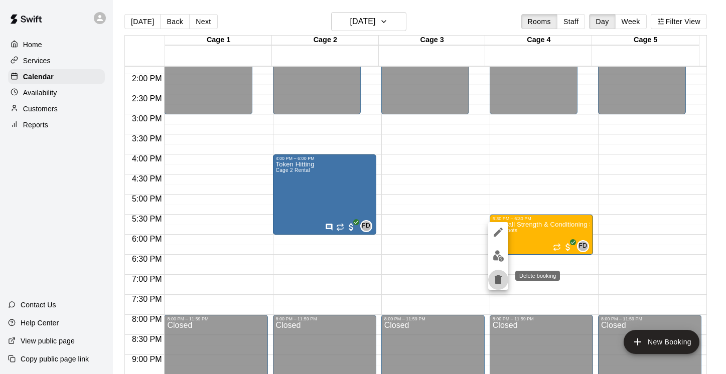
click at [501, 281] on icon "delete" at bounding box center [498, 279] width 7 height 9
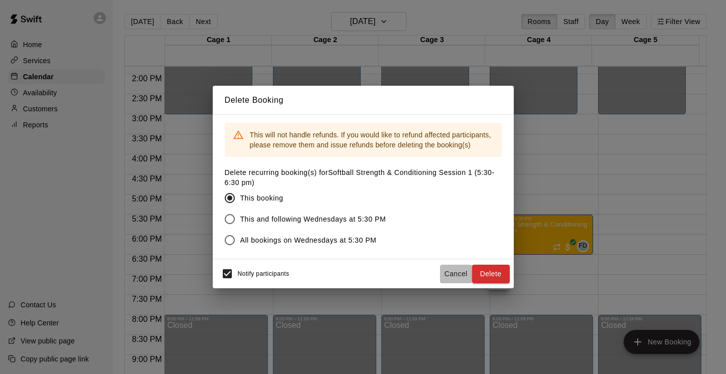
click at [456, 270] on button "Cancel" at bounding box center [456, 274] width 32 height 19
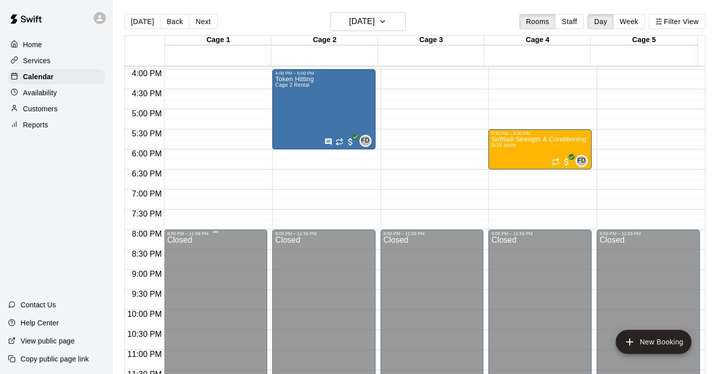
scroll to position [645, 0]
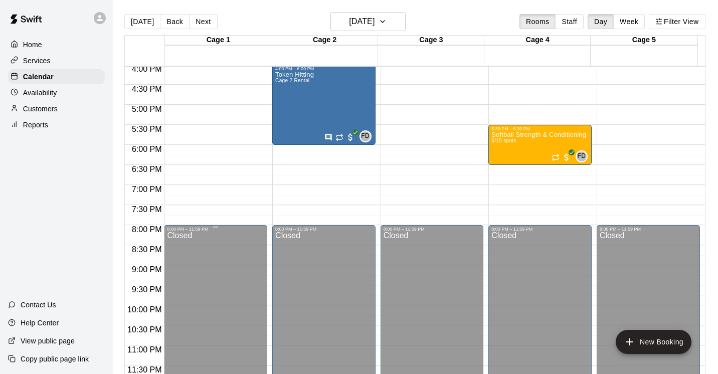
click at [224, 282] on div "Closed" at bounding box center [215, 310] width 97 height 157
click at [40, 47] on p "Home" at bounding box center [32, 45] width 19 height 10
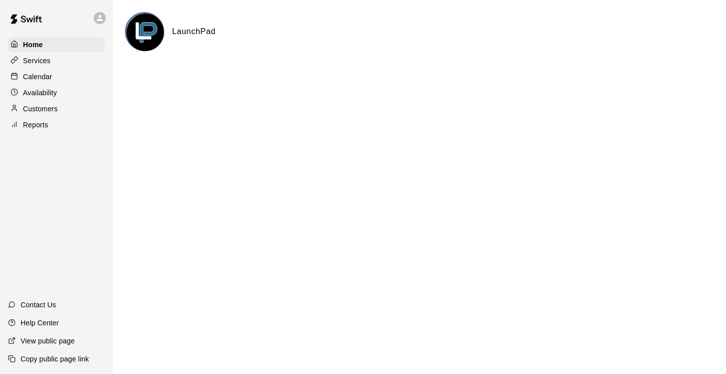
click at [54, 75] on div "Calendar" at bounding box center [56, 76] width 97 height 15
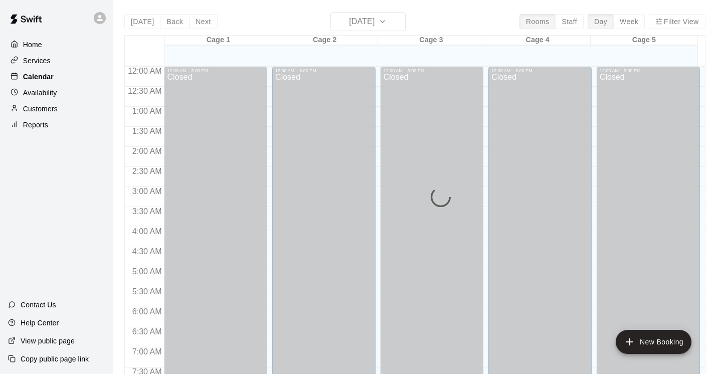
scroll to position [615, 0]
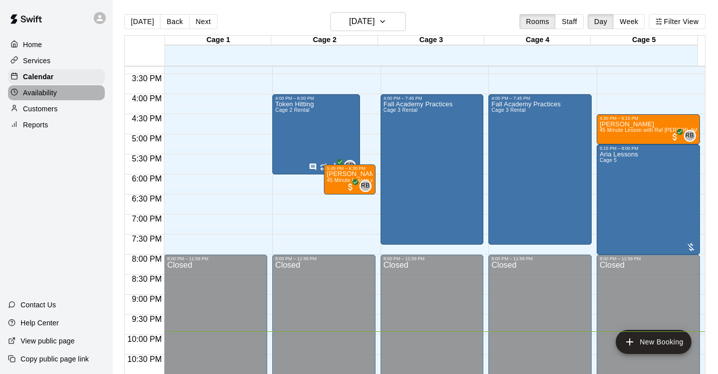
click at [55, 93] on p "Availability" at bounding box center [40, 93] width 34 height 10
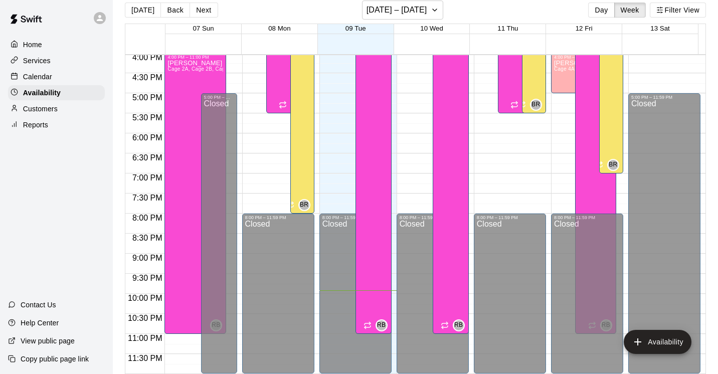
scroll to position [12, 0]
click at [49, 111] on p "Customers" at bounding box center [40, 109] width 35 height 10
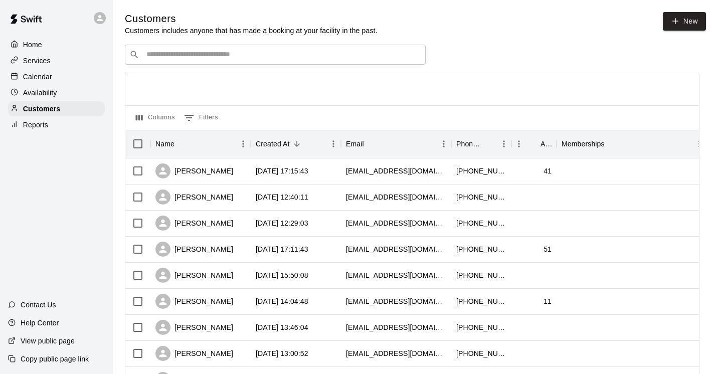
click at [35, 125] on p "Reports" at bounding box center [35, 125] width 25 height 10
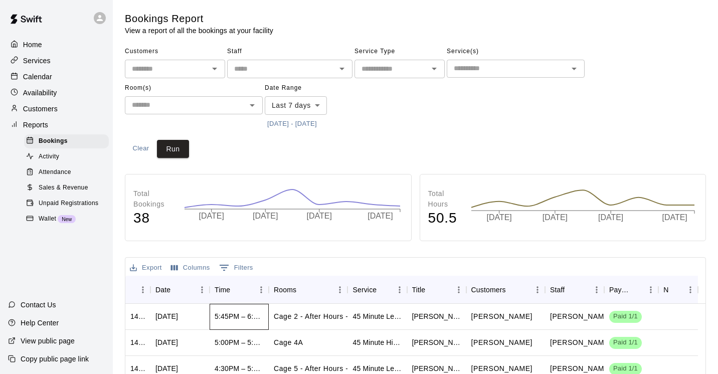
click at [255, 318] on div "5:45PM – 6:30PM" at bounding box center [239, 317] width 49 height 10
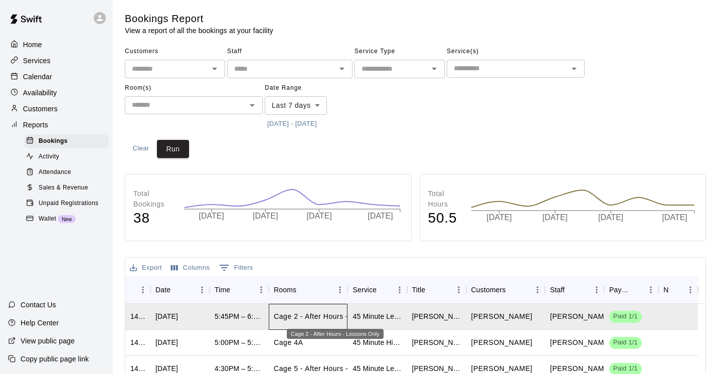
click at [307, 317] on p "Cage 2 - After Hours - Lessons Only" at bounding box center [335, 317] width 122 height 11
click at [43, 78] on p "Calendar" at bounding box center [37, 77] width 29 height 10
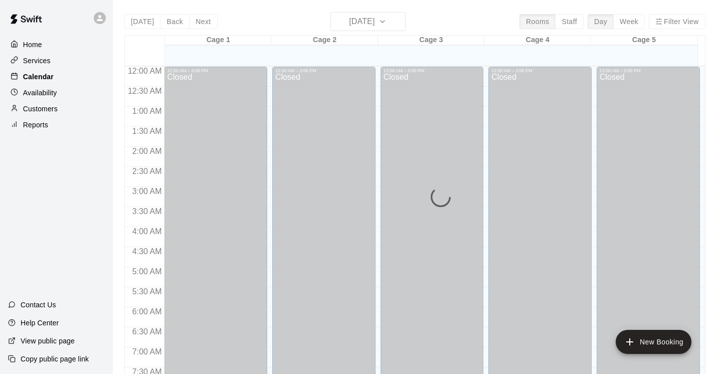
scroll to position [615, 0]
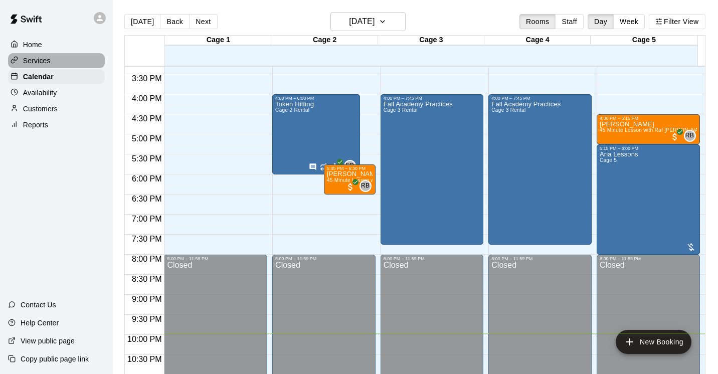
click at [36, 59] on p "Services" at bounding box center [37, 61] width 28 height 10
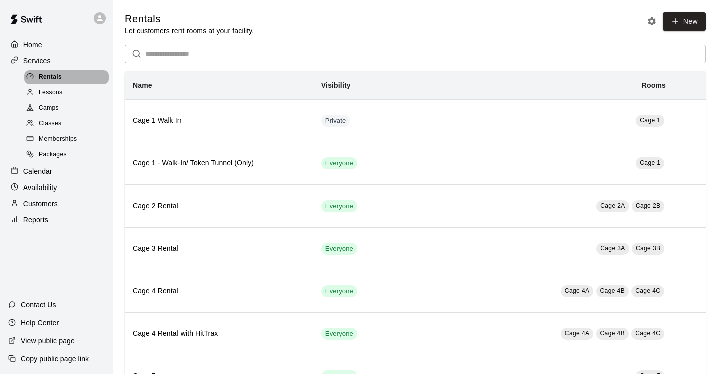
click at [51, 77] on span "Rentals" at bounding box center [50, 77] width 23 height 10
click at [53, 91] on span "Lessons" at bounding box center [51, 93] width 24 height 10
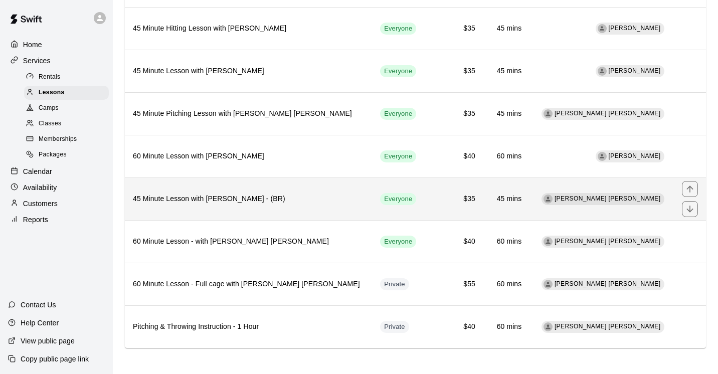
scroll to position [180, 0]
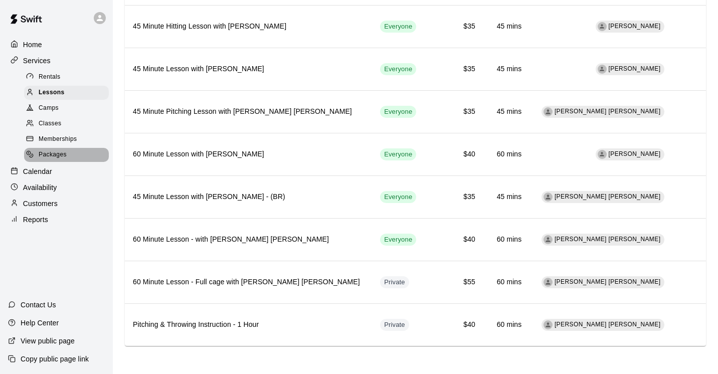
click at [72, 161] on div "Packages" at bounding box center [66, 155] width 85 height 14
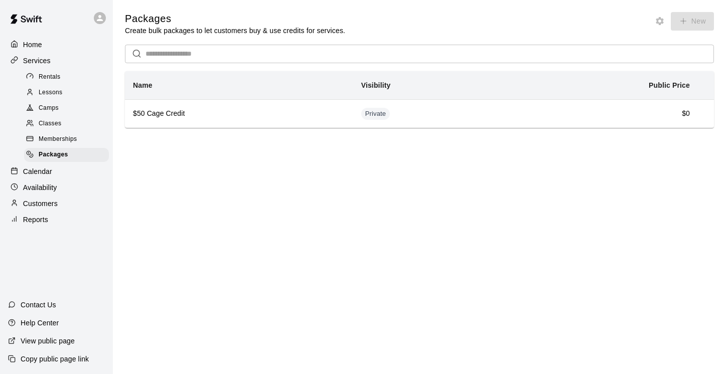
click at [65, 135] on span "Memberships" at bounding box center [58, 139] width 38 height 10
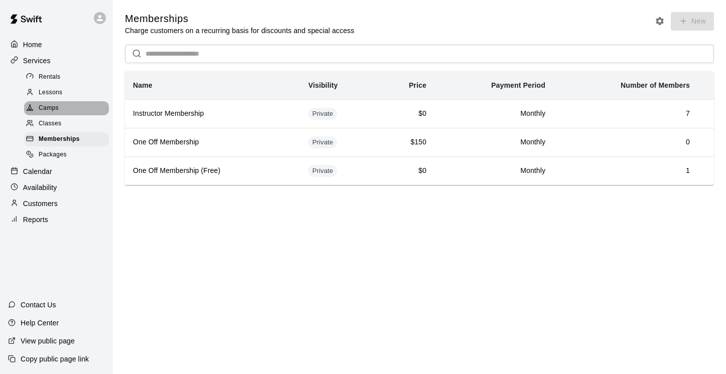
click at [56, 110] on span "Camps" at bounding box center [49, 108] width 20 height 10
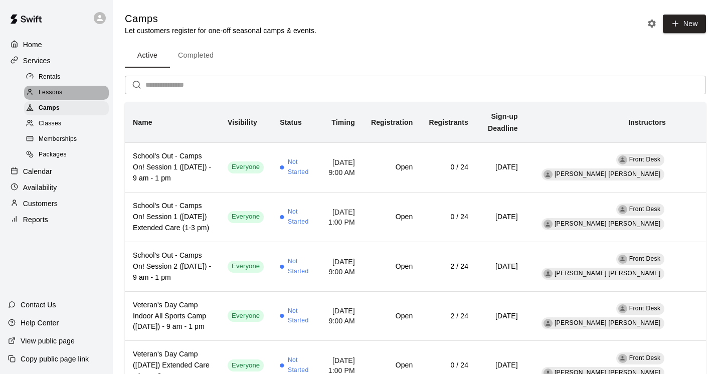
click at [50, 94] on span "Lessons" at bounding box center [51, 93] width 24 height 10
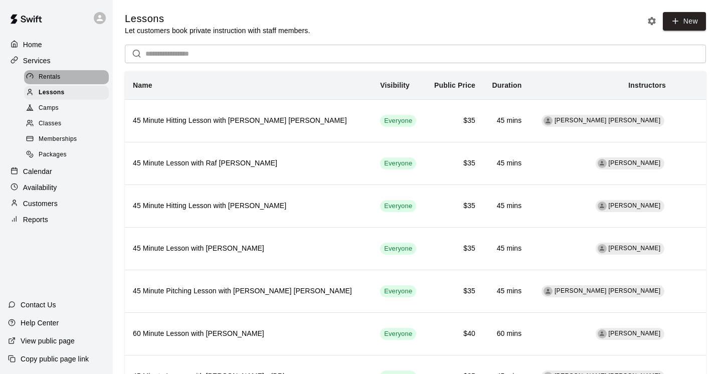
click at [49, 74] on span "Rentals" at bounding box center [50, 77] width 22 height 10
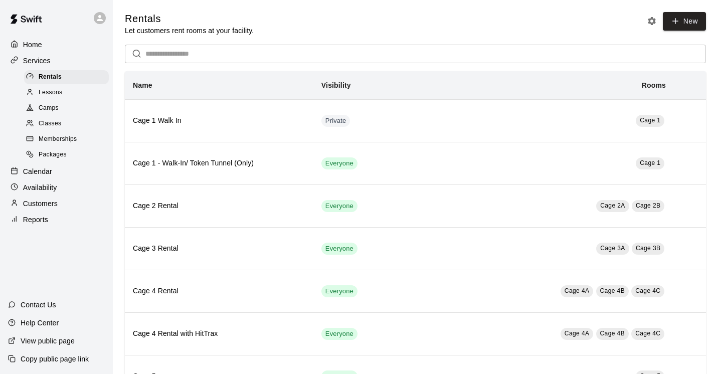
click at [54, 171] on div "Calendar" at bounding box center [56, 171] width 97 height 15
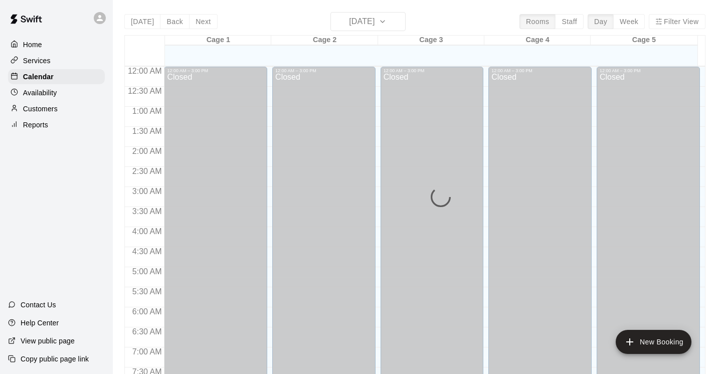
scroll to position [615, 0]
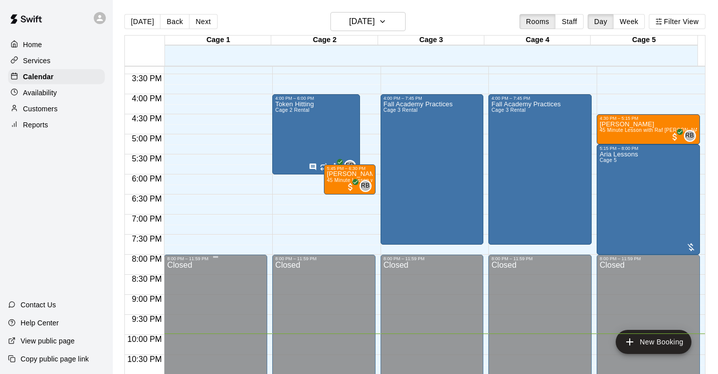
click at [216, 257] on div at bounding box center [215, 257] width 5 height 2
click at [387, 20] on icon "button" at bounding box center [383, 22] width 8 height 12
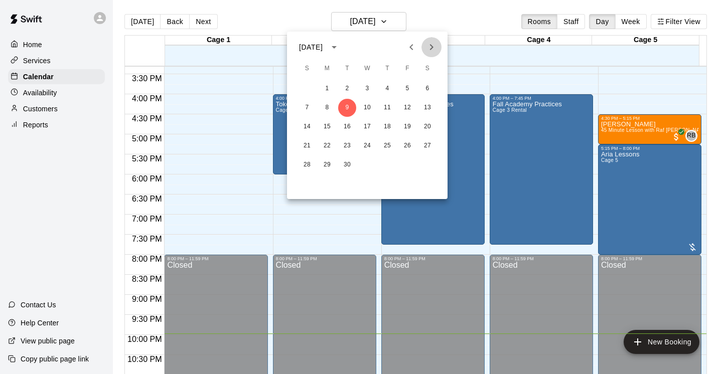
click at [434, 48] on icon "Next month" at bounding box center [431, 47] width 12 height 12
click at [369, 163] on button "26" at bounding box center [367, 165] width 18 height 18
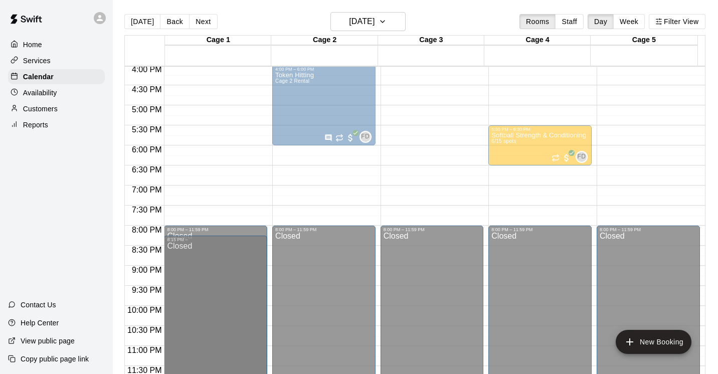
scroll to position [643, 0]
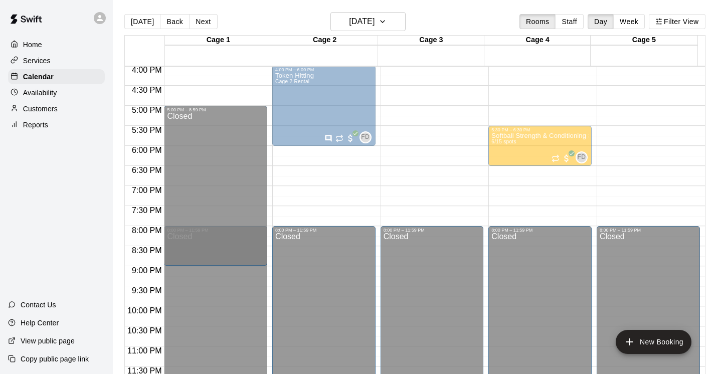
drag, startPoint x: 217, startPoint y: 258, endPoint x: 214, endPoint y: 115, distance: 143.0
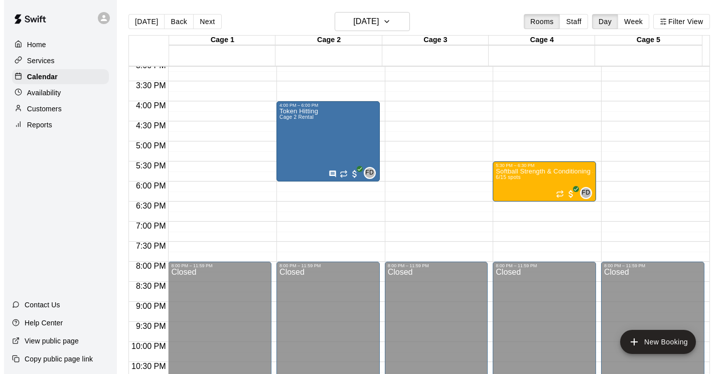
scroll to position [645, 0]
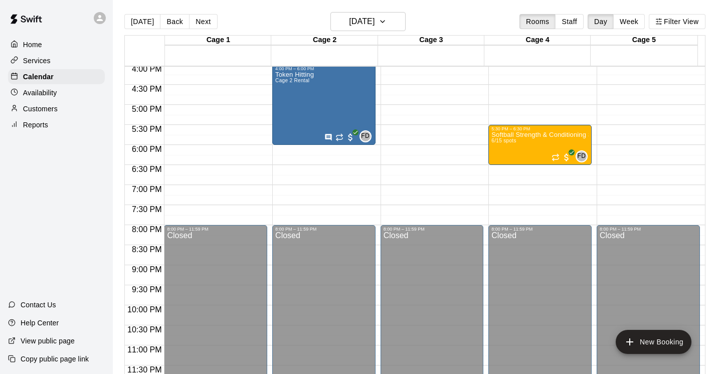
click at [223, 279] on div "Closed" at bounding box center [215, 310] width 97 height 157
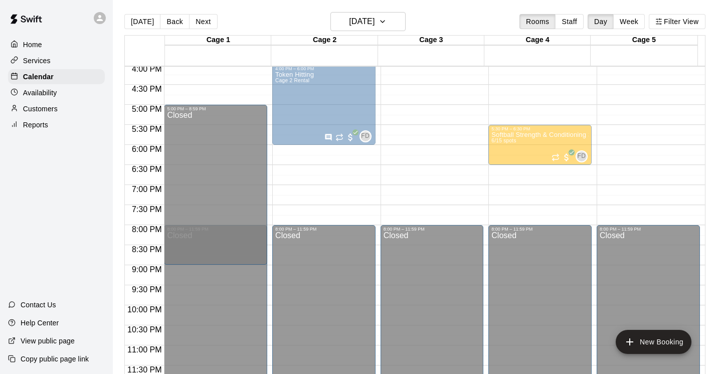
drag, startPoint x: 216, startPoint y: 226, endPoint x: 221, endPoint y: 113, distance: 112.5
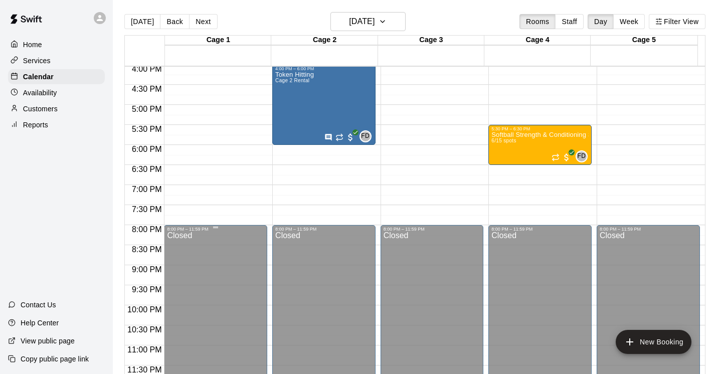
click at [195, 272] on div "Closed" at bounding box center [215, 310] width 97 height 157
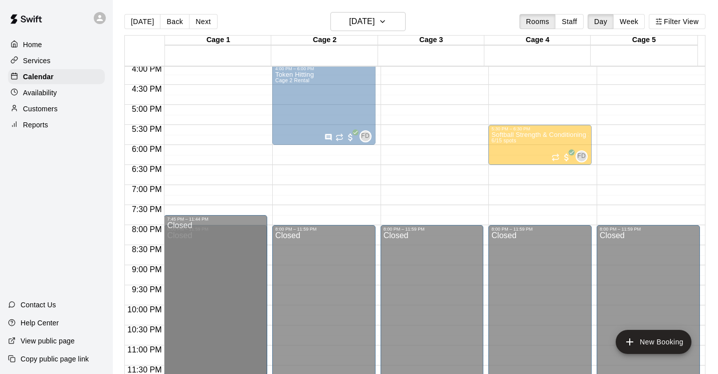
drag, startPoint x: 216, startPoint y: 226, endPoint x: 222, endPoint y: 222, distance: 7.2
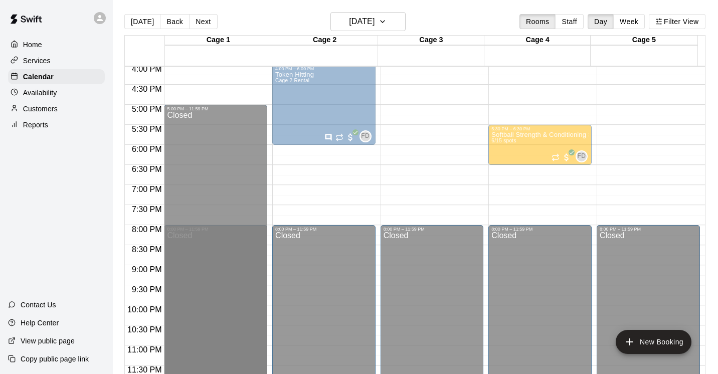
drag, startPoint x: 215, startPoint y: 227, endPoint x: 214, endPoint y: 108, distance: 118.4
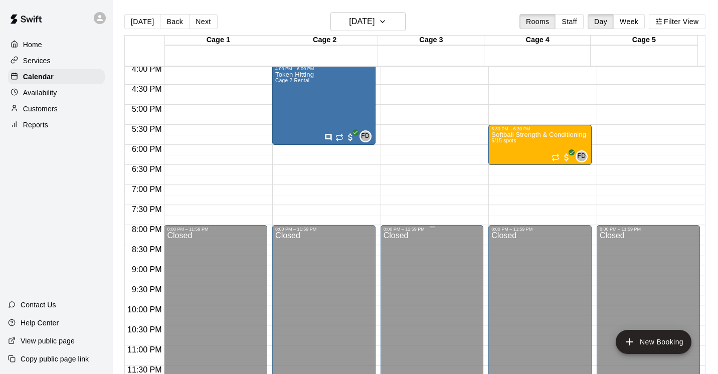
click at [458, 296] on div "Closed" at bounding box center [432, 310] width 97 height 157
click at [326, 295] on div "Closed" at bounding box center [323, 310] width 97 height 157
click at [525, 277] on div "Closed" at bounding box center [540, 310] width 97 height 157
drag, startPoint x: 631, startPoint y: 263, endPoint x: 639, endPoint y: 262, distance: 8.2
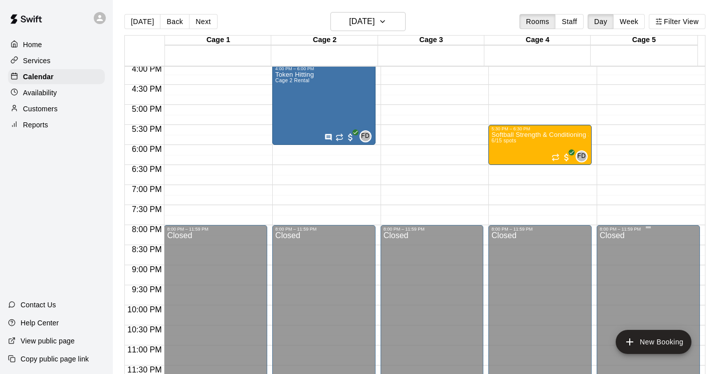
click at [632, 263] on div "Closed" at bounding box center [648, 310] width 97 height 157
click at [675, 24] on button "Filter View" at bounding box center [677, 21] width 56 height 15
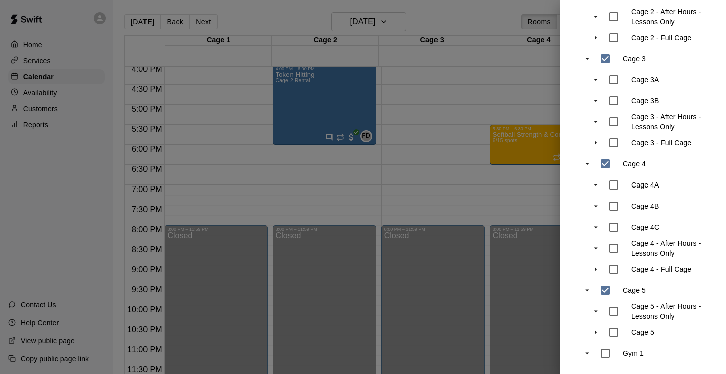
scroll to position [0, 0]
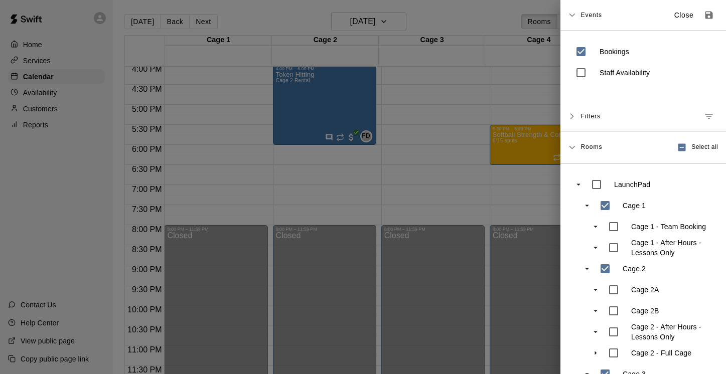
click at [574, 119] on icon at bounding box center [571, 116] width 7 height 7
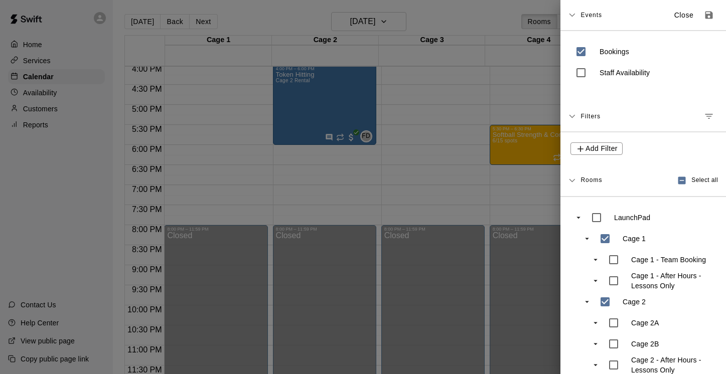
click at [573, 117] on icon at bounding box center [571, 116] width 7 height 7
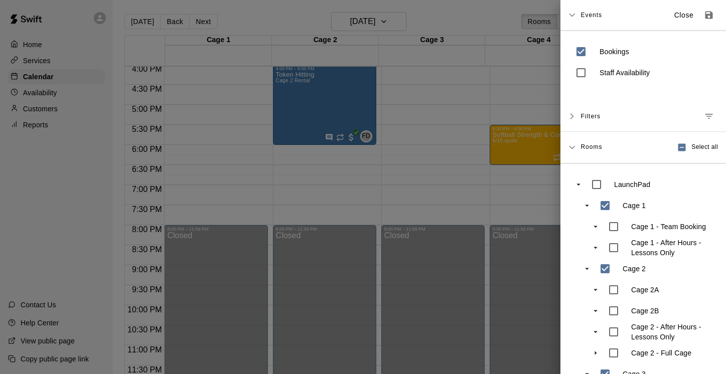
click at [453, 158] on div at bounding box center [363, 187] width 726 height 374
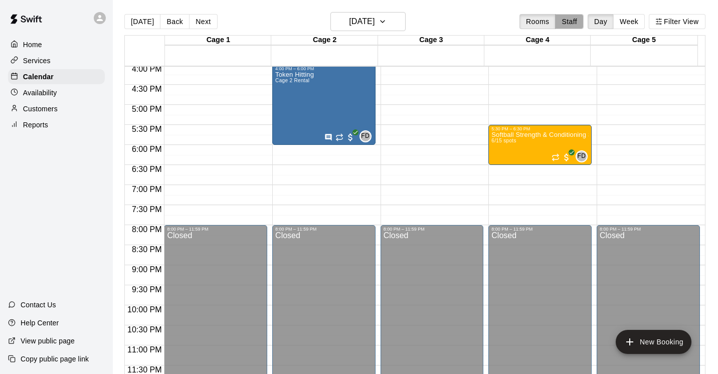
click at [576, 25] on button "Staff" at bounding box center [569, 21] width 29 height 15
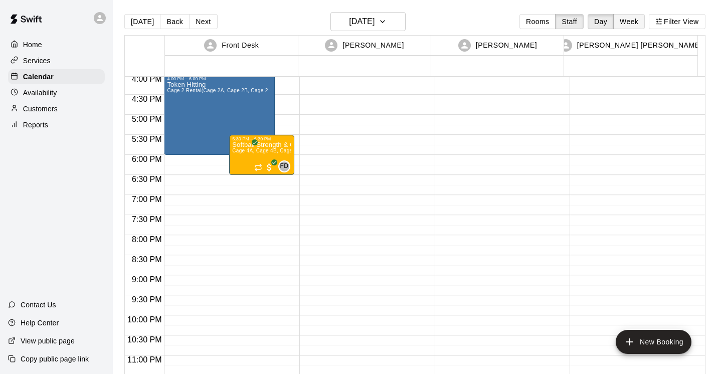
click at [633, 23] on button "Week" at bounding box center [630, 21] width 32 height 15
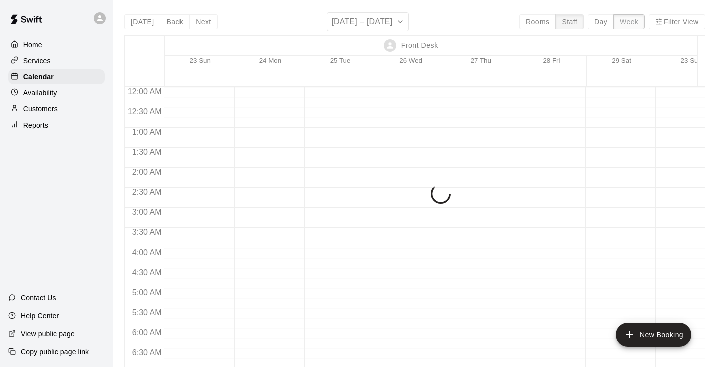
scroll to position [673, 0]
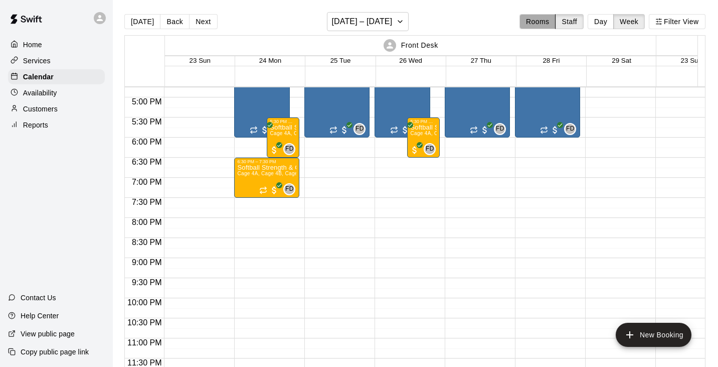
click at [546, 23] on button "Rooms" at bounding box center [538, 21] width 36 height 15
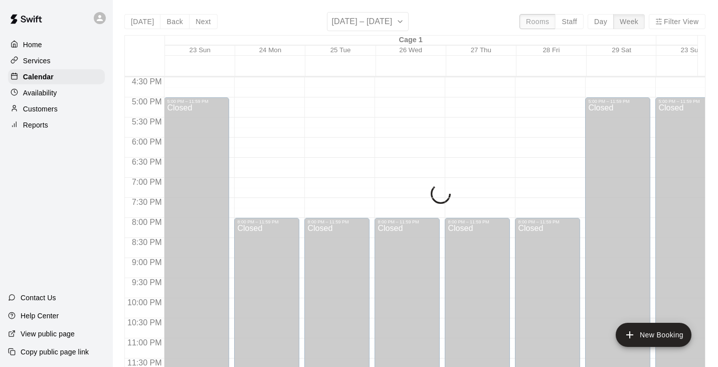
scroll to position [615, 0]
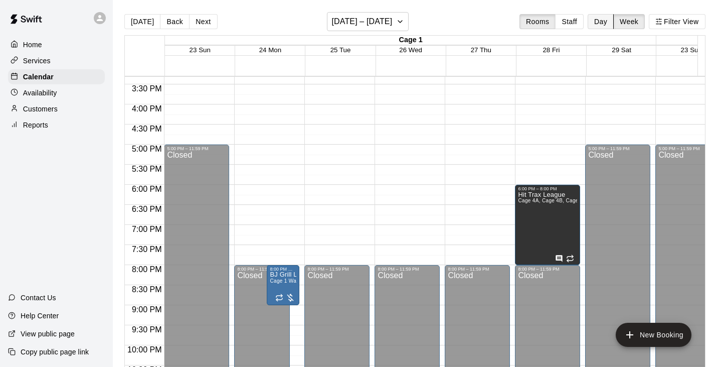
click at [610, 25] on button "Day" at bounding box center [601, 21] width 26 height 15
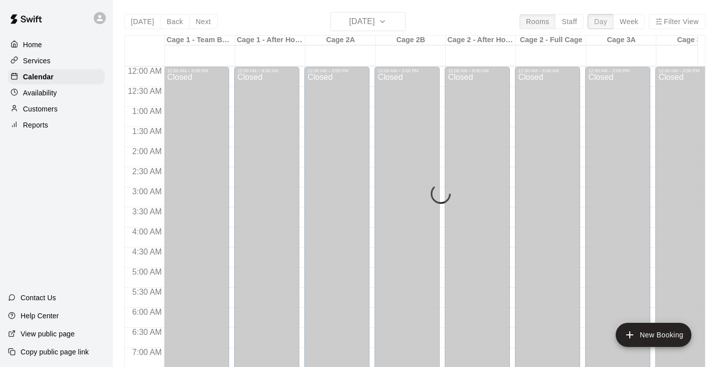
scroll to position [652, 0]
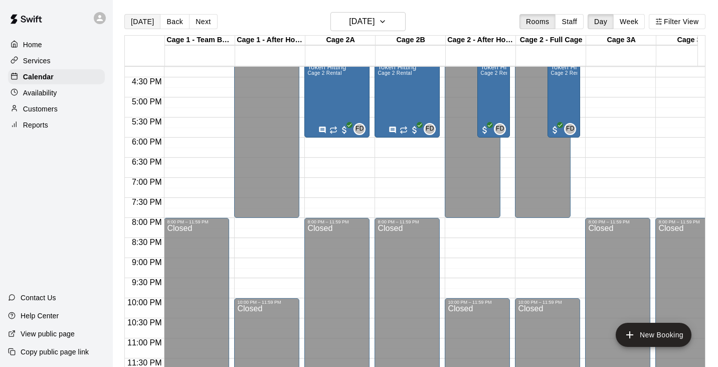
click at [142, 18] on button "[DATE]" at bounding box center [142, 21] width 36 height 15
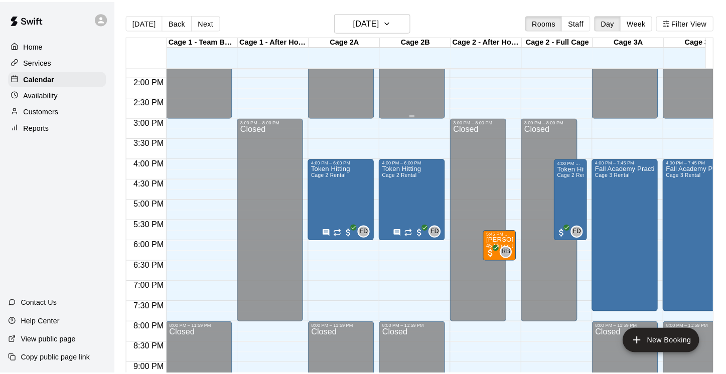
scroll to position [549, 0]
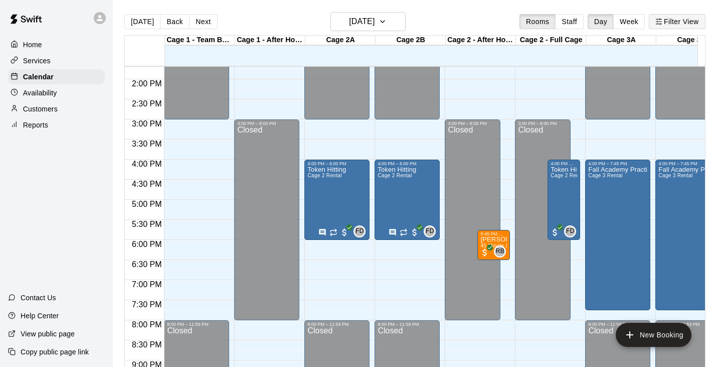
click at [694, 25] on button "Filter View" at bounding box center [677, 21] width 56 height 15
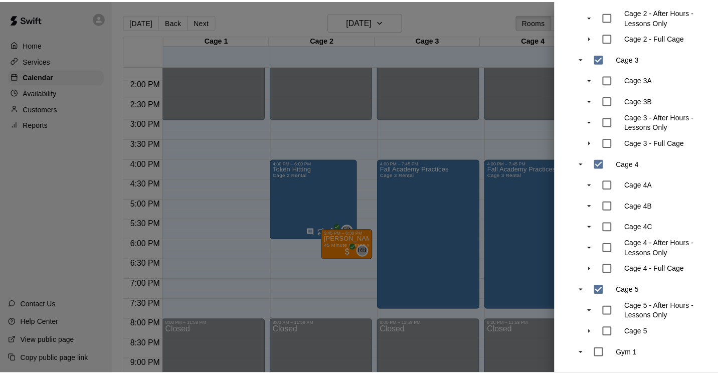
scroll to position [0, 0]
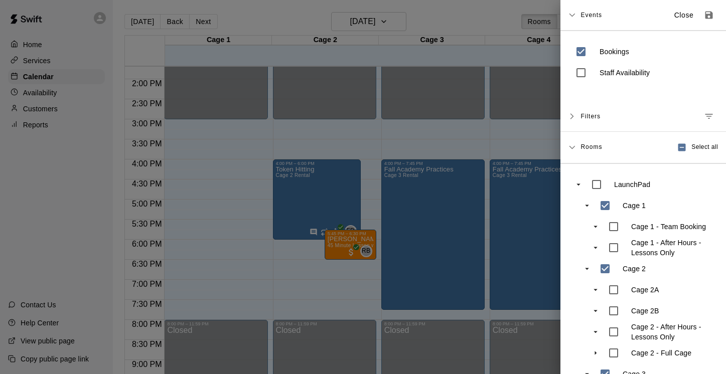
click at [184, 198] on div at bounding box center [363, 187] width 726 height 374
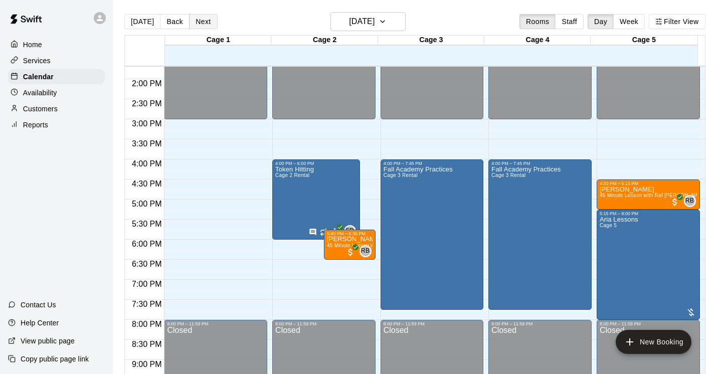
click at [202, 19] on button "Next" at bounding box center [203, 21] width 28 height 15
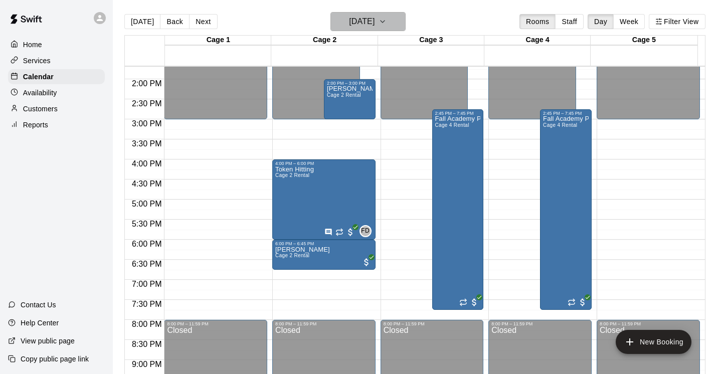
click at [387, 20] on icon "button" at bounding box center [383, 22] width 8 height 12
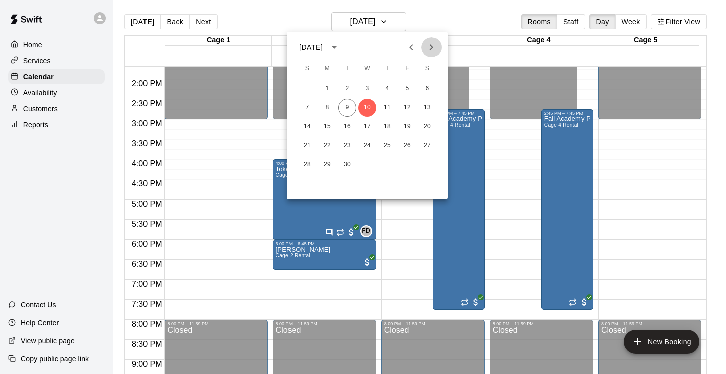
click at [429, 47] on icon "Next month" at bounding box center [431, 47] width 12 height 12
click at [349, 166] on button "25" at bounding box center [347, 165] width 18 height 18
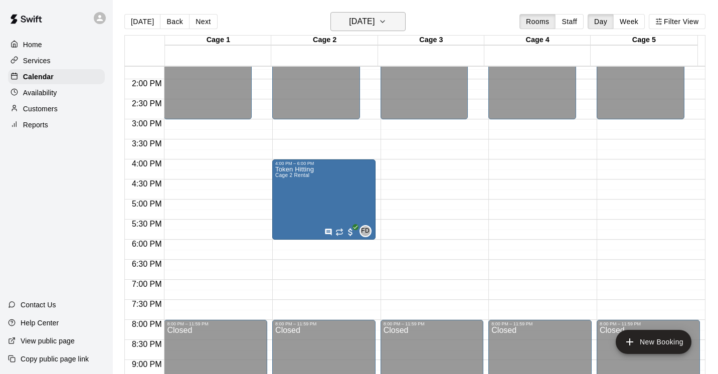
click at [387, 26] on icon "button" at bounding box center [383, 22] width 8 height 12
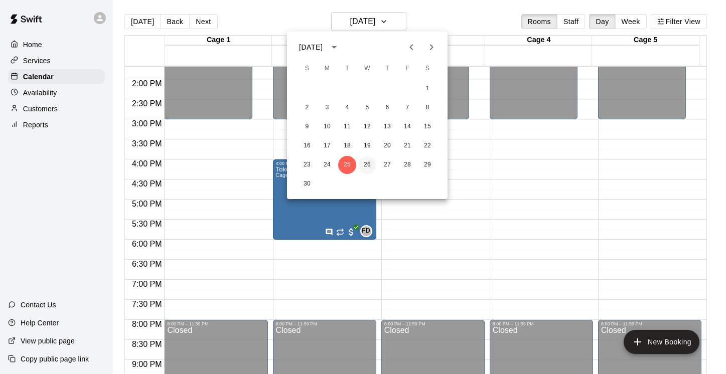
click at [363, 166] on button "26" at bounding box center [367, 165] width 18 height 18
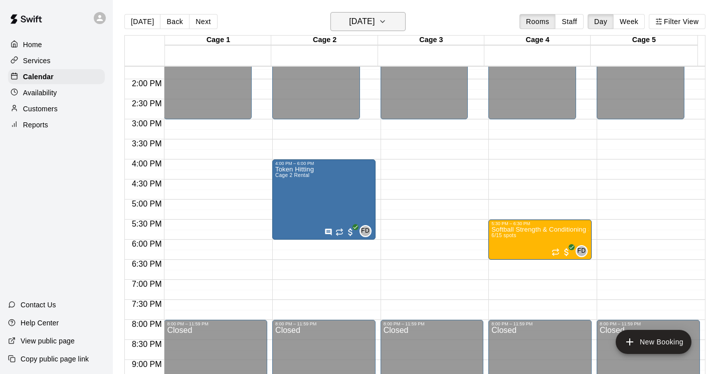
click at [387, 22] on icon "button" at bounding box center [383, 22] width 8 height 12
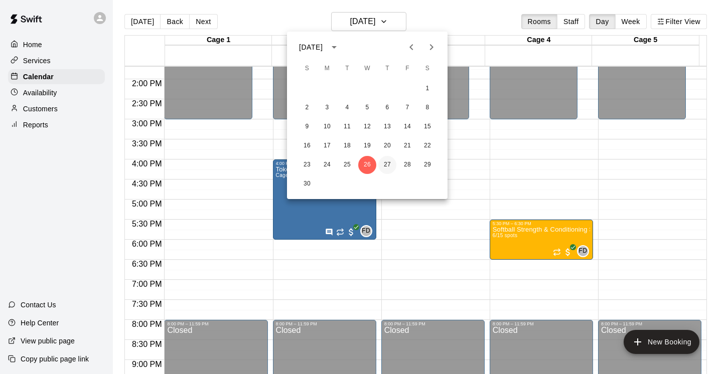
click at [388, 165] on button "27" at bounding box center [387, 165] width 18 height 18
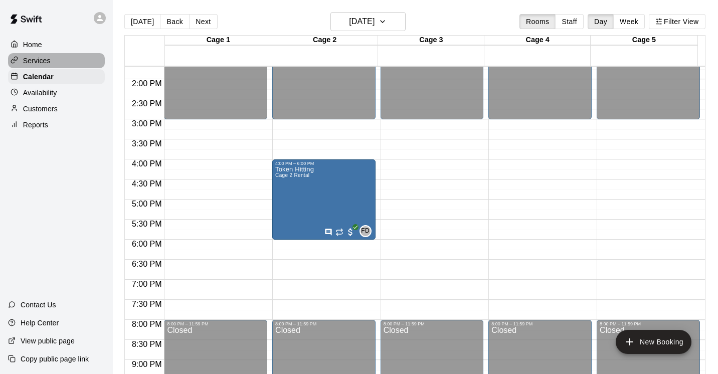
click at [44, 64] on p "Services" at bounding box center [37, 61] width 28 height 10
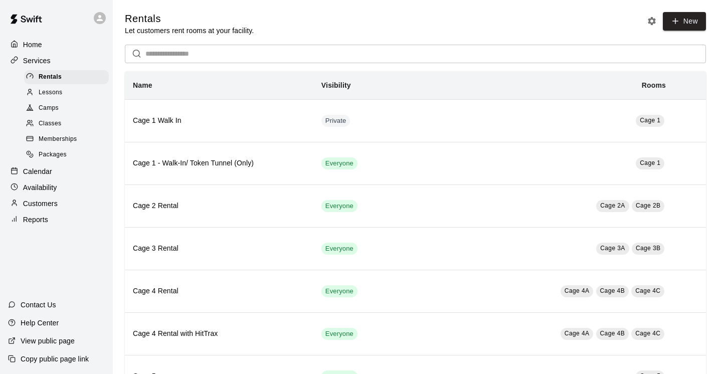
click at [57, 107] on span "Camps" at bounding box center [49, 108] width 20 height 10
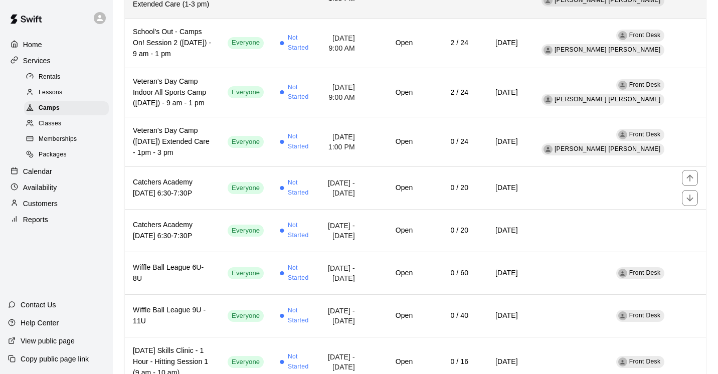
scroll to position [258, 0]
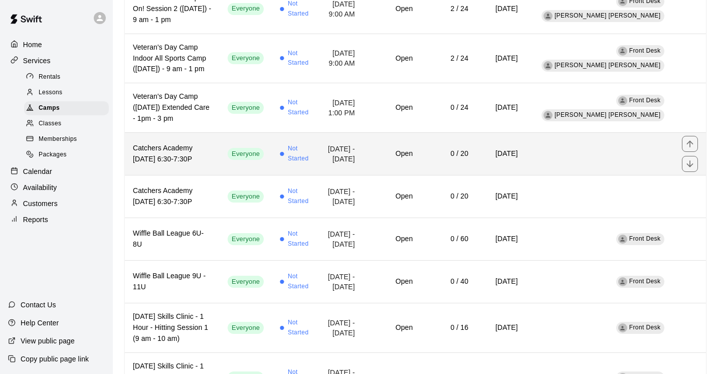
click at [194, 162] on h6 "Catchers Academy [DATE] 6:30-7:30P" at bounding box center [172, 154] width 79 height 22
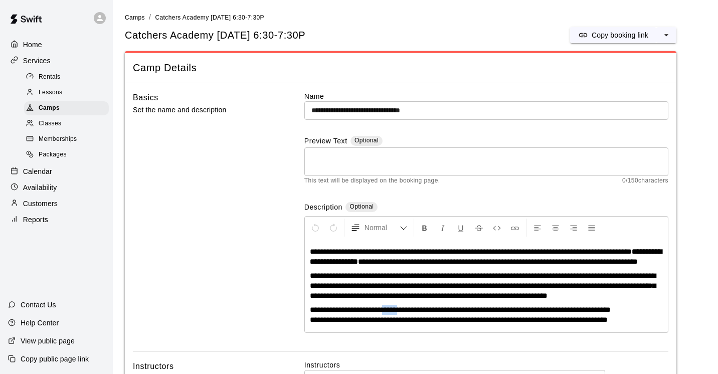
drag, startPoint x: 412, startPoint y: 323, endPoint x: 394, endPoint y: 322, distance: 18.1
click at [394, 314] on span "**********" at bounding box center [460, 310] width 301 height 8
click at [223, 255] on div "Basics Set the name and description" at bounding box center [202, 221] width 139 height 261
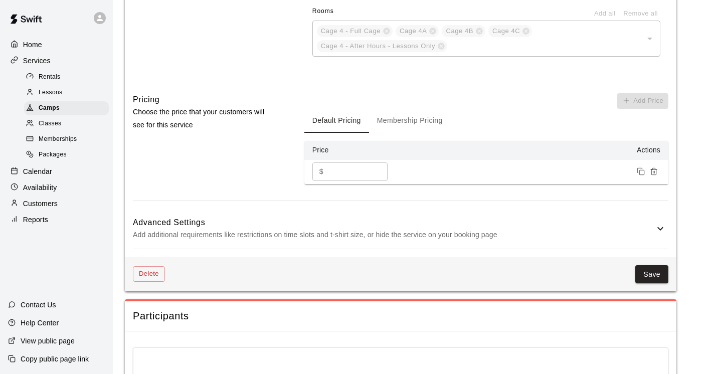
scroll to position [682, 0]
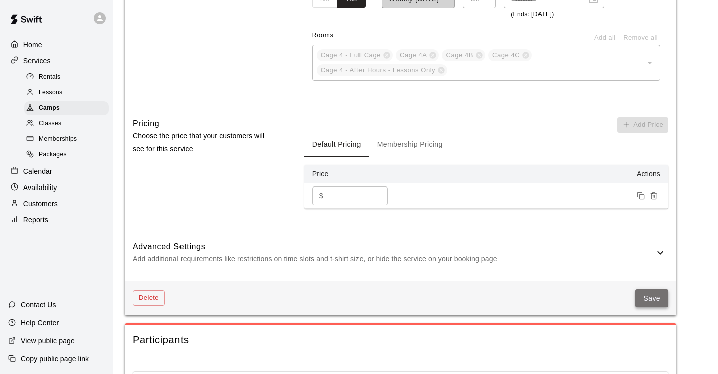
click at [652, 308] on button "Save" at bounding box center [652, 299] width 33 height 19
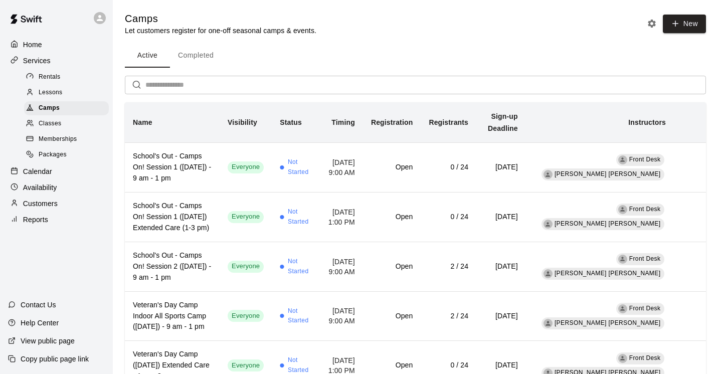
click at [44, 173] on p "Calendar" at bounding box center [37, 172] width 29 height 10
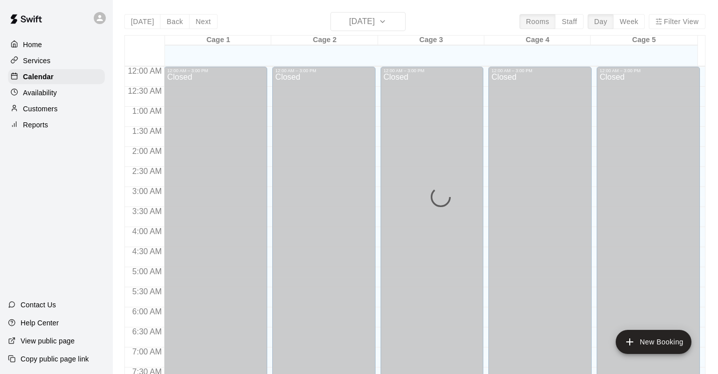
scroll to position [615, 0]
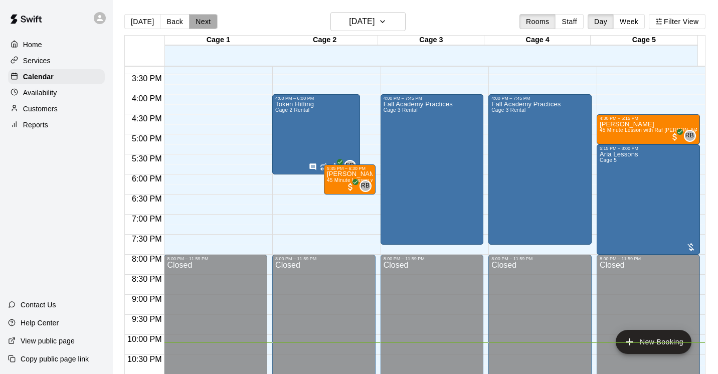
click at [193, 21] on button "Next" at bounding box center [203, 21] width 28 height 15
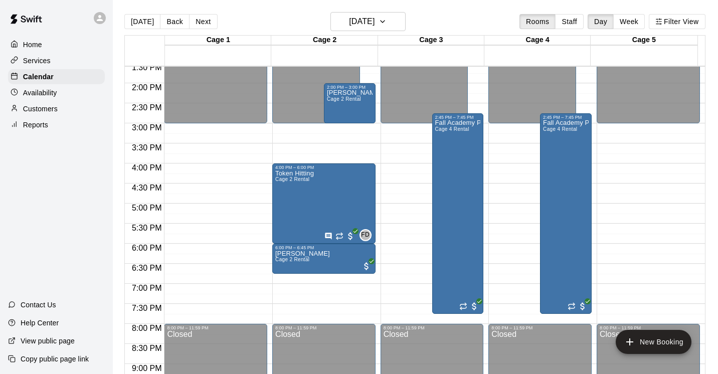
scroll to position [544, 0]
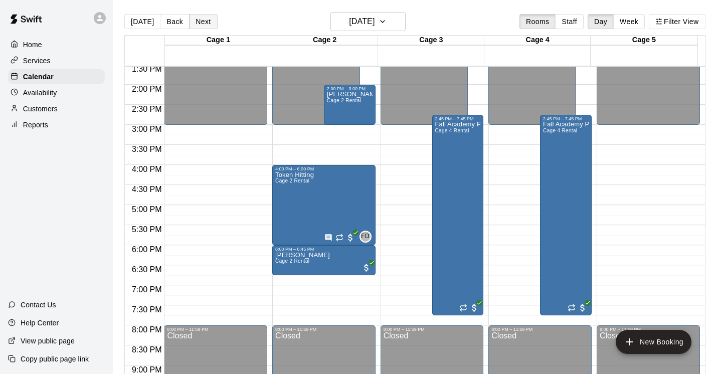
click at [193, 24] on button "Next" at bounding box center [203, 21] width 28 height 15
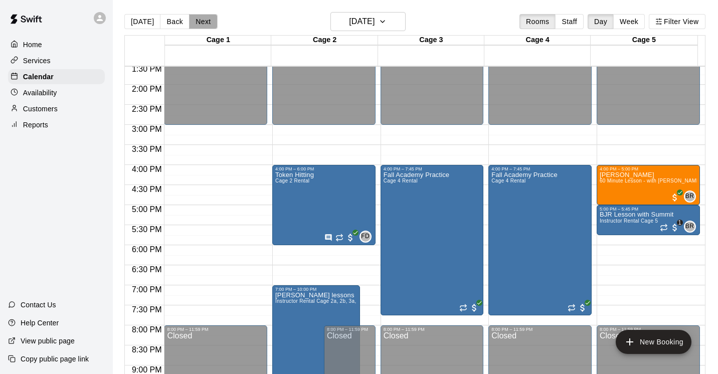
click at [193, 24] on button "Next" at bounding box center [203, 21] width 28 height 15
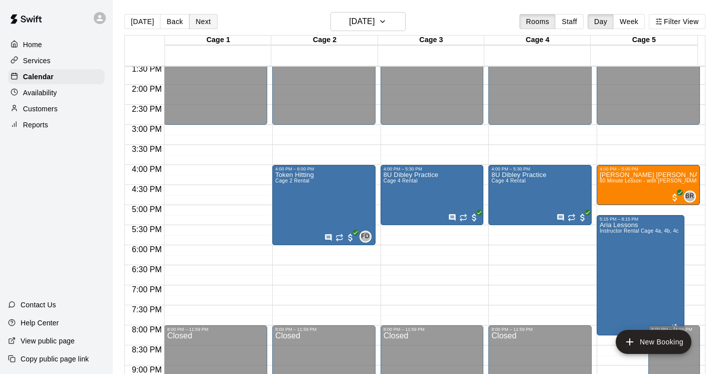
click at [193, 24] on button "Next" at bounding box center [203, 21] width 28 height 15
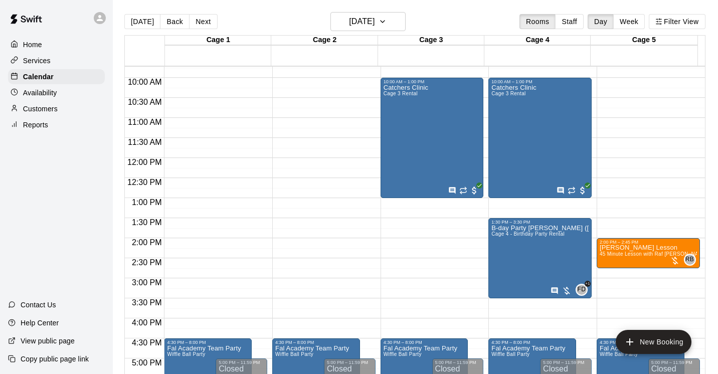
scroll to position [390, 0]
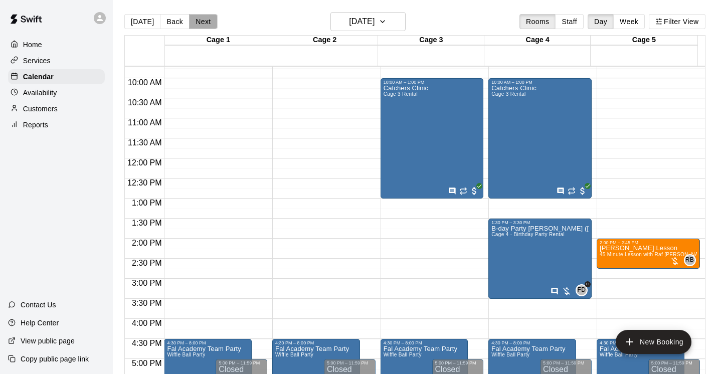
click at [205, 24] on button "Next" at bounding box center [203, 21] width 28 height 15
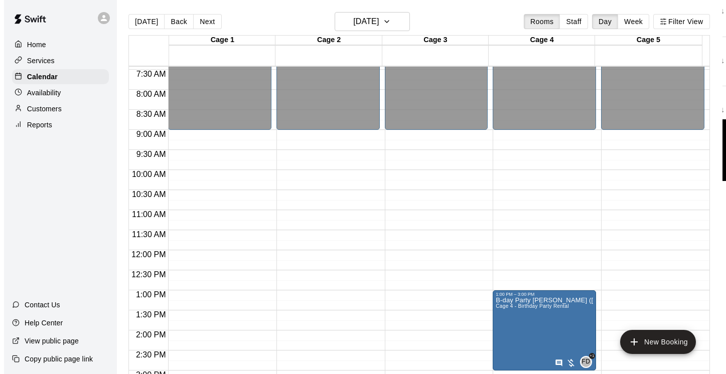
scroll to position [387, 0]
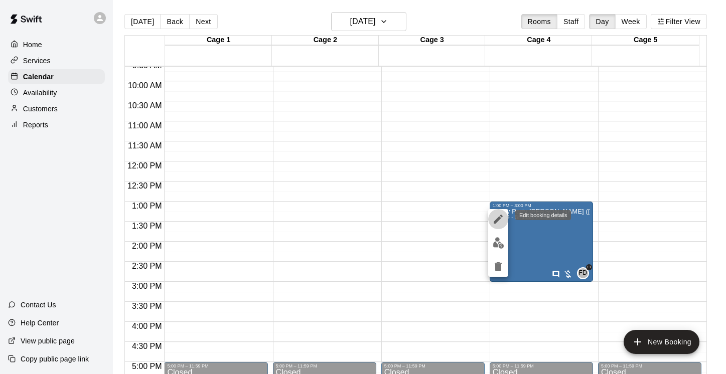
click at [498, 220] on icon "edit" at bounding box center [498, 219] width 9 height 9
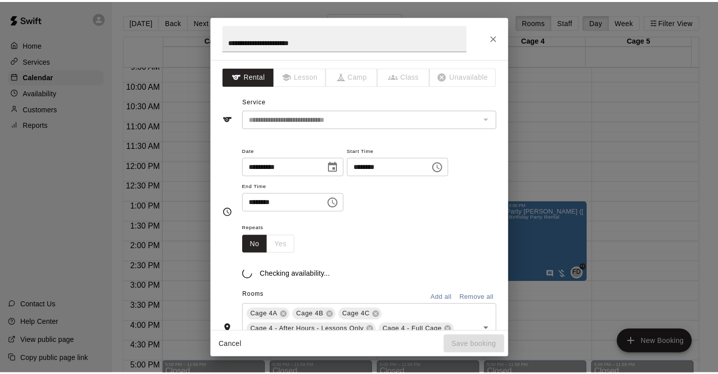
scroll to position [315, 0]
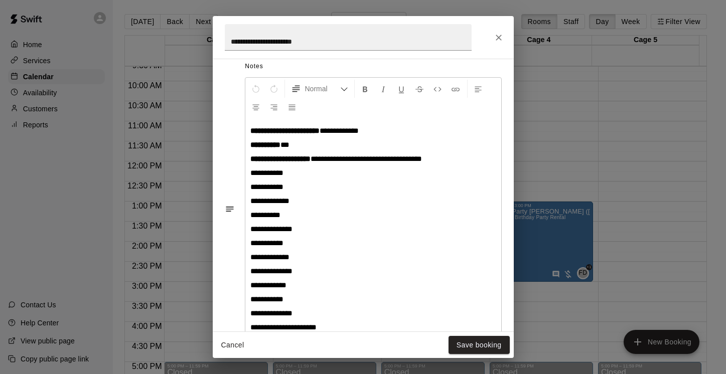
click at [611, 129] on div "**********" at bounding box center [363, 187] width 726 height 374
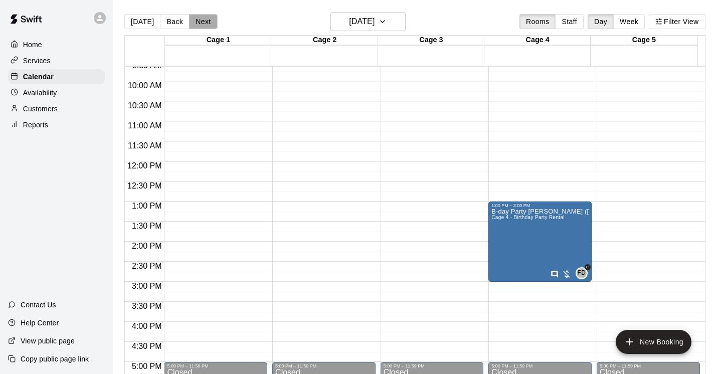
click at [197, 24] on button "Next" at bounding box center [203, 21] width 28 height 15
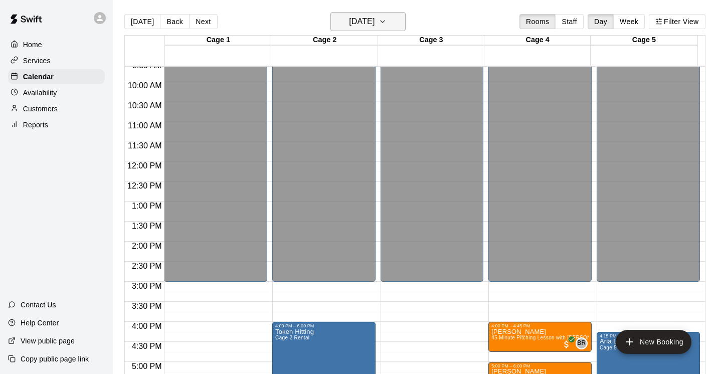
click at [387, 22] on icon "button" at bounding box center [383, 22] width 8 height 12
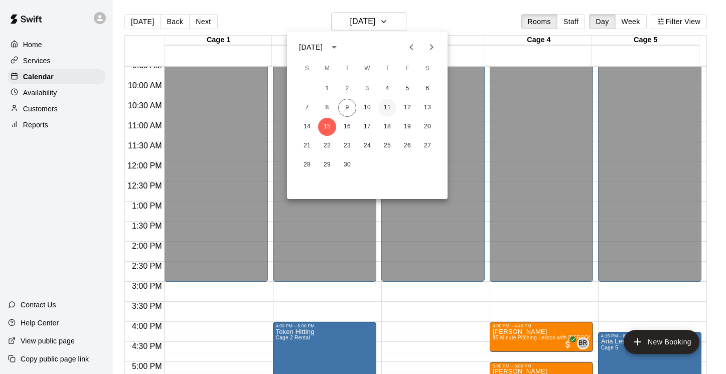
click at [389, 106] on button "11" at bounding box center [387, 108] width 18 height 18
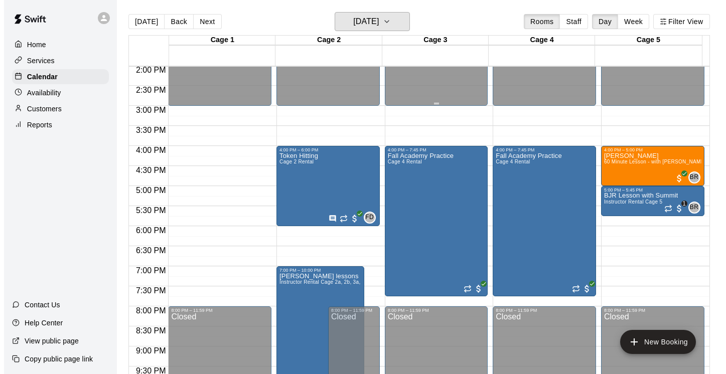
scroll to position [565, 0]
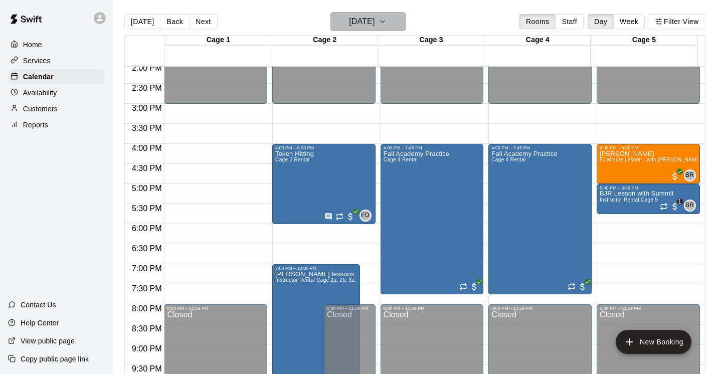
click at [387, 21] on icon "button" at bounding box center [383, 22] width 8 height 12
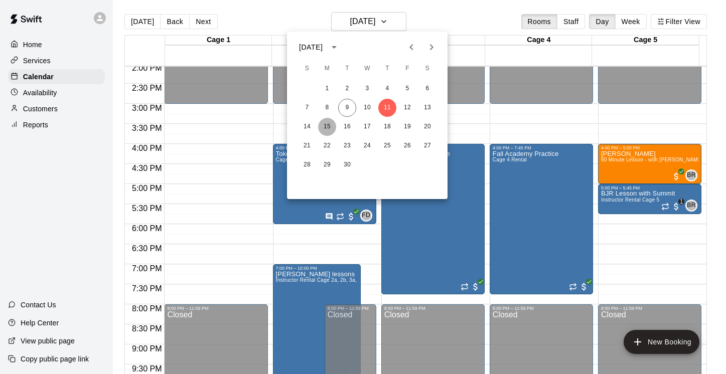
click at [329, 127] on button "15" at bounding box center [327, 127] width 18 height 18
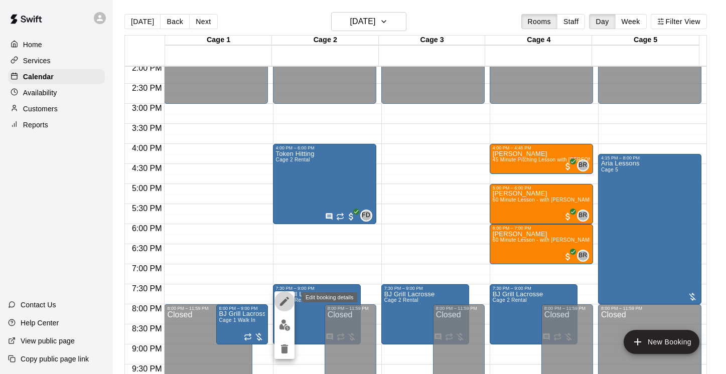
click at [287, 299] on icon "edit" at bounding box center [284, 301] width 9 height 9
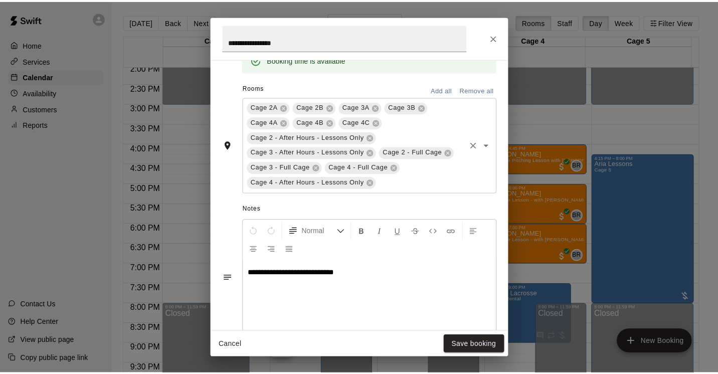
scroll to position [291, 0]
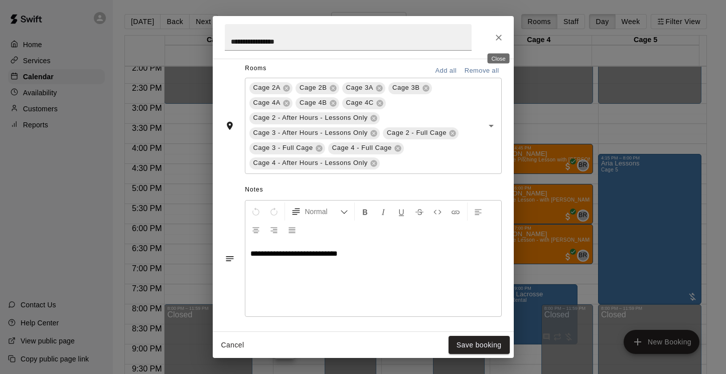
click at [500, 37] on icon "Close" at bounding box center [499, 38] width 10 height 10
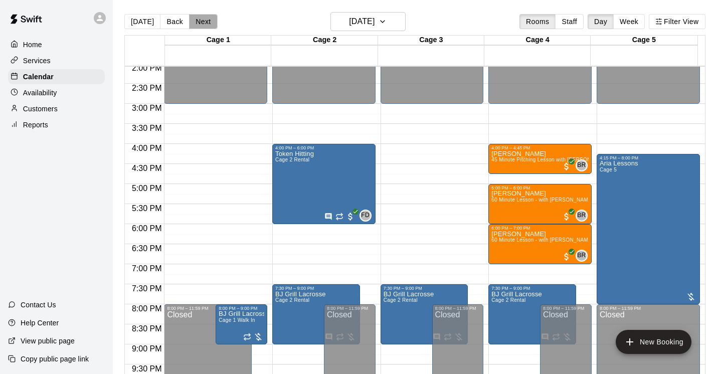
click at [192, 23] on button "Next" at bounding box center [203, 21] width 28 height 15
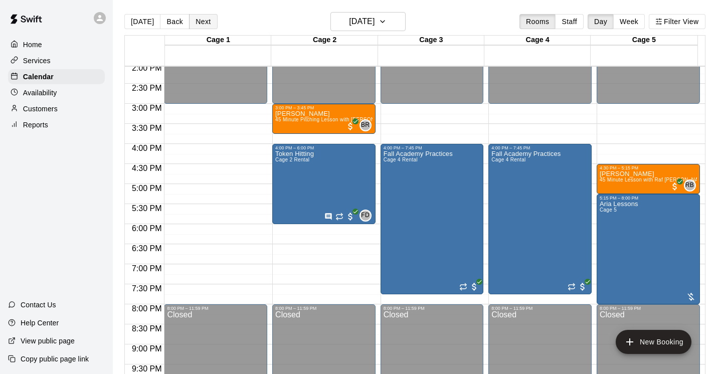
click at [196, 21] on button "Next" at bounding box center [203, 21] width 28 height 15
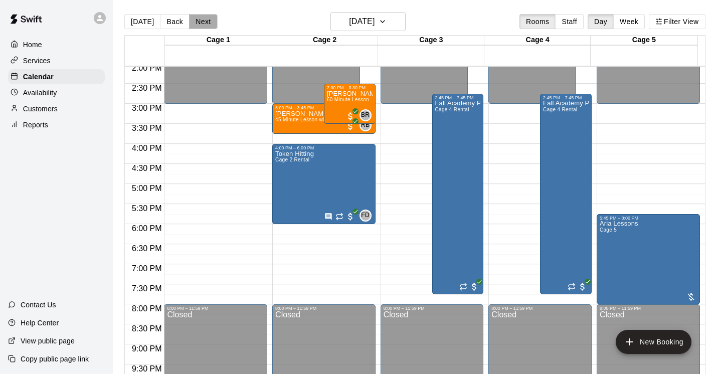
click at [196, 21] on button "Next" at bounding box center [203, 21] width 28 height 15
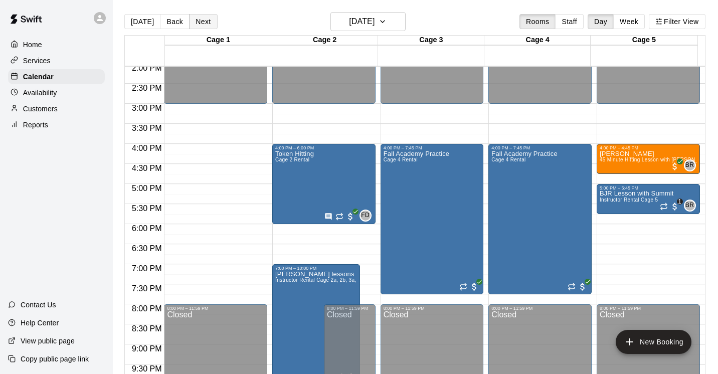
click at [196, 20] on button "Next" at bounding box center [203, 21] width 28 height 15
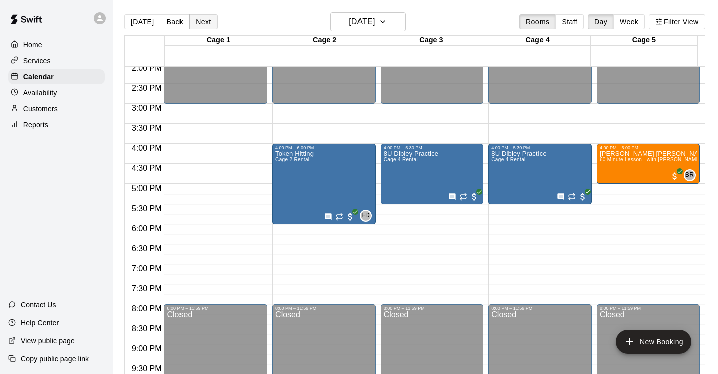
click at [196, 20] on button "Next" at bounding box center [203, 21] width 28 height 15
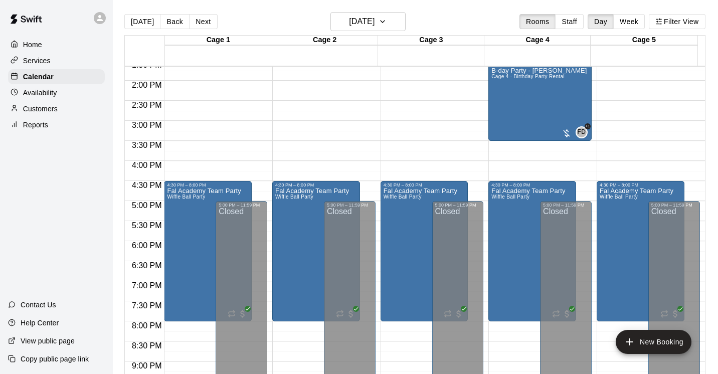
scroll to position [495, 0]
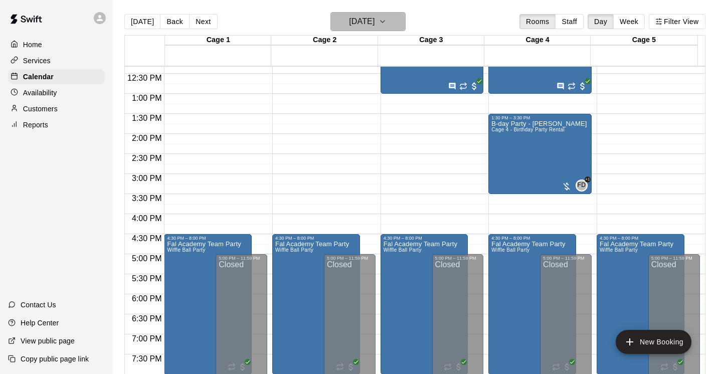
click at [387, 21] on icon "button" at bounding box center [383, 22] width 8 height 12
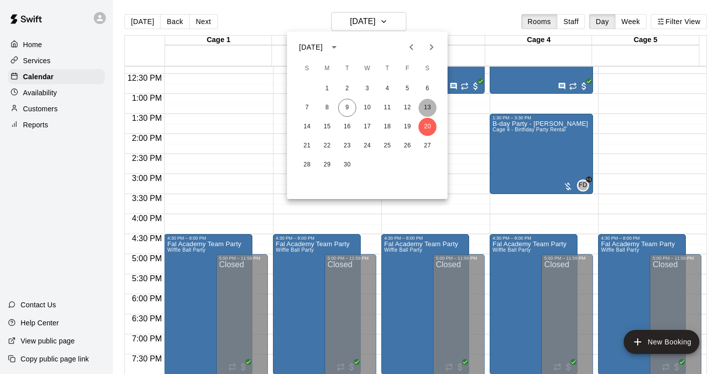
click at [426, 105] on button "13" at bounding box center [427, 108] width 18 height 18
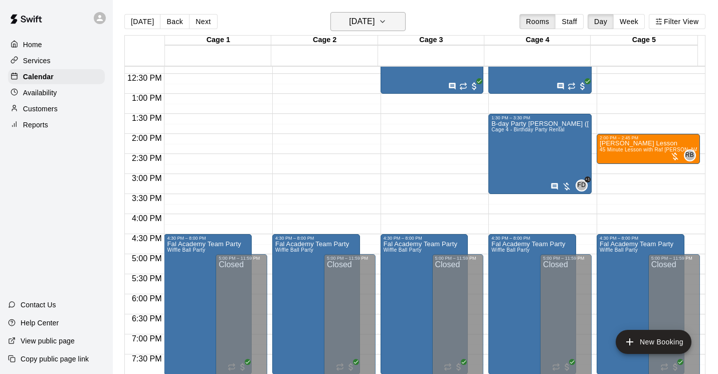
click at [387, 21] on icon "button" at bounding box center [383, 22] width 8 height 12
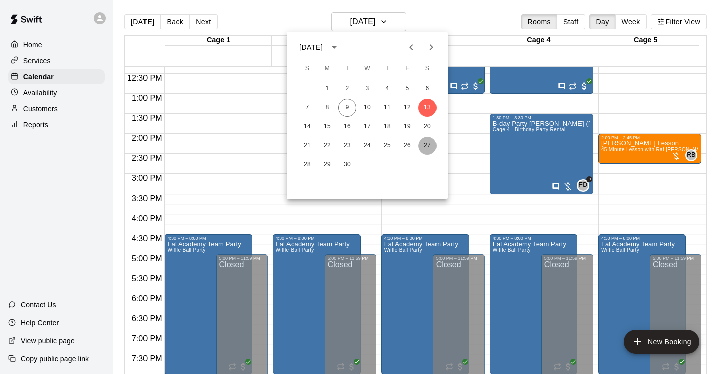
click at [430, 143] on button "27" at bounding box center [427, 146] width 18 height 18
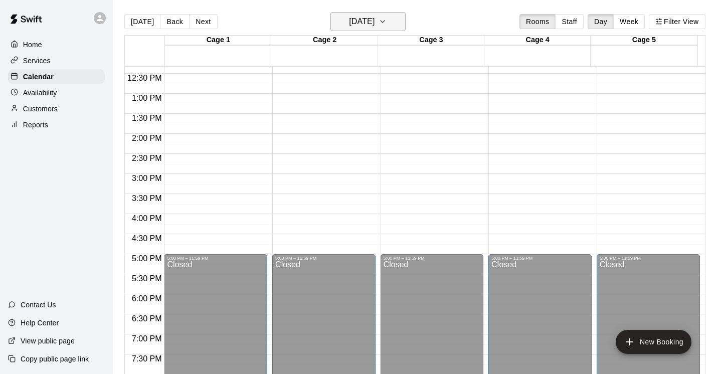
click at [394, 24] on button "[DATE]" at bounding box center [368, 21] width 75 height 19
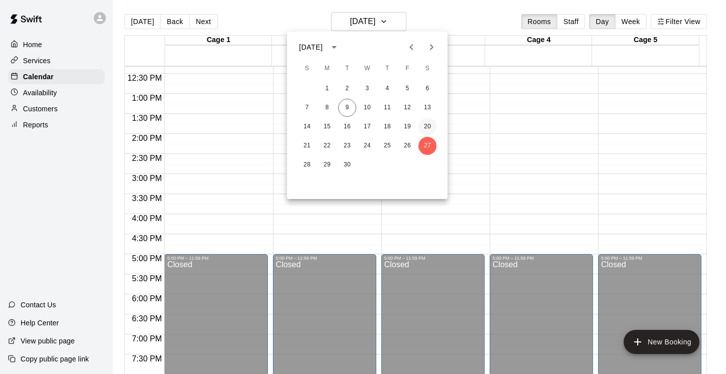
click at [427, 123] on button "20" at bounding box center [427, 127] width 18 height 18
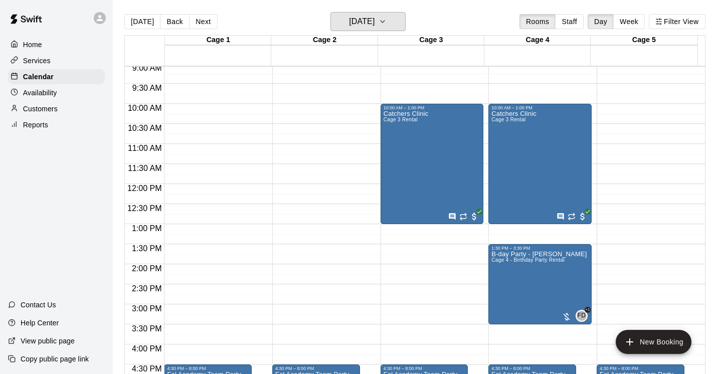
scroll to position [362, 0]
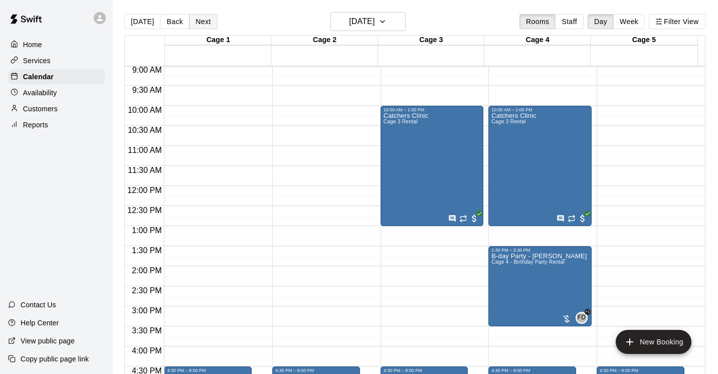
click at [201, 24] on button "Next" at bounding box center [203, 21] width 28 height 15
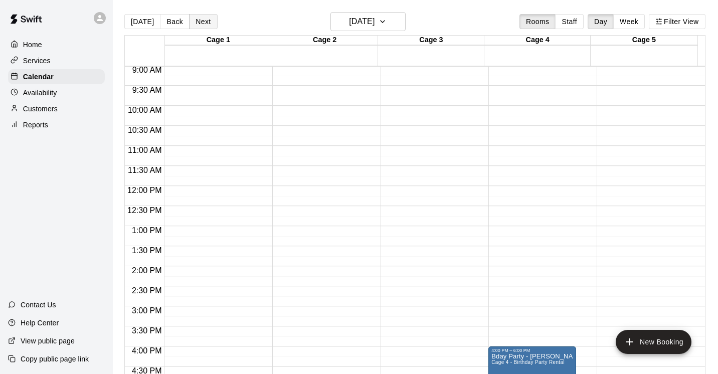
click at [201, 24] on button "Next" at bounding box center [203, 21] width 28 height 15
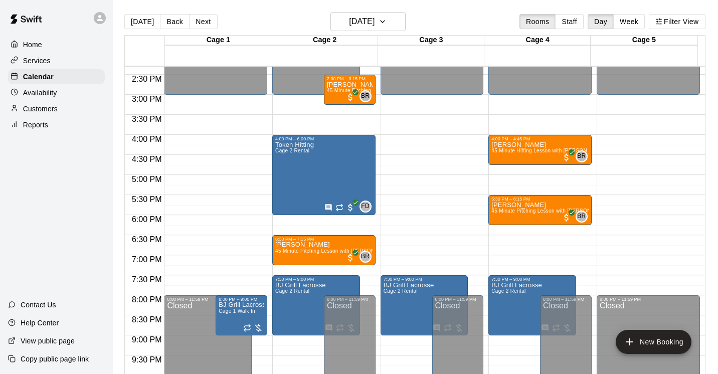
scroll to position [584, 0]
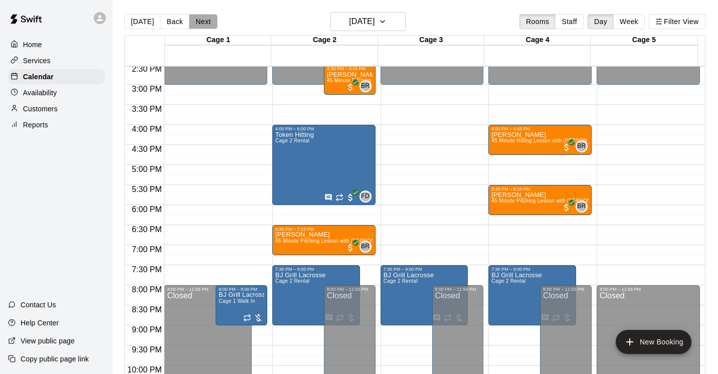
click at [199, 23] on button "Next" at bounding box center [203, 21] width 28 height 15
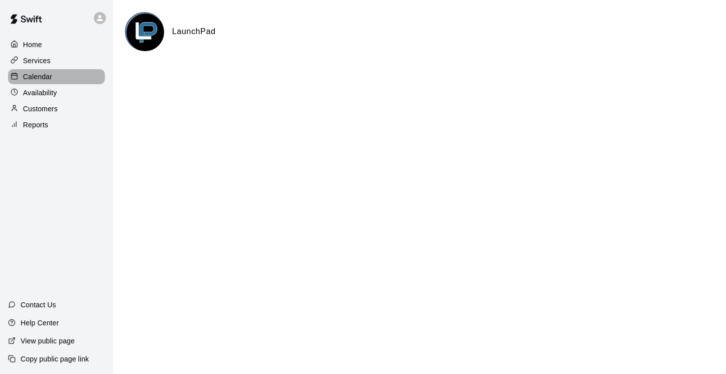
click at [46, 76] on p "Calendar" at bounding box center [37, 77] width 29 height 10
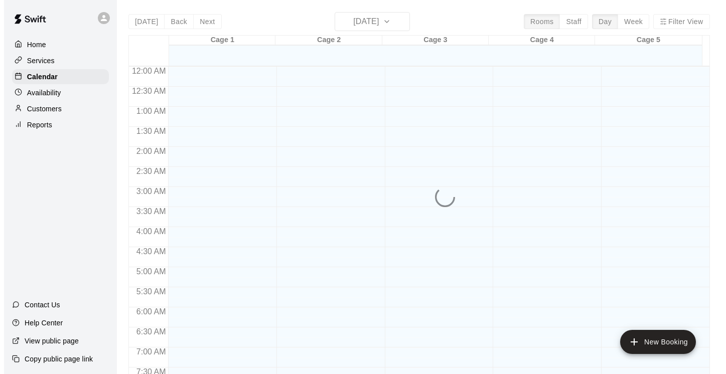
scroll to position [615, 0]
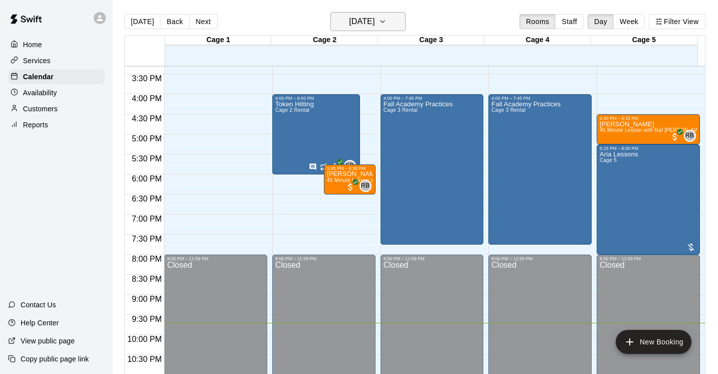
click at [387, 21] on icon "button" at bounding box center [383, 22] width 8 height 12
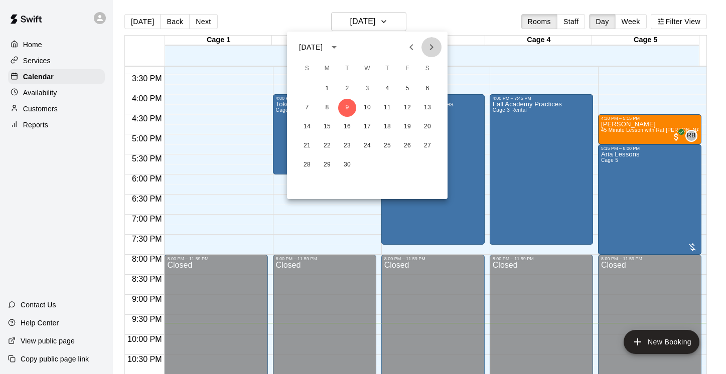
click at [429, 46] on icon "Next month" at bounding box center [431, 47] width 12 height 12
click at [347, 125] on button "11" at bounding box center [347, 127] width 18 height 18
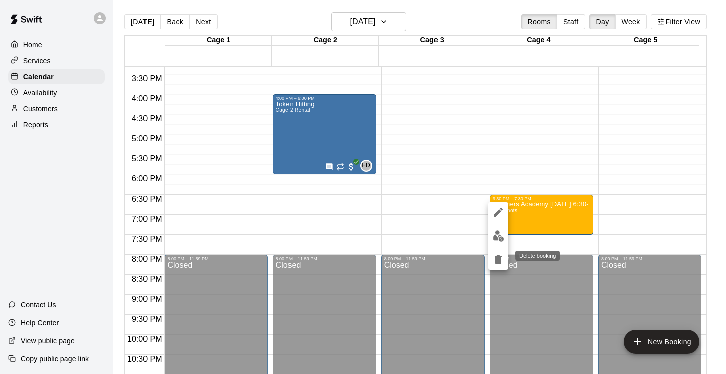
click at [502, 264] on icon "delete" at bounding box center [498, 260] width 12 height 12
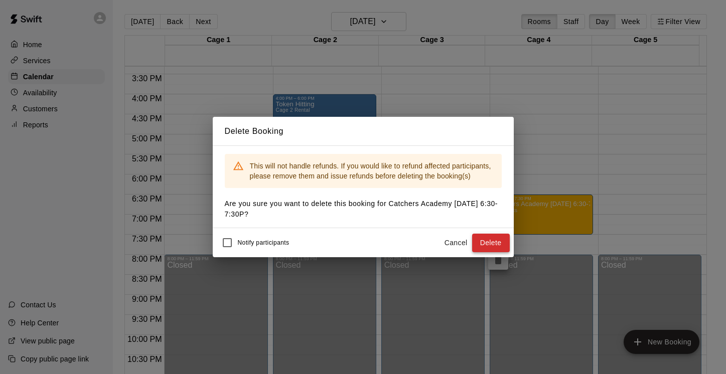
click at [485, 241] on button "Delete" at bounding box center [491, 243] width 38 height 19
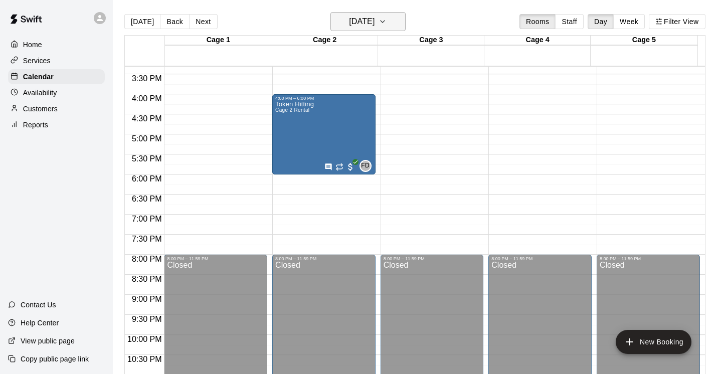
click at [387, 18] on icon "button" at bounding box center [383, 22] width 8 height 12
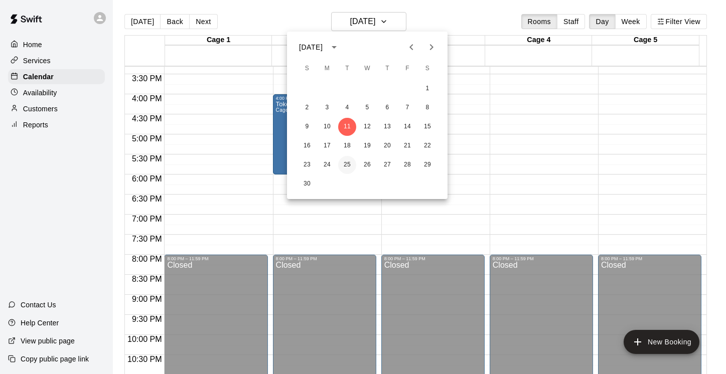
click at [349, 166] on button "25" at bounding box center [347, 165] width 18 height 18
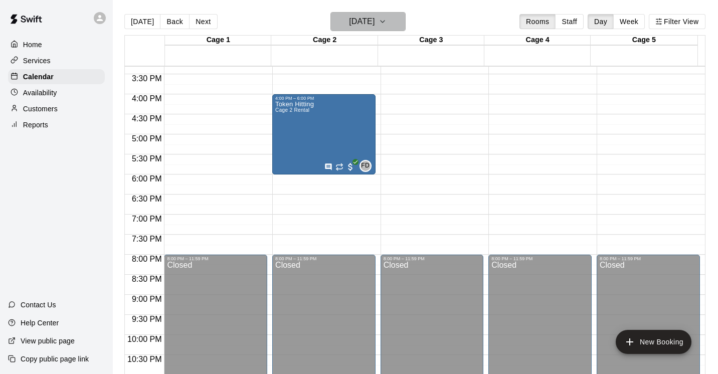
click at [385, 23] on icon "button" at bounding box center [383, 22] width 4 height 2
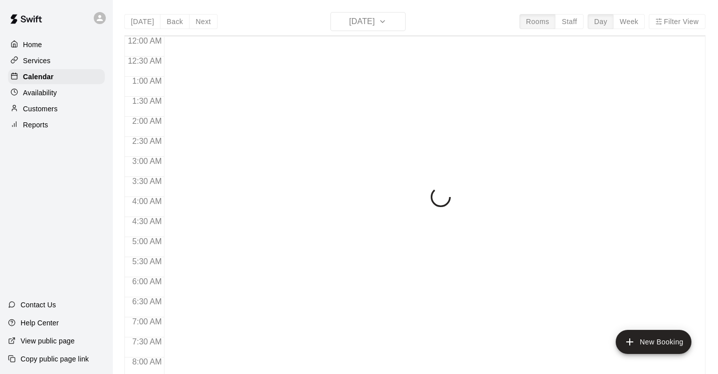
scroll to position [615, 0]
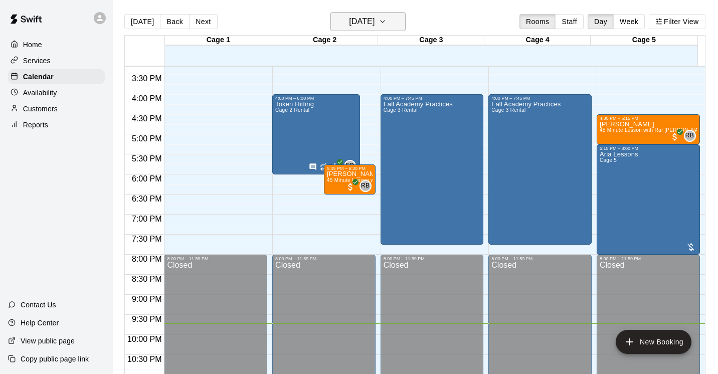
click at [385, 22] on icon "button" at bounding box center [383, 22] width 4 height 2
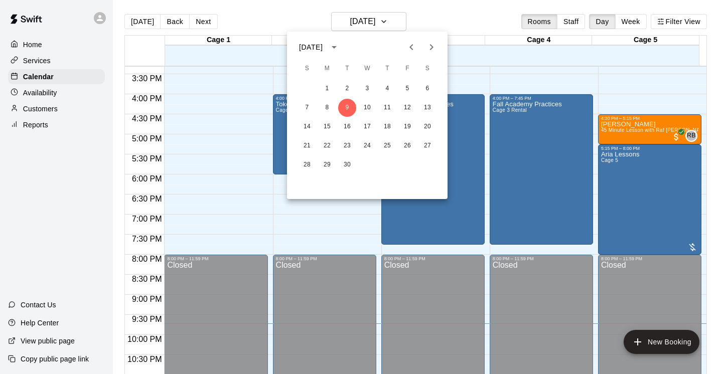
click at [432, 49] on icon "Next month" at bounding box center [431, 47] width 12 height 12
click at [348, 128] on button "11" at bounding box center [347, 127] width 18 height 18
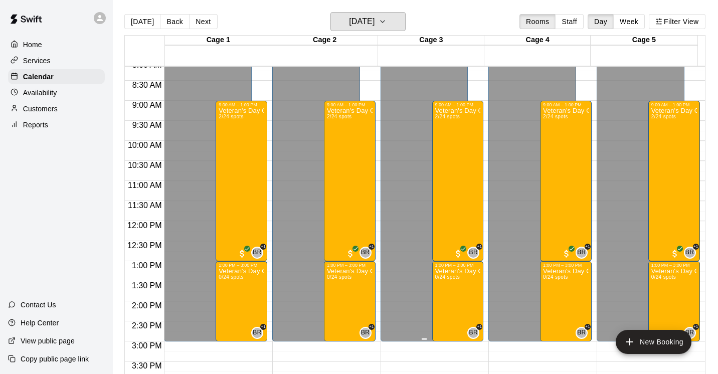
scroll to position [492, 0]
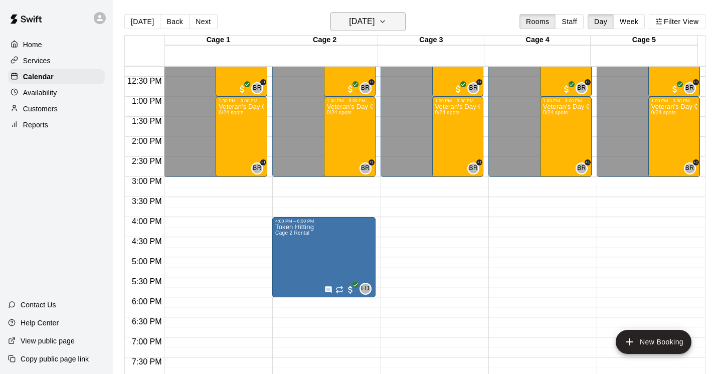
click at [385, 21] on icon "button" at bounding box center [383, 22] width 4 height 2
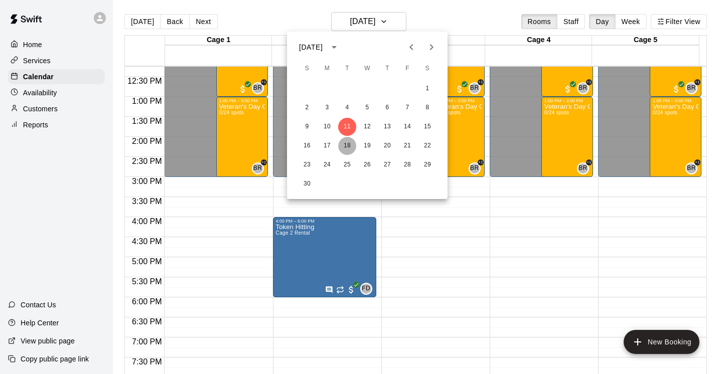
click at [349, 142] on button "18" at bounding box center [347, 146] width 18 height 18
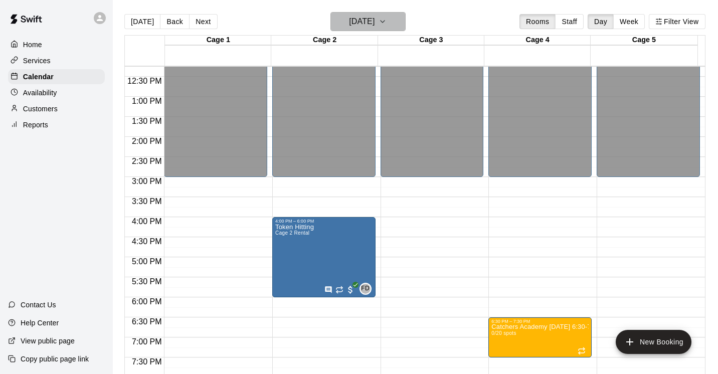
click at [387, 23] on icon "button" at bounding box center [383, 22] width 8 height 12
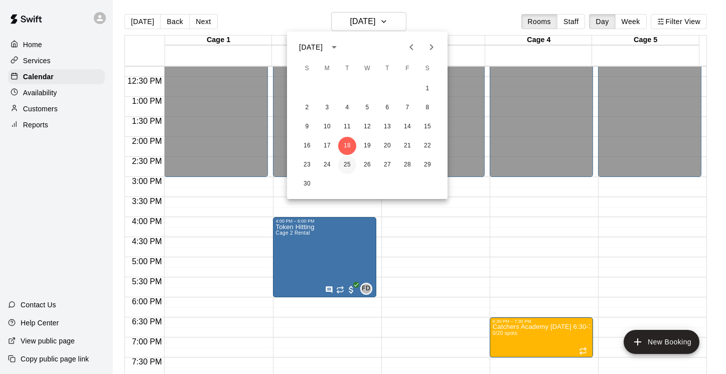
click at [347, 163] on button "25" at bounding box center [347, 165] width 18 height 18
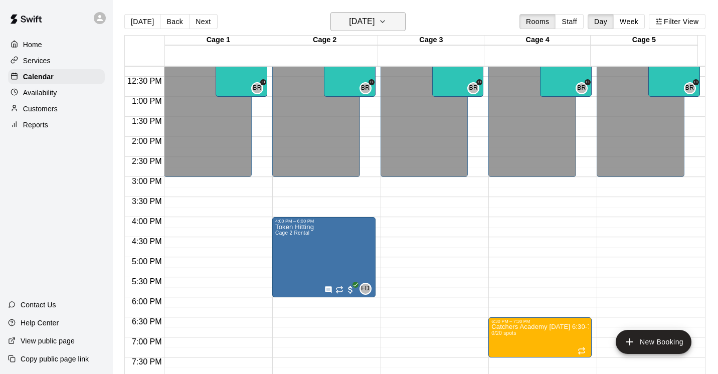
click at [387, 18] on icon "button" at bounding box center [383, 22] width 8 height 12
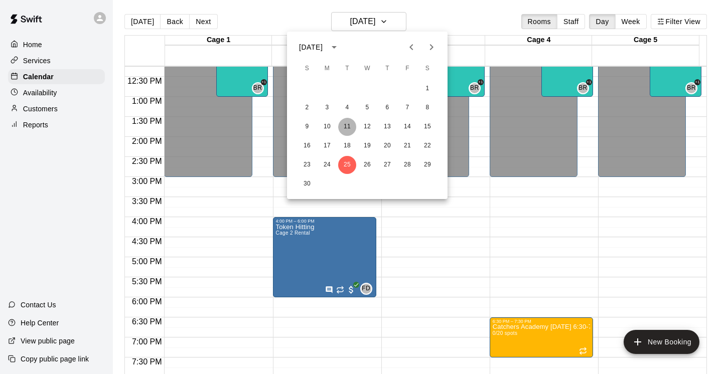
click at [346, 126] on button "11" at bounding box center [347, 127] width 18 height 18
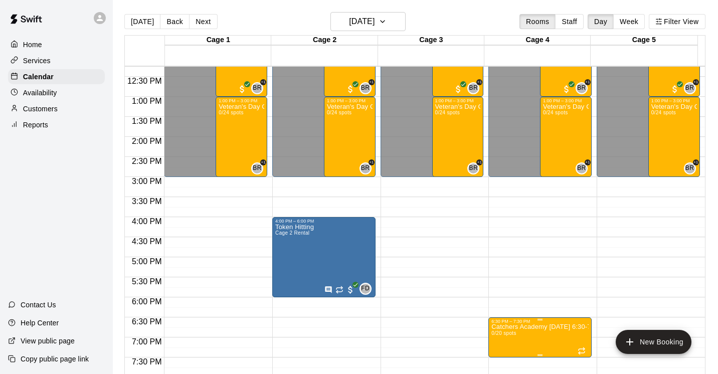
click at [524, 322] on div "6:30 PM – 7:30 PM" at bounding box center [540, 321] width 97 height 5
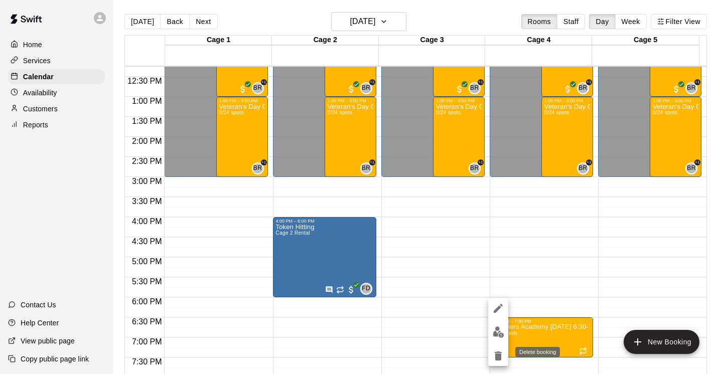
click at [501, 356] on icon "delete" at bounding box center [498, 356] width 12 height 12
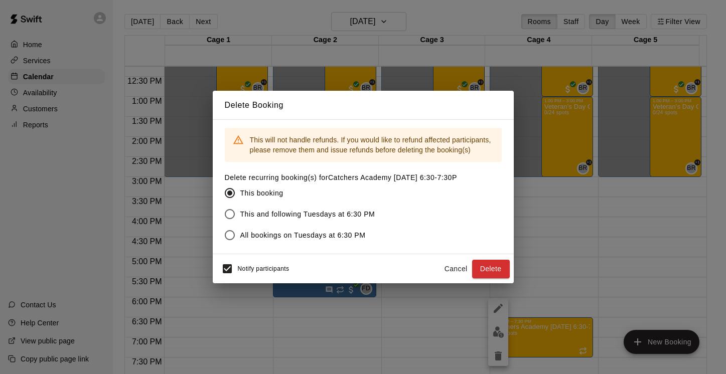
click at [300, 211] on span "This and following Tuesdays at 6:30 PM" at bounding box center [307, 214] width 135 height 11
click at [485, 270] on button "Delete" at bounding box center [491, 269] width 38 height 19
